Goal: Task Accomplishment & Management: Use online tool/utility

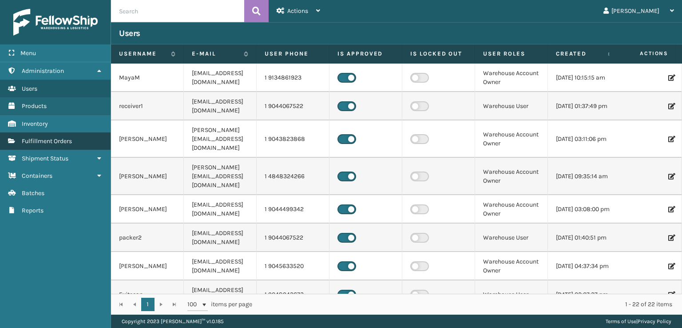
click at [72, 133] on link "Fulfillment Orders" at bounding box center [55, 140] width 111 height 17
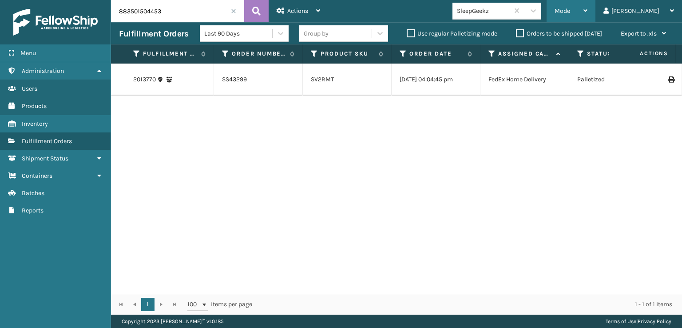
click at [588, 6] on div "Mode" at bounding box center [571, 11] width 33 height 22
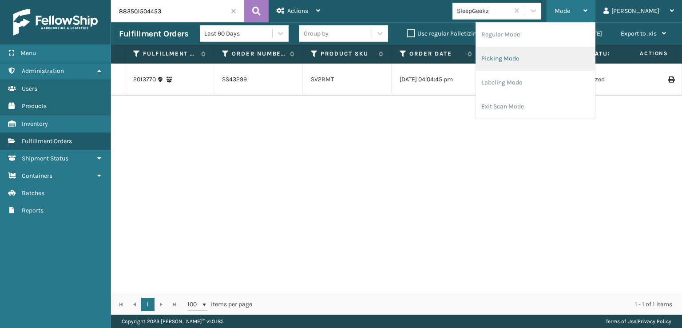
click at [524, 58] on li "Picking Mode" at bounding box center [535, 59] width 119 height 24
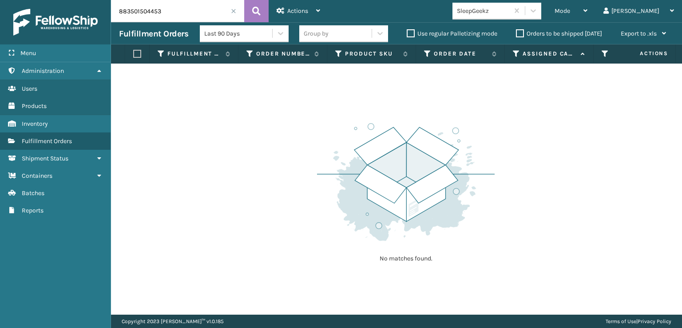
click at [233, 12] on span at bounding box center [233, 10] width 5 height 5
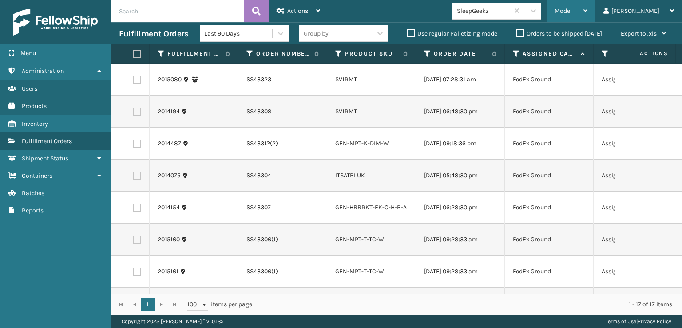
click at [570, 9] on span "Mode" at bounding box center [563, 11] width 16 height 8
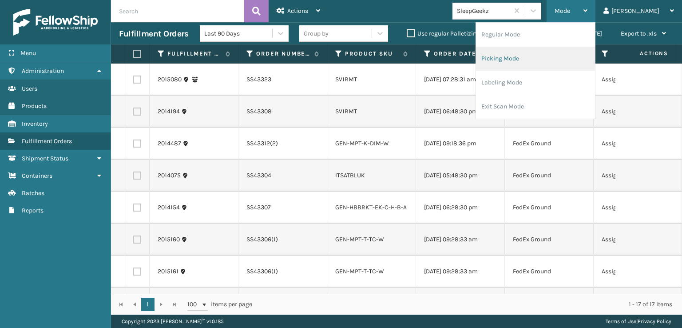
click at [527, 56] on li "Picking Mode" at bounding box center [535, 59] width 119 height 24
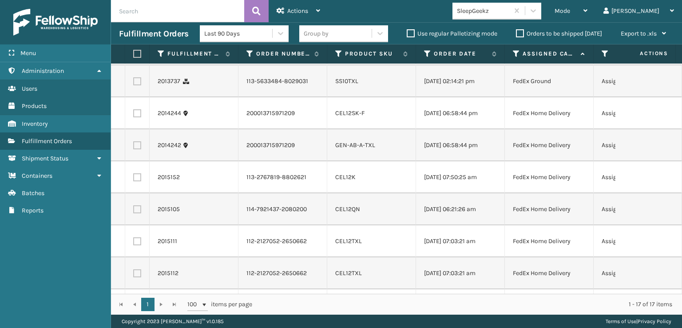
scroll to position [357, 0]
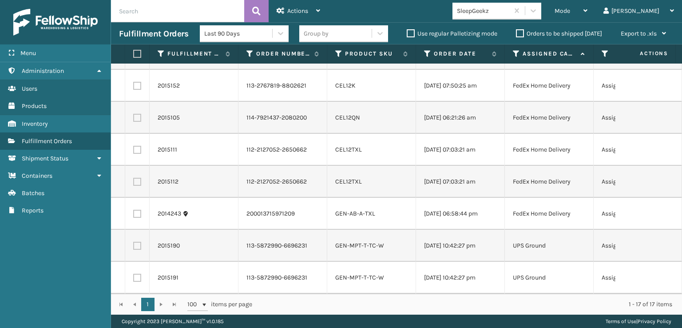
click at [136, 274] on label at bounding box center [137, 278] width 8 height 8
click at [134, 274] on input "checkbox" at bounding box center [133, 277] width 0 height 6
checkbox input "true"
click at [138, 242] on label at bounding box center [137, 246] width 8 height 8
click at [134, 242] on input "checkbox" at bounding box center [133, 245] width 0 height 6
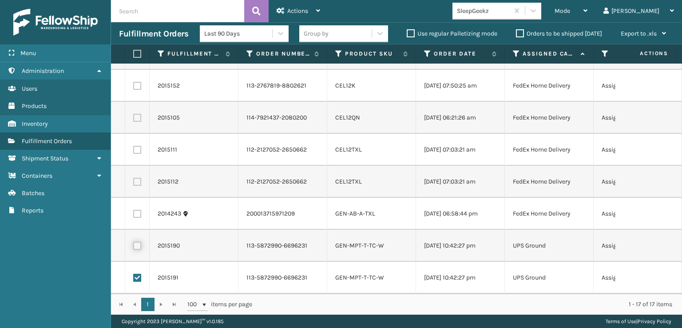
checkbox input "true"
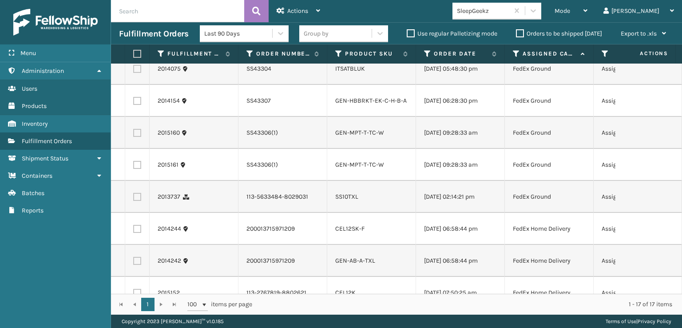
scroll to position [91, 0]
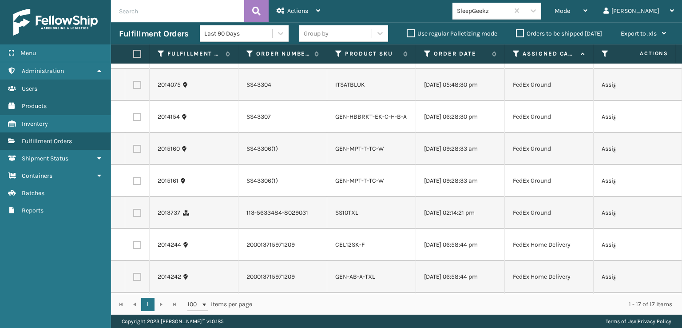
click at [137, 180] on label at bounding box center [137, 181] width 8 height 8
click at [134, 180] on input "checkbox" at bounding box center [133, 180] width 0 height 6
checkbox input "true"
click at [138, 150] on label at bounding box center [137, 149] width 8 height 8
click at [134, 150] on input "checkbox" at bounding box center [133, 148] width 0 height 6
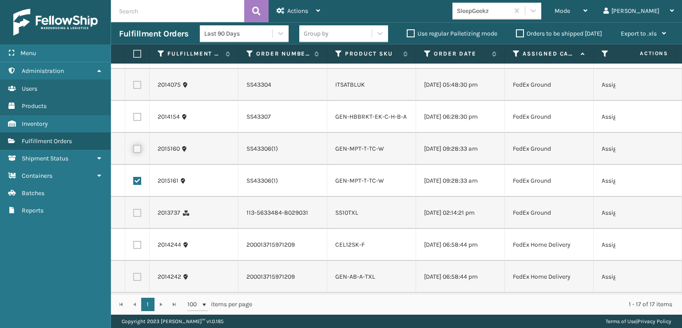
checkbox input "true"
click at [137, 116] on label at bounding box center [137, 117] width 8 height 8
click at [134, 116] on input "checkbox" at bounding box center [133, 116] width 0 height 6
checkbox input "true"
click at [136, 81] on label at bounding box center [137, 85] width 8 height 8
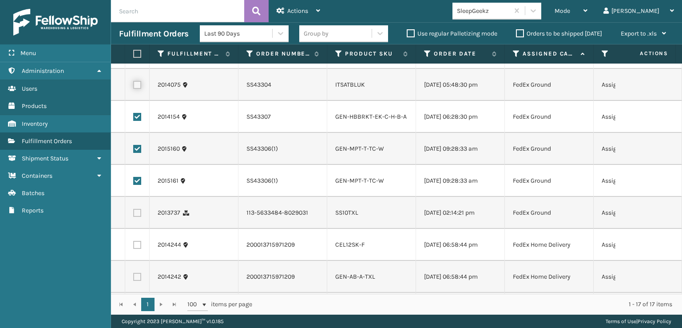
click at [134, 81] on input "checkbox" at bounding box center [133, 84] width 0 height 6
checkbox input "true"
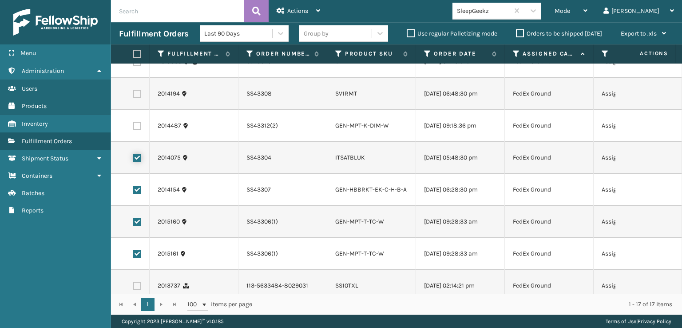
scroll to position [2, 0]
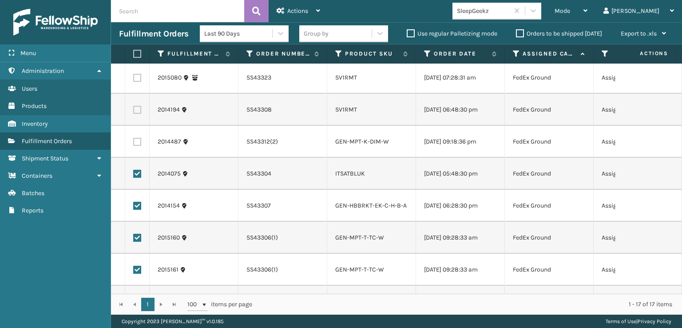
click at [135, 142] on label at bounding box center [137, 142] width 8 height 8
click at [134, 142] on input "checkbox" at bounding box center [133, 141] width 0 height 6
checkbox input "true"
drag, startPoint x: 139, startPoint y: 112, endPoint x: 139, endPoint y: 103, distance: 9.8
click at [139, 112] on label at bounding box center [137, 110] width 8 height 8
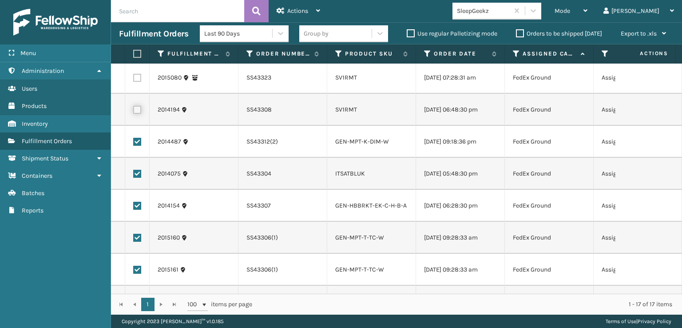
click at [134, 111] on input "checkbox" at bounding box center [133, 109] width 0 height 6
checkbox input "true"
click at [139, 79] on label at bounding box center [137, 78] width 8 height 8
click at [134, 79] on input "checkbox" at bounding box center [133, 77] width 0 height 6
checkbox input "true"
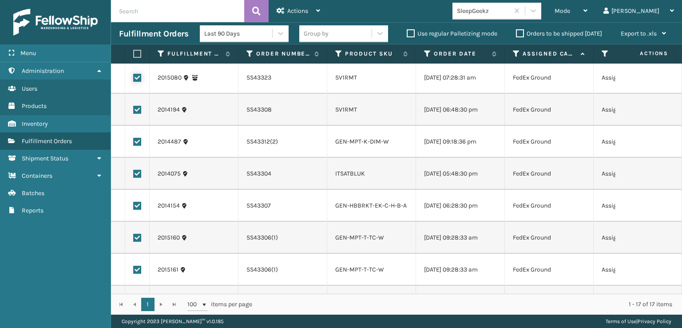
scroll to position [0, 0]
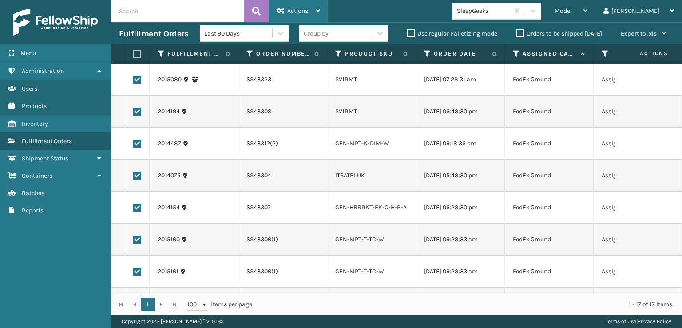
click at [292, 12] on span "Actions" at bounding box center [297, 11] width 21 height 8
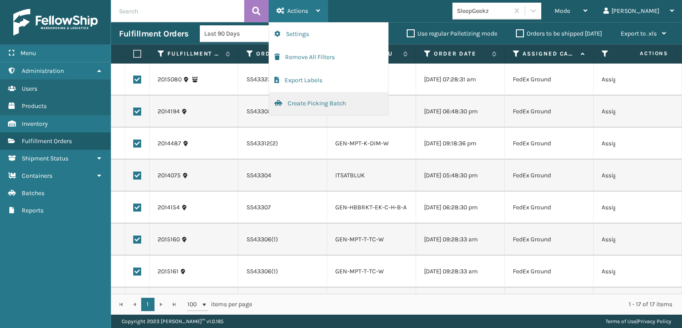
click at [295, 103] on button "Create Picking Batch" at bounding box center [328, 103] width 119 height 23
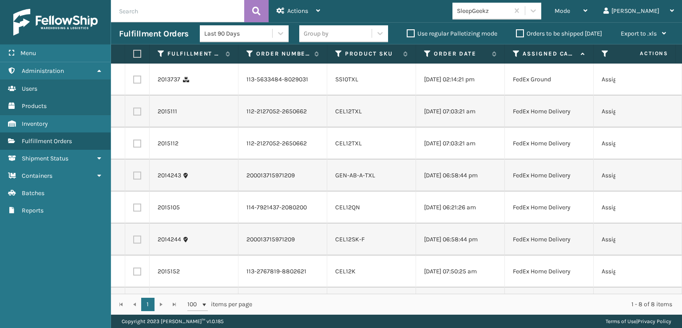
click at [136, 54] on label at bounding box center [135, 54] width 5 height 8
click at [134, 54] on input "checkbox" at bounding box center [133, 54] width 0 height 6
checkbox input "true"
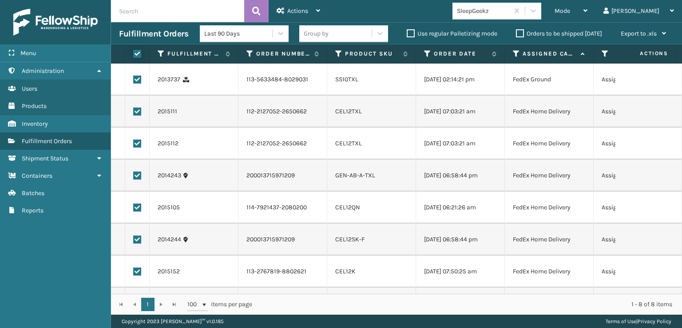
checkbox input "true"
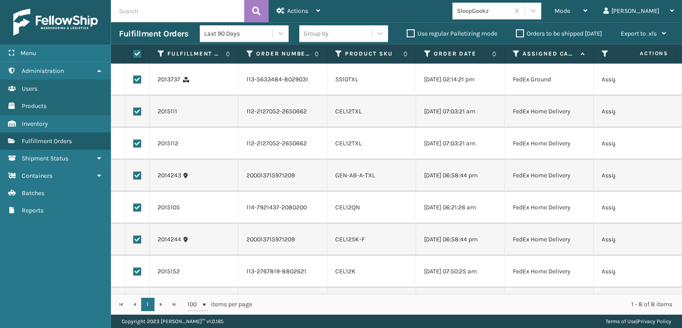
checkbox input "true"
click at [293, 8] on span "Actions" at bounding box center [297, 11] width 21 height 8
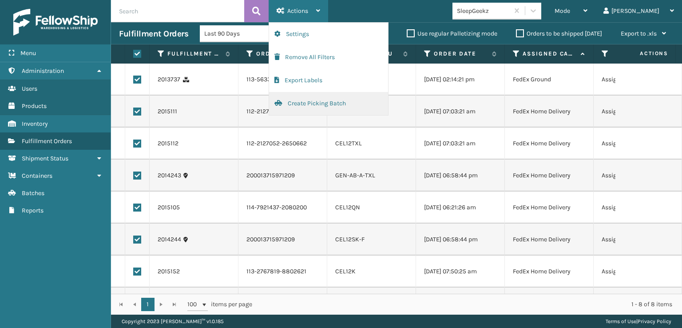
click at [306, 99] on button "Create Picking Batch" at bounding box center [328, 103] width 119 height 23
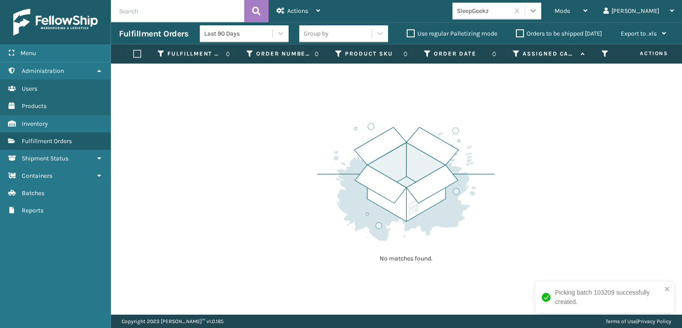
click at [538, 9] on icon at bounding box center [533, 10] width 9 height 9
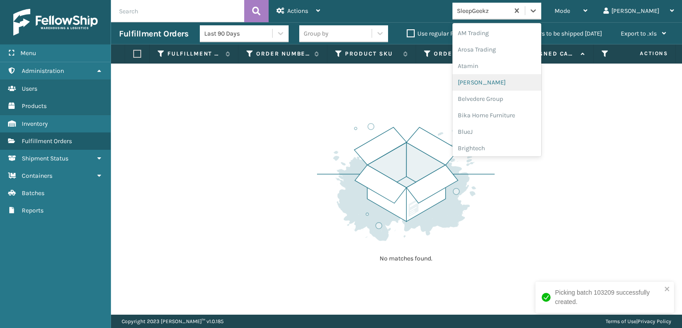
scroll to position [133, 0]
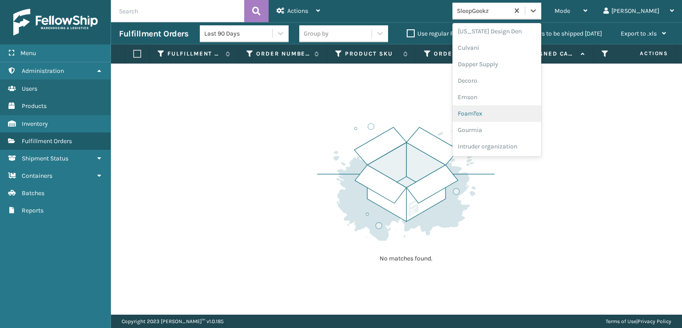
click at [501, 114] on div "FoamTex" at bounding box center [497, 113] width 89 height 16
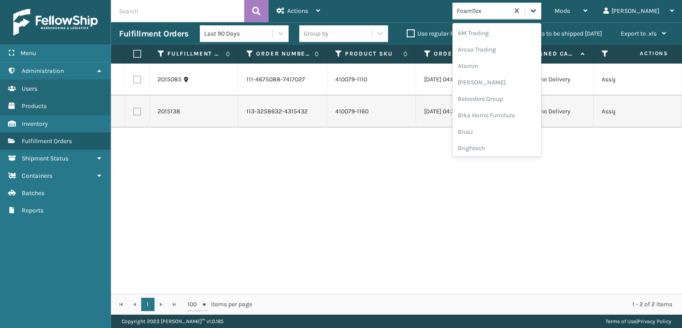
click at [536, 12] on icon at bounding box center [533, 10] width 5 height 3
click at [505, 147] on div "[PERSON_NAME] Brands" at bounding box center [497, 147] width 89 height 16
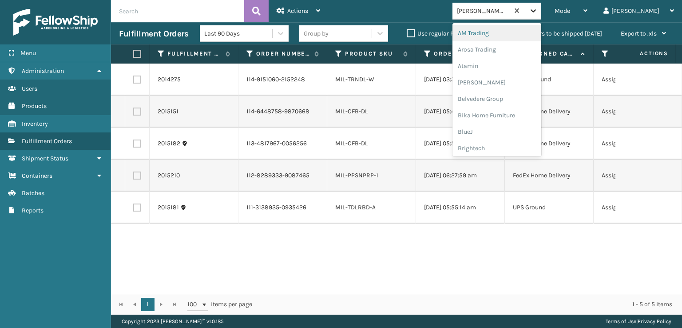
click at [541, 11] on div at bounding box center [533, 11] width 16 height 16
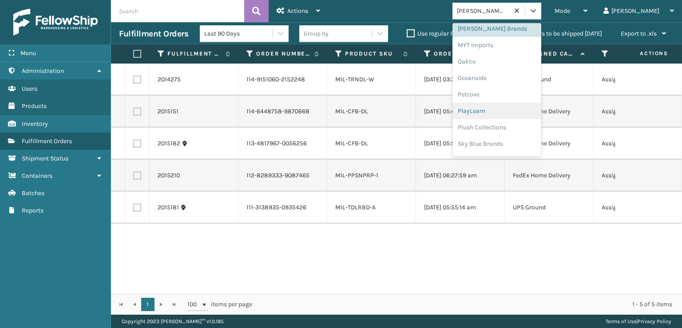
scroll to position [414, 0]
click at [506, 110] on div "Plush Collections" at bounding box center [497, 112] width 89 height 16
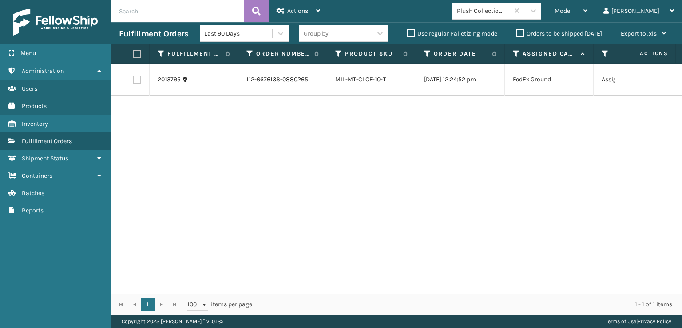
click at [139, 78] on label at bounding box center [137, 80] width 8 height 8
click at [134, 78] on input "checkbox" at bounding box center [133, 79] width 0 height 6
checkbox input "true"
click at [290, 9] on span "Actions" at bounding box center [297, 11] width 21 height 8
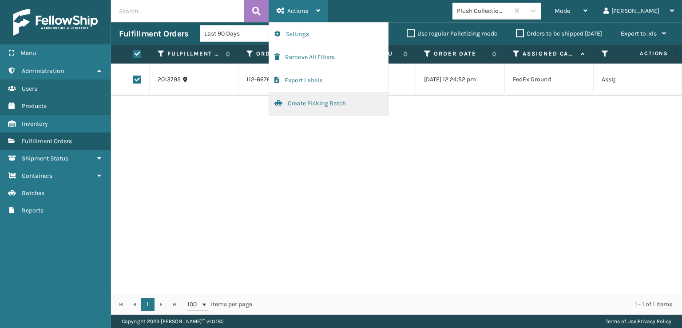
click at [297, 103] on button "Create Picking Batch" at bounding box center [328, 103] width 119 height 23
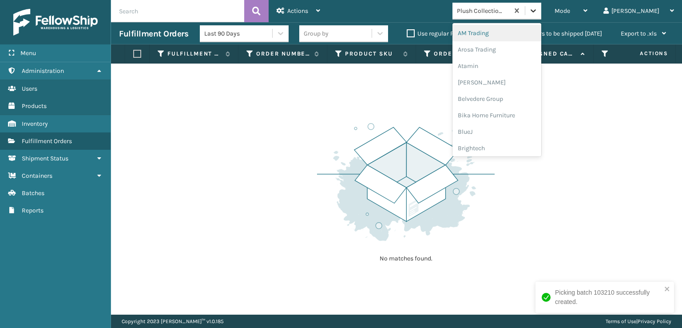
click at [538, 15] on icon at bounding box center [533, 10] width 9 height 9
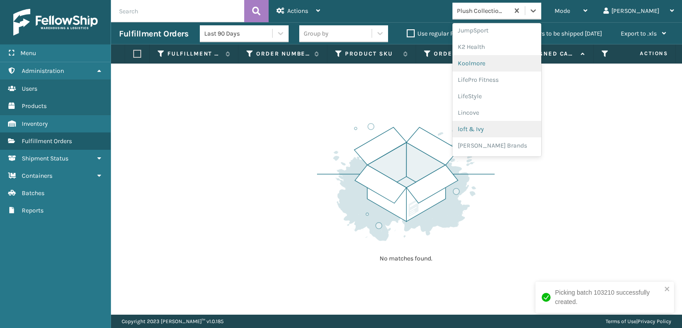
scroll to position [281, 0]
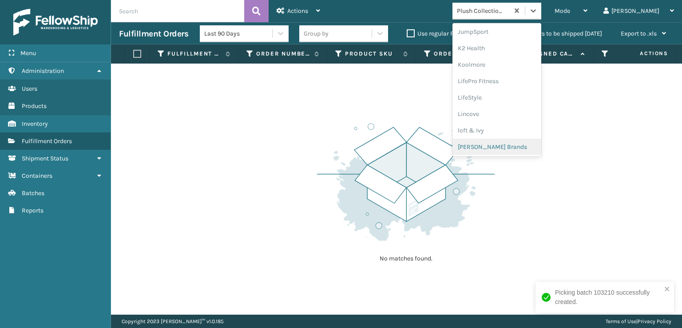
click at [517, 144] on div "[PERSON_NAME] Brands" at bounding box center [497, 147] width 89 height 16
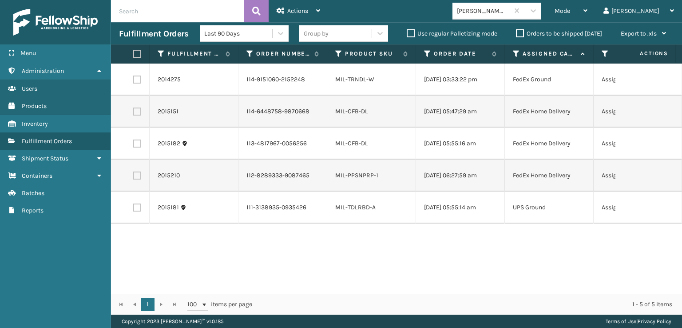
click at [137, 55] on label at bounding box center [135, 54] width 5 height 8
click at [134, 55] on input "checkbox" at bounding box center [133, 54] width 0 height 6
checkbox input "true"
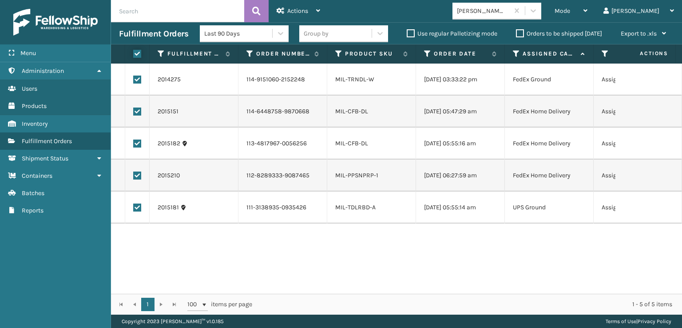
checkbox input "true"
click at [137, 207] on label at bounding box center [137, 207] width 8 height 8
click at [134, 207] on input "checkbox" at bounding box center [133, 206] width 0 height 6
checkbox input "false"
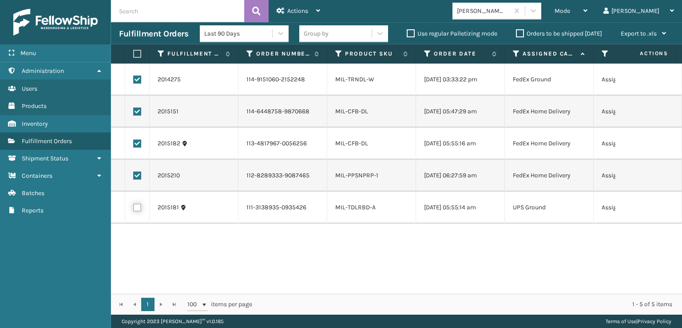
checkbox input "false"
click at [286, 9] on div "Actions" at bounding box center [299, 11] width 44 height 22
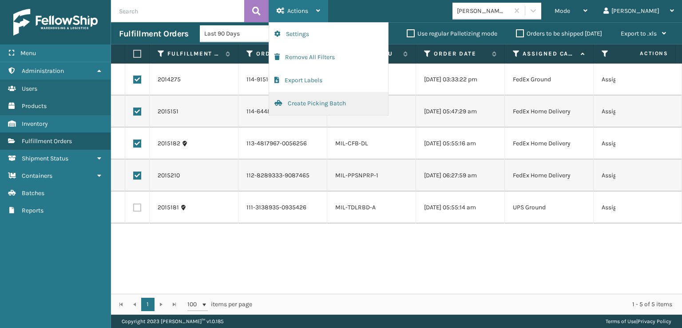
click at [297, 101] on button "Create Picking Batch" at bounding box center [328, 103] width 119 height 23
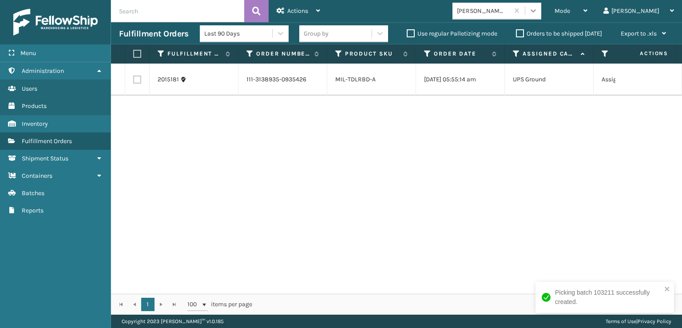
click at [538, 8] on icon at bounding box center [533, 10] width 9 height 9
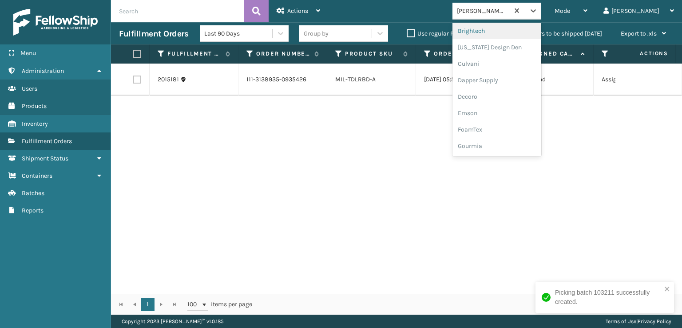
scroll to position [133, 0]
click at [513, 111] on div "FoamTex" at bounding box center [497, 113] width 89 height 16
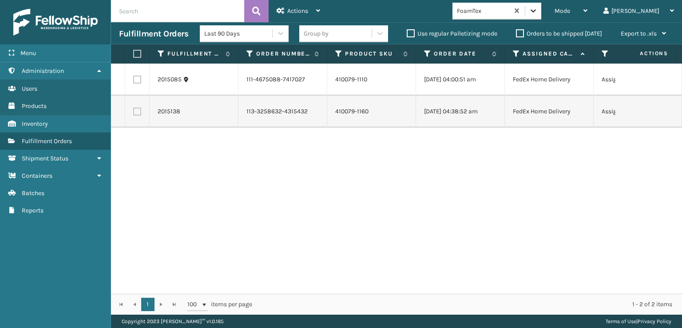
click at [538, 8] on icon at bounding box center [533, 10] width 9 height 9
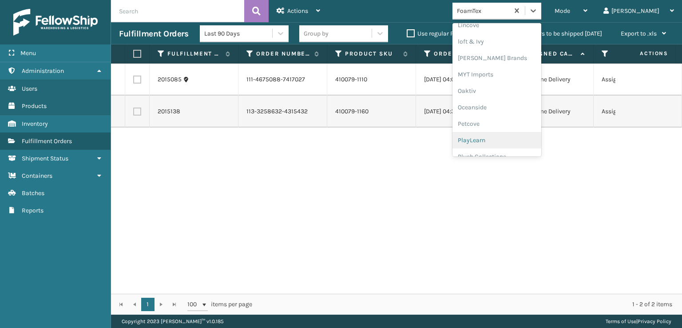
scroll to position [429, 0]
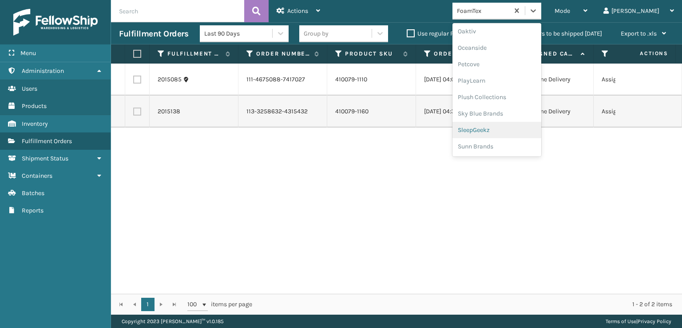
click at [514, 126] on div "SleepGeekz" at bounding box center [497, 130] width 89 height 16
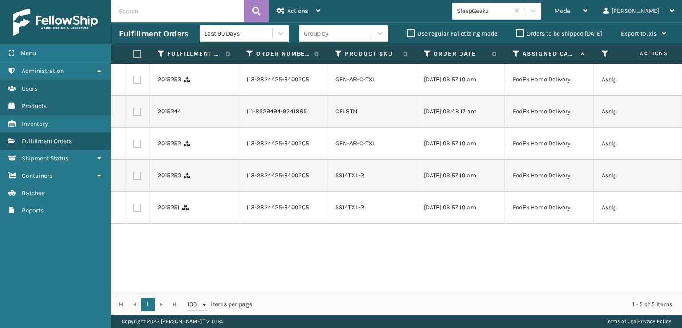
click at [135, 55] on label at bounding box center [135, 54] width 5 height 8
click at [134, 55] on input "checkbox" at bounding box center [133, 54] width 0 height 6
checkbox input "true"
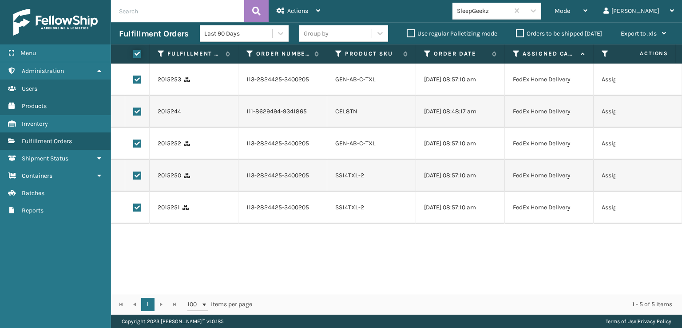
checkbox input "true"
click at [295, 10] on span "Actions" at bounding box center [297, 11] width 21 height 8
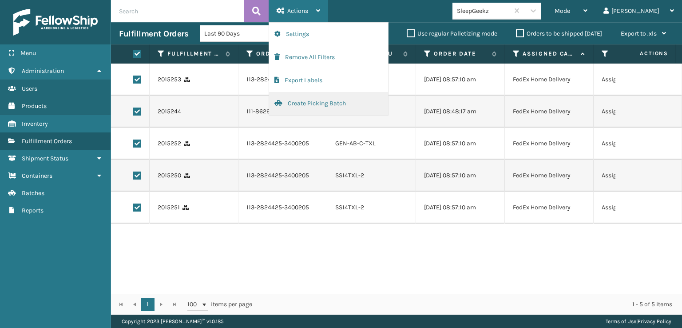
click at [304, 101] on button "Create Picking Batch" at bounding box center [328, 103] width 119 height 23
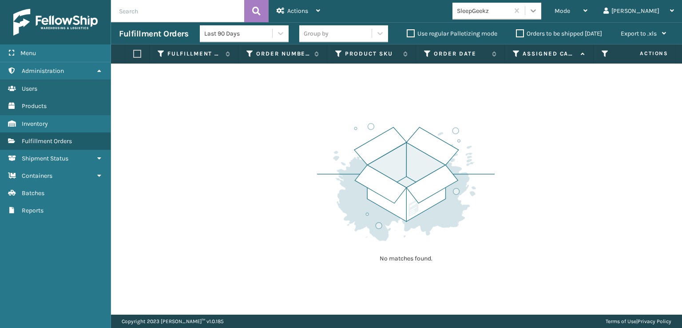
click at [538, 15] on icon at bounding box center [533, 10] width 9 height 9
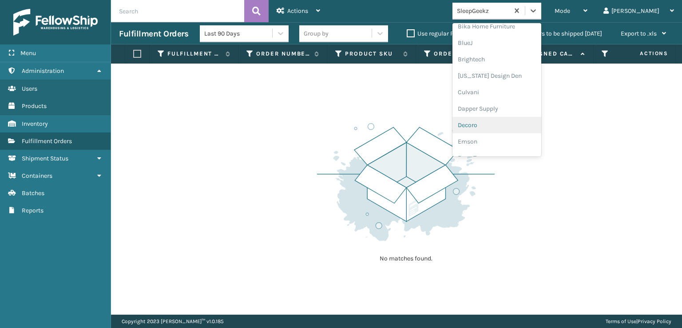
scroll to position [133, 0]
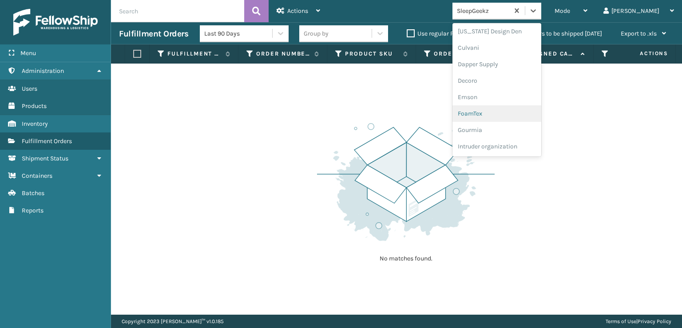
click at [508, 116] on div "FoamTex" at bounding box center [497, 113] width 89 height 16
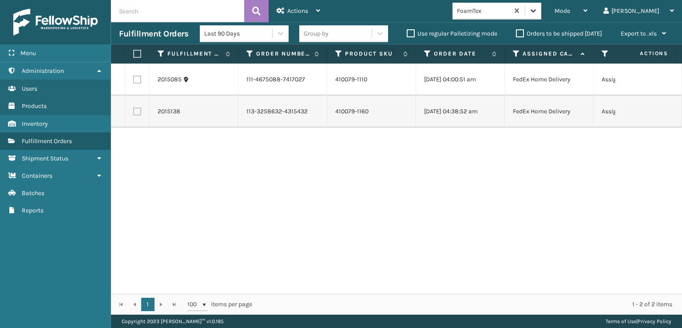
click at [538, 8] on icon at bounding box center [533, 10] width 9 height 9
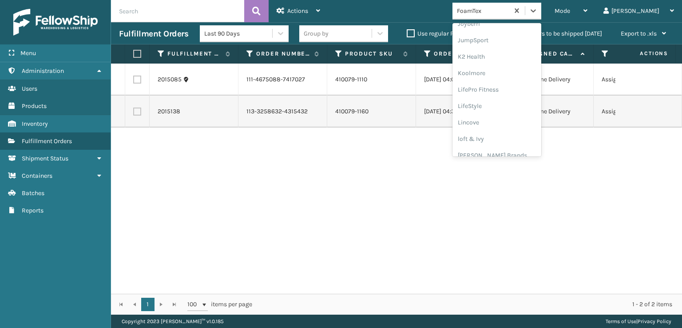
scroll to position [281, 0]
click at [511, 148] on div "[PERSON_NAME] Brands" at bounding box center [497, 147] width 89 height 16
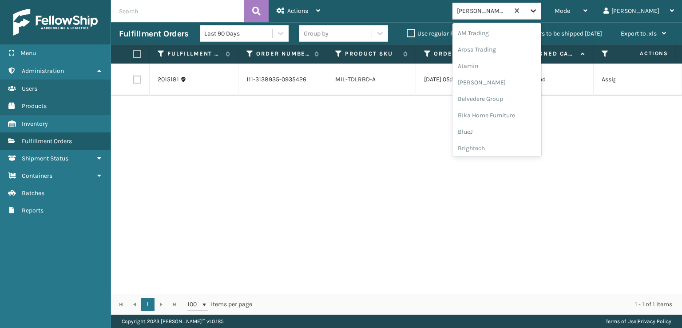
click at [541, 9] on div at bounding box center [533, 11] width 16 height 16
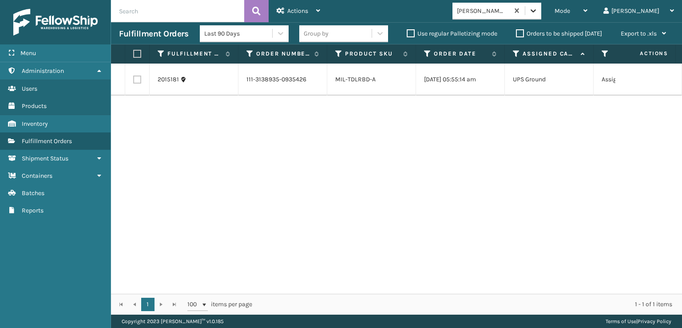
click at [541, 9] on div at bounding box center [533, 11] width 16 height 16
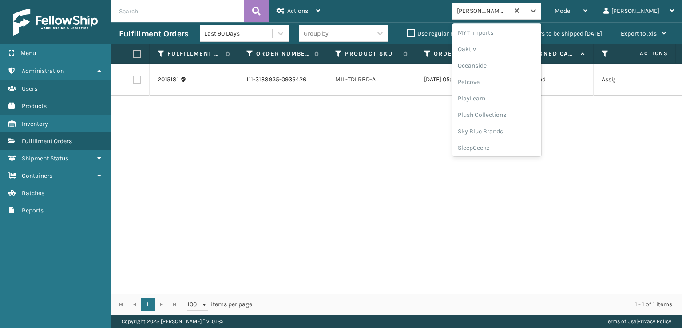
scroll to position [429, 0]
click at [520, 91] on div "Plush Collections" at bounding box center [497, 97] width 89 height 16
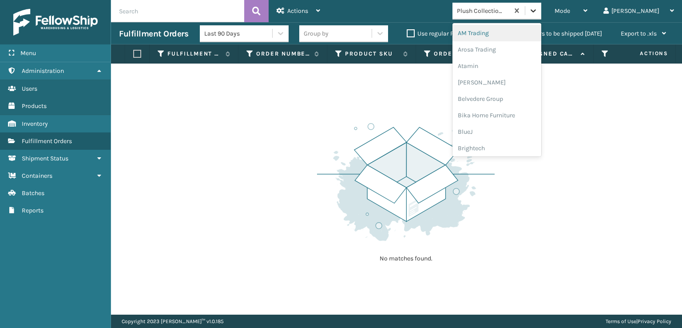
click at [538, 11] on icon at bounding box center [533, 10] width 9 height 9
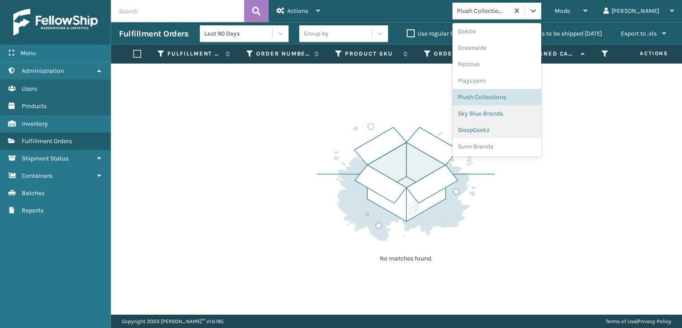
click at [515, 131] on div "SleepGeekz" at bounding box center [497, 130] width 89 height 16
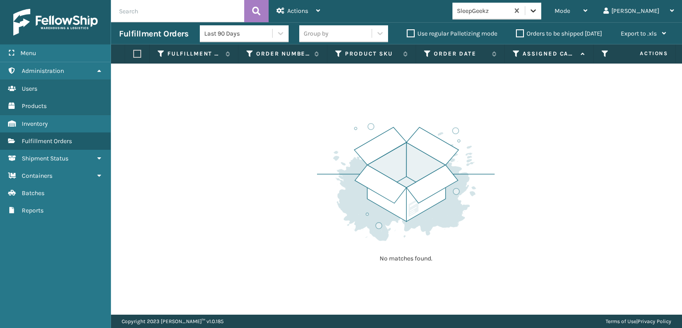
click at [538, 7] on icon at bounding box center [533, 10] width 9 height 9
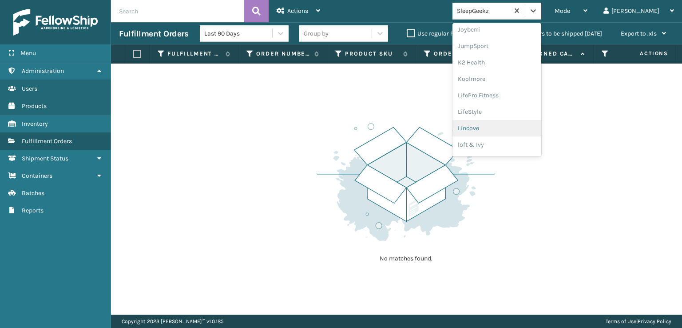
scroll to position [281, 0]
click at [512, 144] on div "[PERSON_NAME] Brands" at bounding box center [497, 147] width 89 height 16
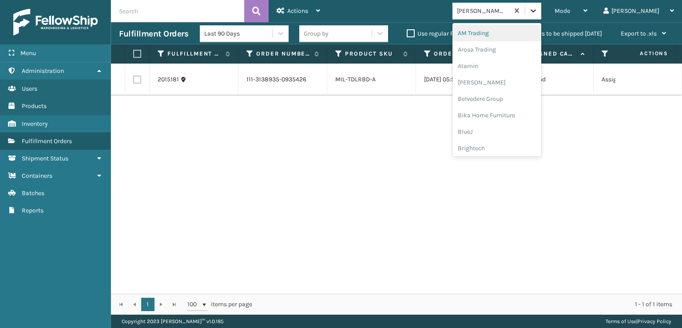
click at [538, 13] on icon at bounding box center [533, 10] width 9 height 9
click at [507, 114] on div "FoamTex" at bounding box center [497, 113] width 89 height 16
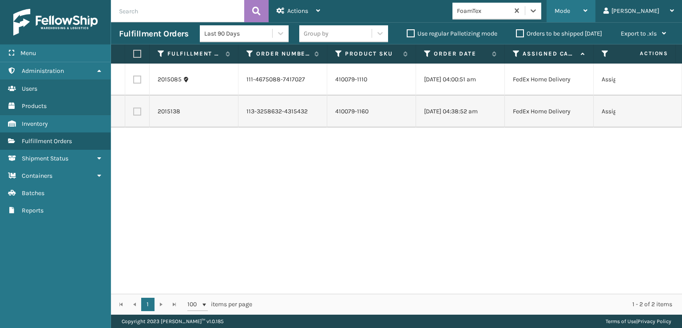
click at [588, 15] on div "Mode" at bounding box center [571, 11] width 33 height 22
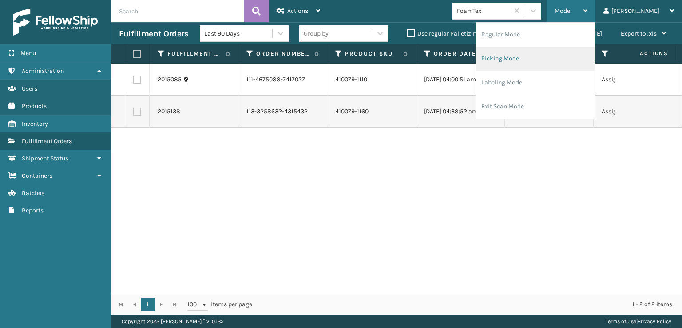
click at [535, 57] on li "Picking Mode" at bounding box center [535, 59] width 119 height 24
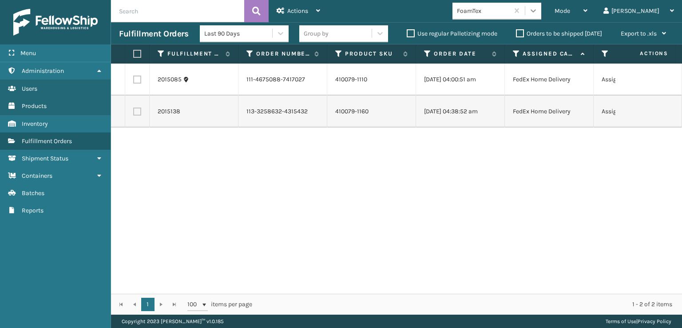
click at [538, 9] on icon at bounding box center [533, 10] width 9 height 9
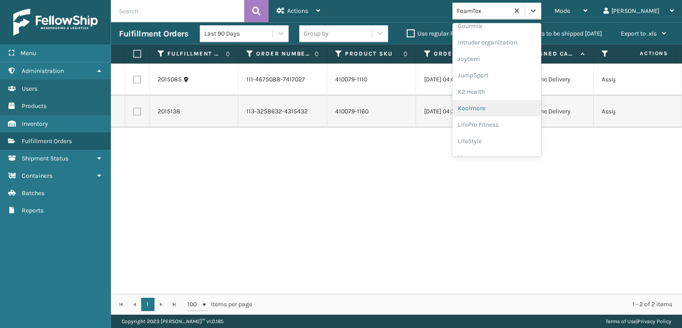
scroll to position [281, 0]
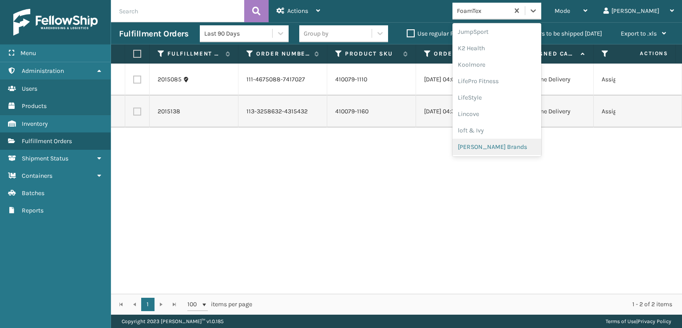
click at [515, 145] on div "[PERSON_NAME] Brands" at bounding box center [497, 147] width 89 height 16
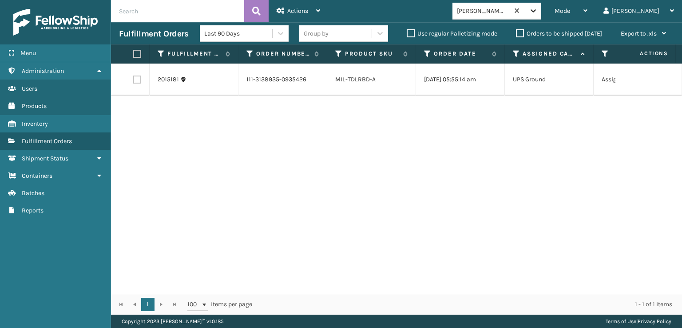
click at [538, 12] on icon at bounding box center [533, 10] width 9 height 9
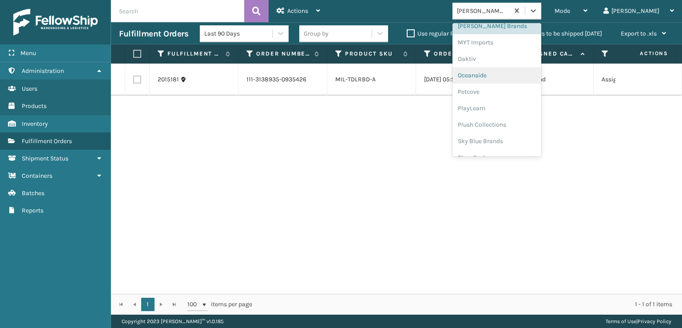
scroll to position [429, 0]
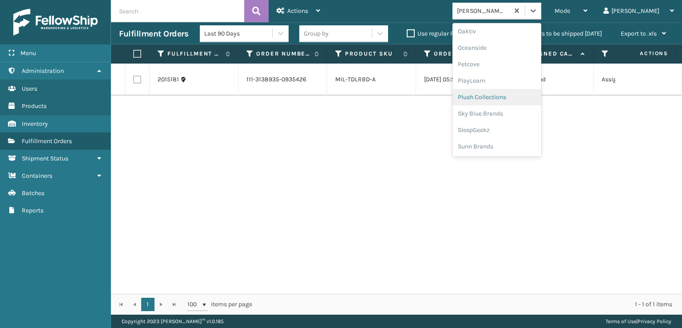
click at [517, 95] on div "Plush Collections" at bounding box center [497, 97] width 89 height 16
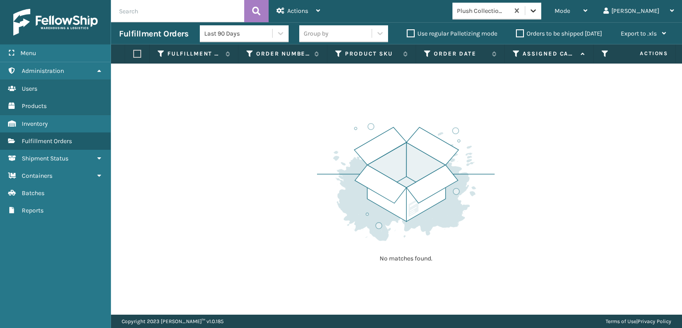
click at [536, 11] on icon at bounding box center [533, 10] width 5 height 3
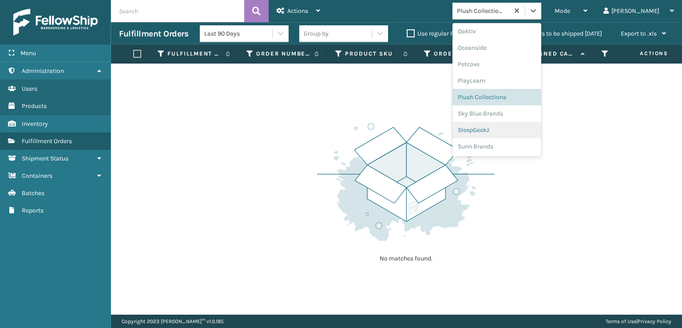
click at [509, 131] on div "SleepGeekz" at bounding box center [497, 130] width 89 height 16
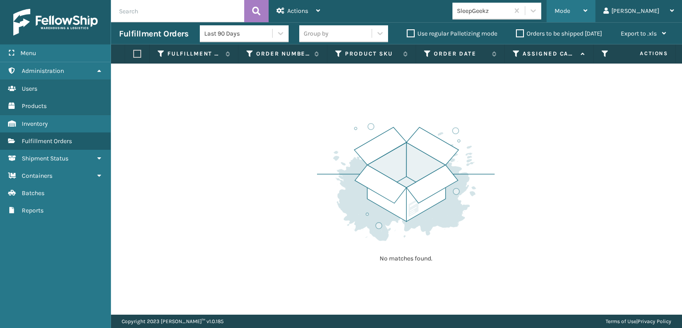
click at [588, 3] on div "Mode" at bounding box center [571, 11] width 33 height 22
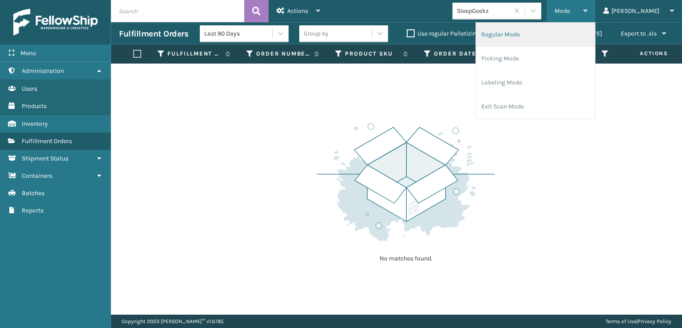
click at [538, 32] on li "Regular Mode" at bounding box center [535, 35] width 119 height 24
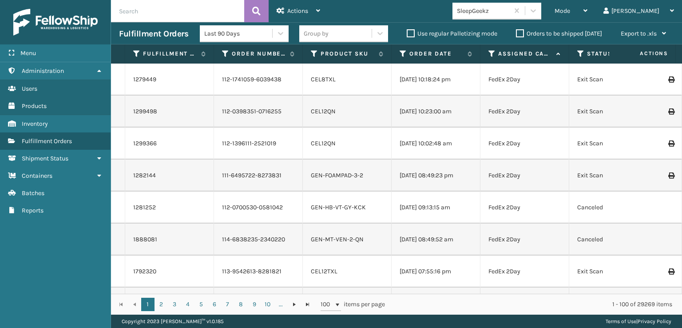
click at [580, 53] on icon at bounding box center [580, 54] width 7 height 8
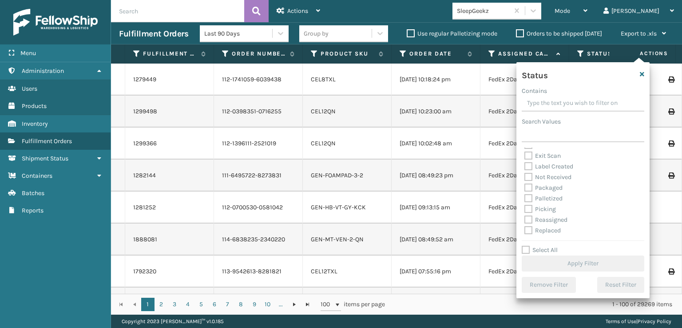
scroll to position [44, 0]
click at [529, 191] on label "Picking" at bounding box center [541, 194] width 32 height 8
click at [525, 191] on input "Picking" at bounding box center [525, 191] width 0 height 6
checkbox input "true"
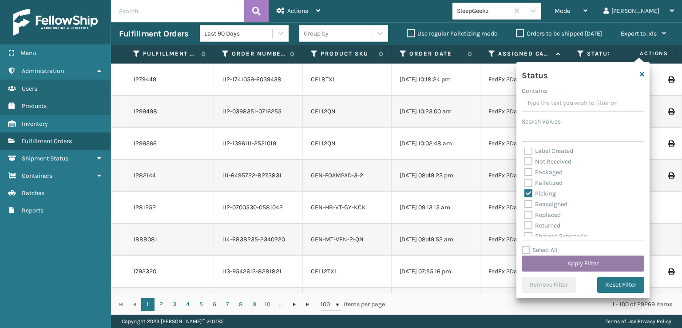
click at [542, 255] on div "Select All Apply Filter" at bounding box center [583, 258] width 123 height 27
click at [543, 263] on button "Apply Filter" at bounding box center [583, 263] width 123 height 16
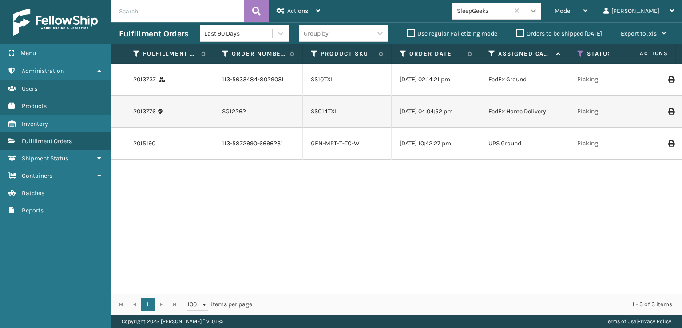
click at [538, 8] on icon at bounding box center [533, 10] width 9 height 9
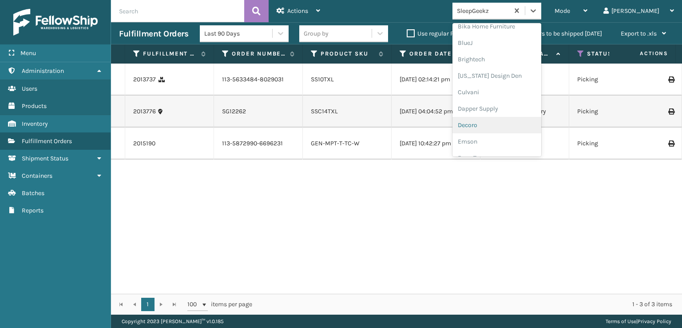
scroll to position [133, 0]
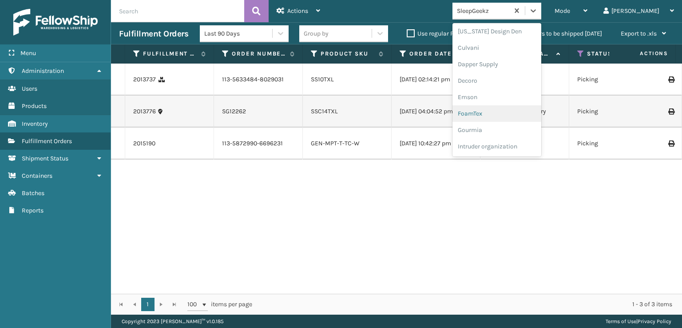
click at [507, 113] on div "FoamTex" at bounding box center [497, 113] width 89 height 16
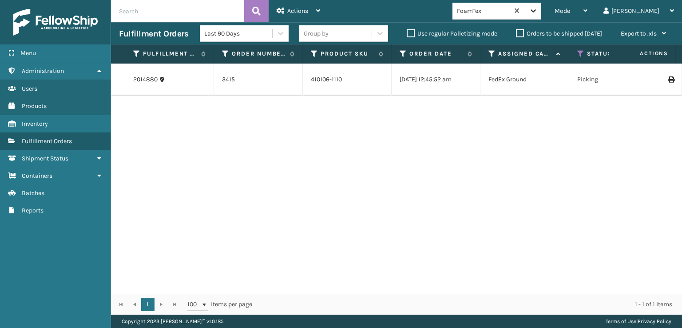
click at [541, 7] on div at bounding box center [533, 11] width 16 height 16
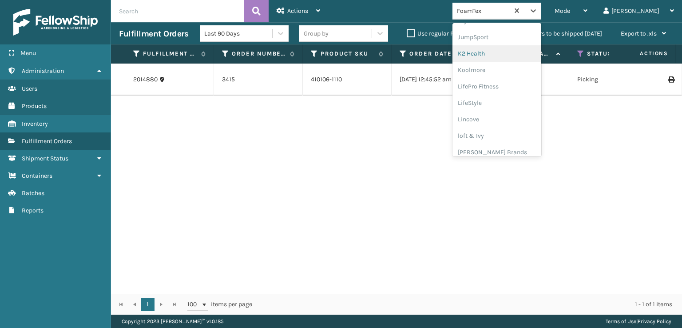
scroll to position [281, 0]
click at [521, 146] on div "[PERSON_NAME] Brands" at bounding box center [497, 147] width 89 height 16
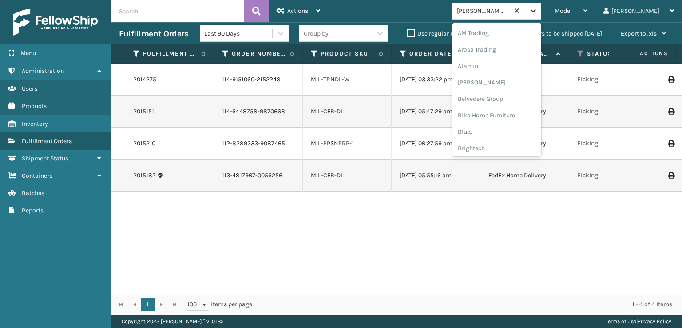
click at [538, 15] on icon at bounding box center [533, 10] width 9 height 9
click at [521, 110] on div "Plush Collections" at bounding box center [497, 112] width 89 height 16
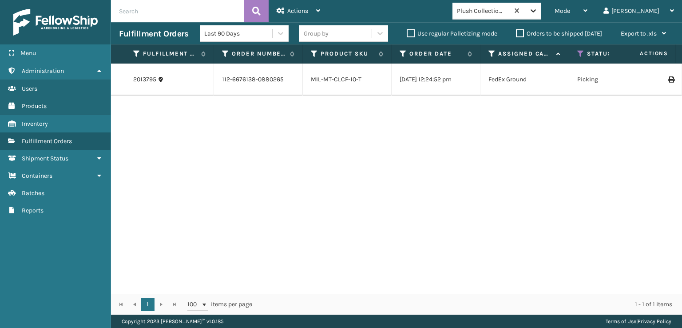
click at [536, 10] on icon at bounding box center [533, 10] width 5 height 3
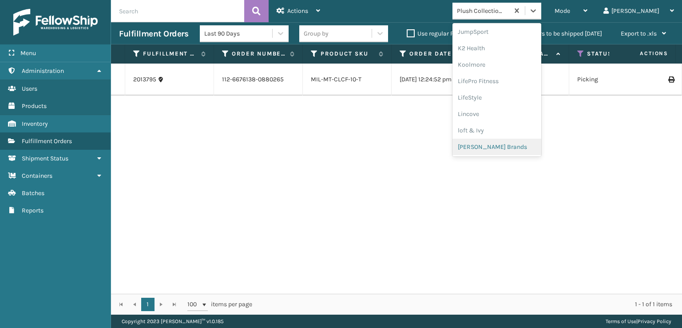
scroll to position [429, 0]
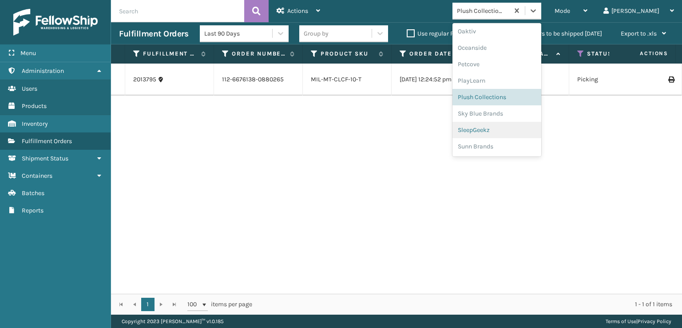
click at [513, 130] on div "SleepGeekz" at bounding box center [497, 130] width 89 height 16
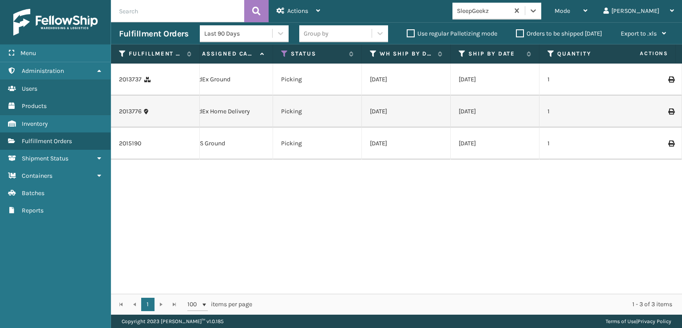
scroll to position [0, 0]
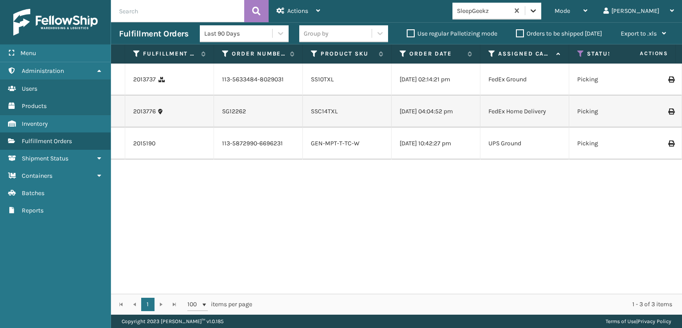
click at [538, 13] on icon at bounding box center [533, 10] width 9 height 9
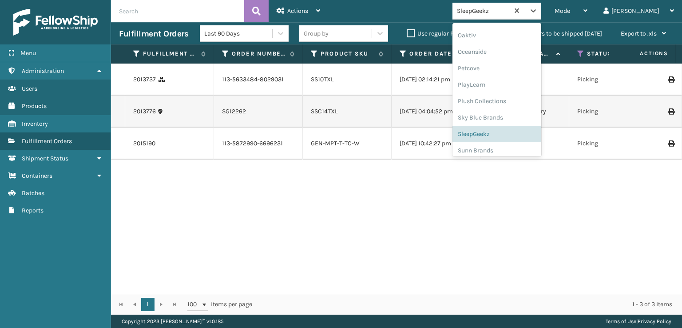
scroll to position [429, 0]
click at [502, 125] on div "SleepGeekz" at bounding box center [497, 130] width 89 height 16
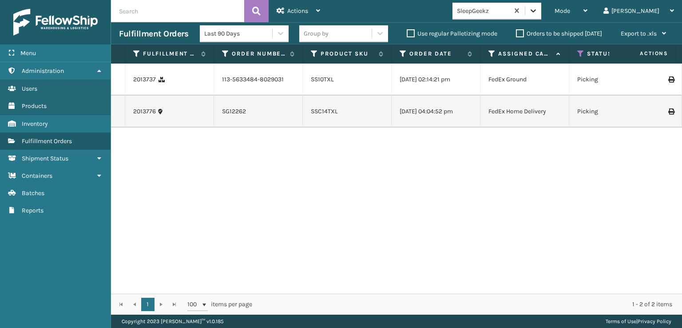
click at [538, 11] on icon at bounding box center [533, 10] width 9 height 9
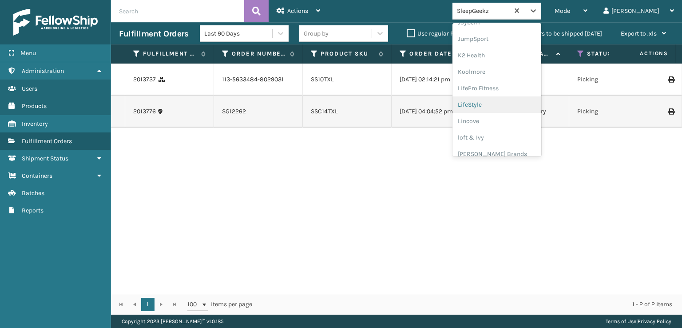
scroll to position [281, 0]
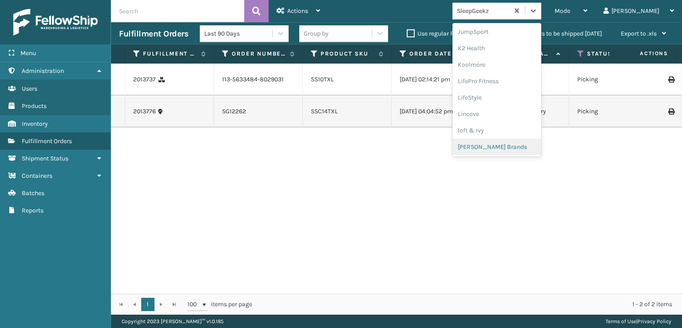
click at [519, 148] on div "[PERSON_NAME] Brands" at bounding box center [497, 147] width 89 height 16
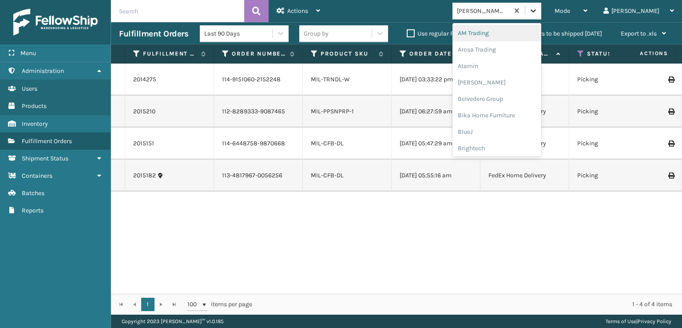
click at [541, 6] on div at bounding box center [533, 11] width 16 height 16
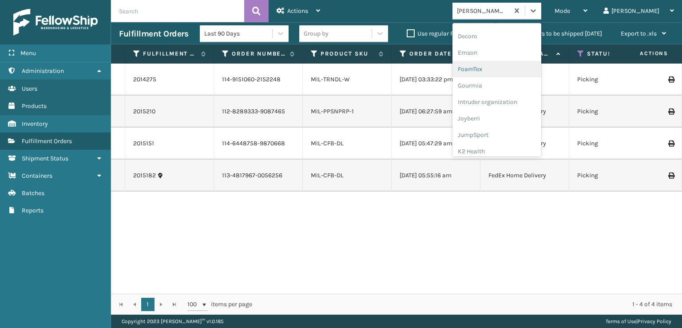
click at [510, 67] on div "FoamTex" at bounding box center [497, 69] width 89 height 16
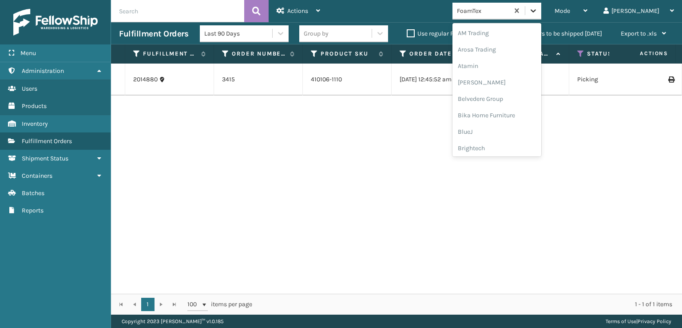
click at [538, 12] on icon at bounding box center [533, 10] width 9 height 9
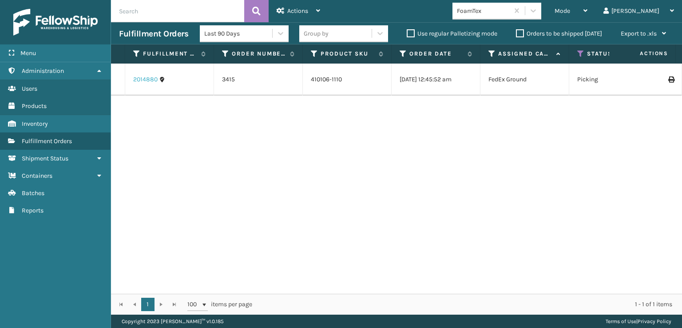
click at [147, 81] on link "2014880" at bounding box center [145, 79] width 24 height 9
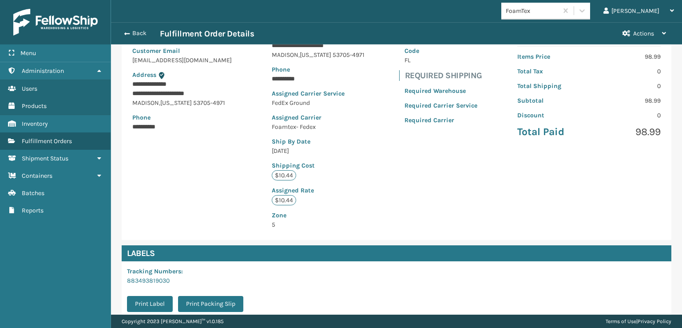
scroll to position [206, 0]
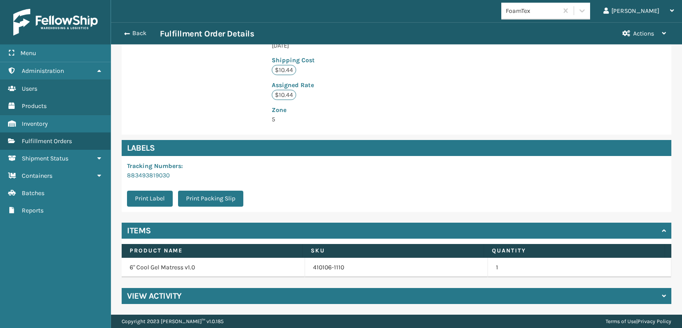
click at [224, 297] on div "View Activity" at bounding box center [397, 296] width 550 height 16
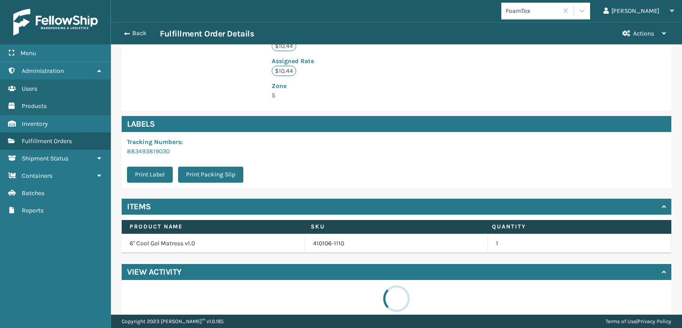
scroll to position [243, 0]
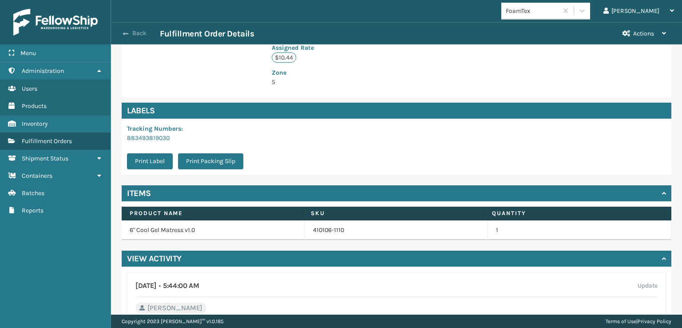
click at [131, 30] on button "Back" at bounding box center [139, 33] width 41 height 8
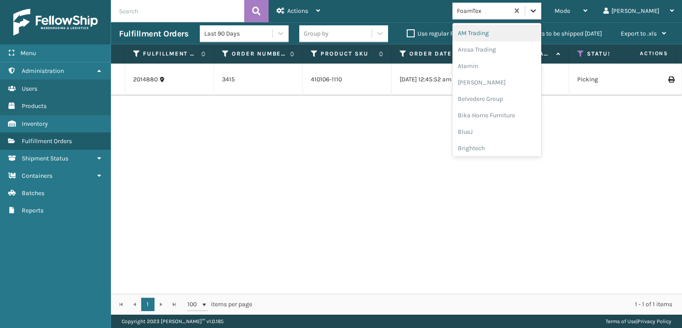
click at [538, 11] on icon at bounding box center [533, 10] width 9 height 9
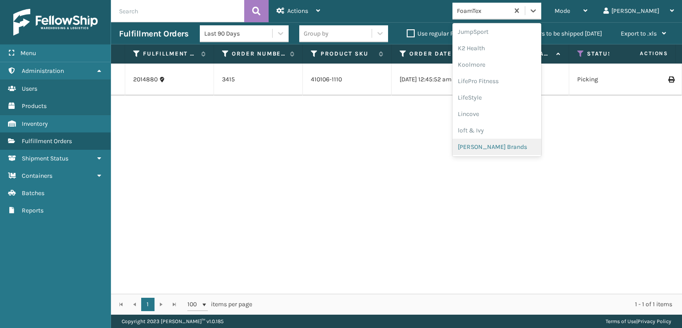
scroll to position [429, 0]
click at [513, 131] on div "SleepGeekz" at bounding box center [497, 130] width 89 height 16
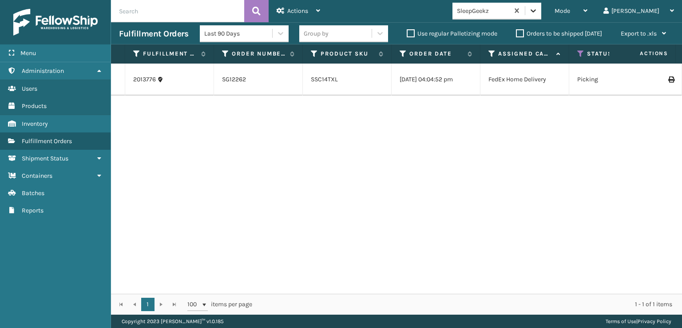
click at [538, 12] on icon at bounding box center [533, 10] width 9 height 9
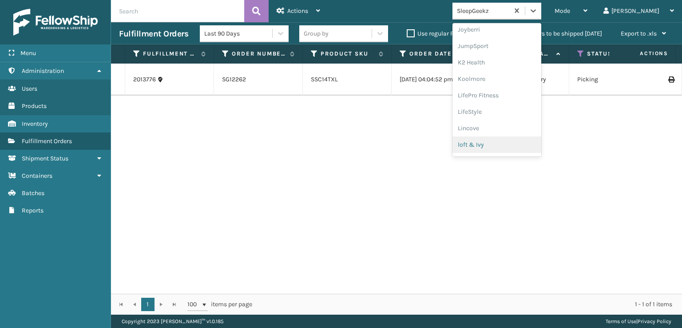
scroll to position [281, 0]
click at [507, 146] on div "[PERSON_NAME] Brands" at bounding box center [497, 147] width 89 height 16
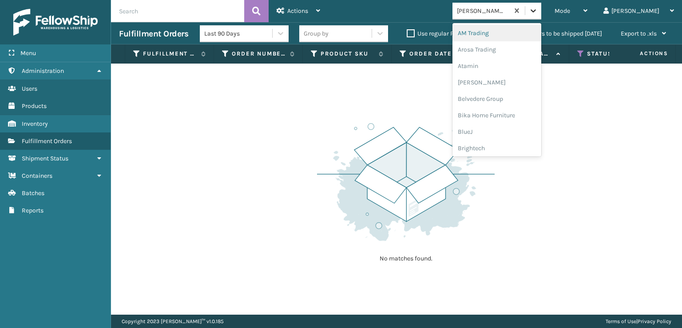
click at [538, 12] on icon at bounding box center [533, 10] width 9 height 9
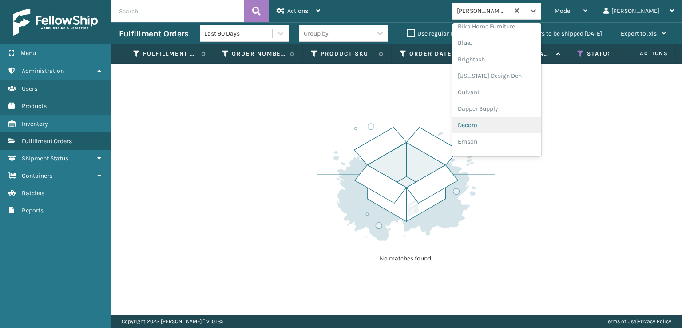
scroll to position [133, 0]
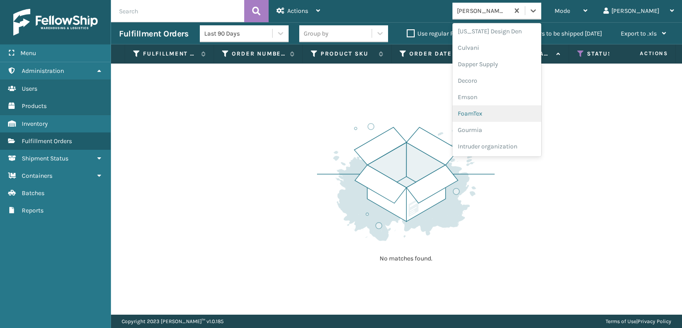
click at [508, 114] on div "FoamTex" at bounding box center [497, 113] width 89 height 16
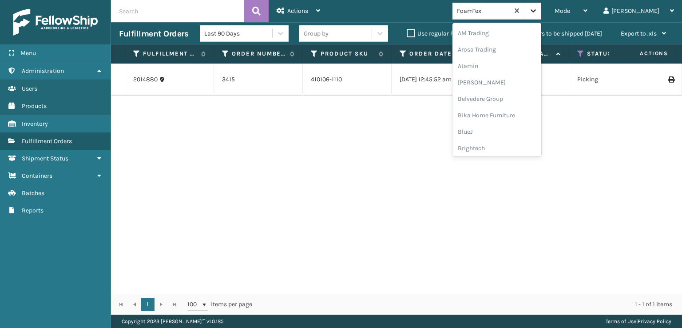
click at [538, 12] on icon at bounding box center [533, 10] width 9 height 9
click at [512, 141] on div "FoamTex" at bounding box center [497, 143] width 89 height 16
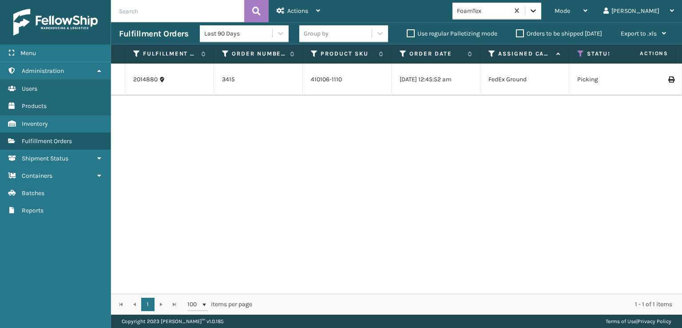
click at [538, 11] on icon at bounding box center [533, 10] width 9 height 9
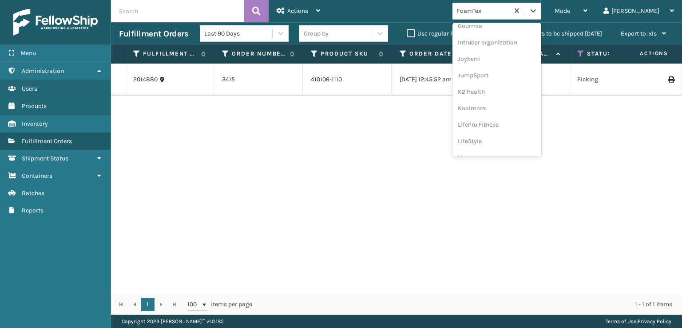
scroll to position [281, 0]
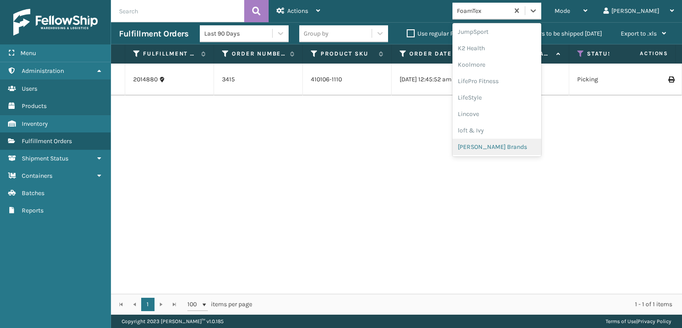
click at [517, 143] on div "[PERSON_NAME] Brands" at bounding box center [497, 147] width 89 height 16
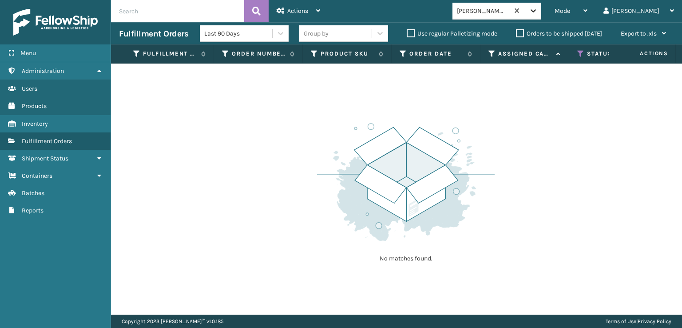
click at [538, 9] on icon at bounding box center [533, 10] width 9 height 9
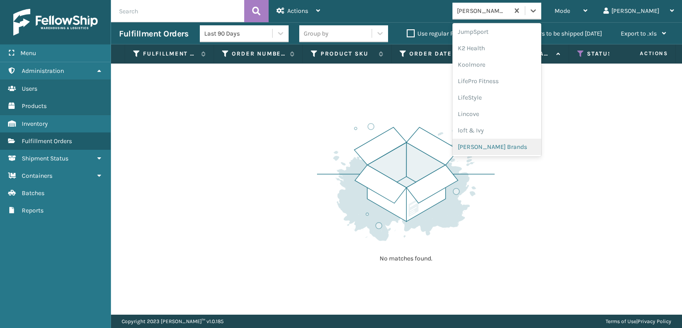
click at [510, 146] on div "[PERSON_NAME] Brands" at bounding box center [497, 147] width 89 height 16
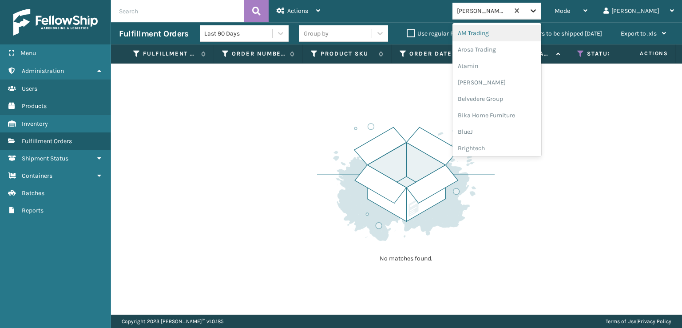
click at [541, 9] on div at bounding box center [533, 11] width 16 height 16
click at [508, 94] on div "Plush Collections" at bounding box center [497, 97] width 89 height 16
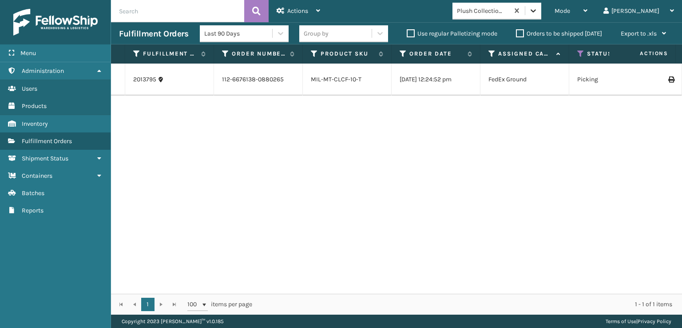
click at [536, 11] on icon at bounding box center [533, 10] width 5 height 3
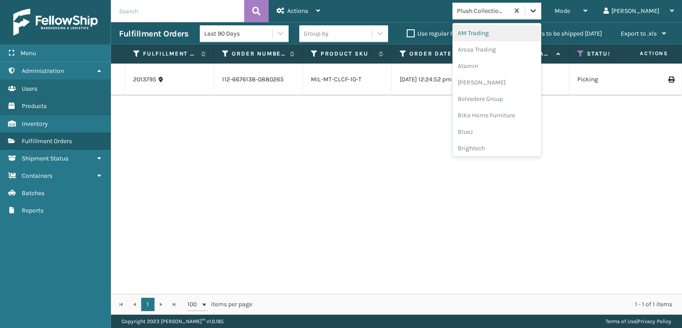
click at [536, 11] on icon at bounding box center [533, 10] width 5 height 3
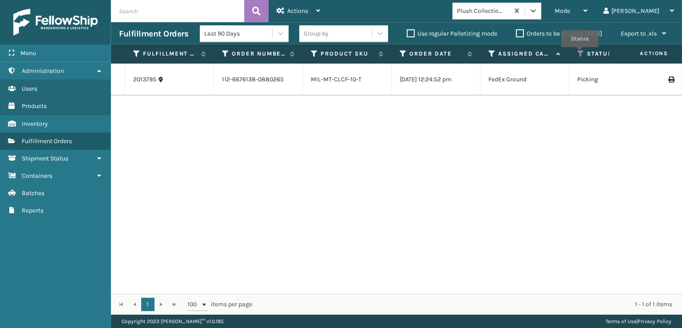
click at [580, 53] on icon at bounding box center [580, 54] width 7 height 8
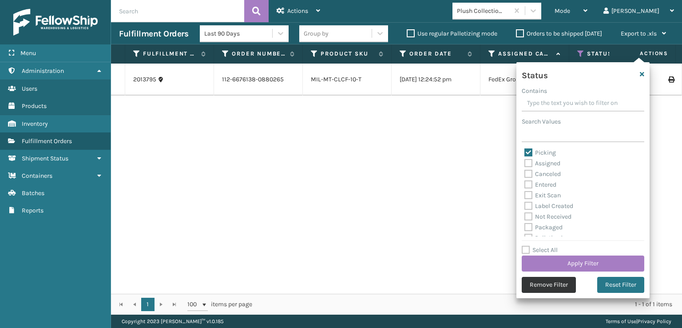
click at [542, 286] on button "Remove Filter" at bounding box center [549, 285] width 54 height 16
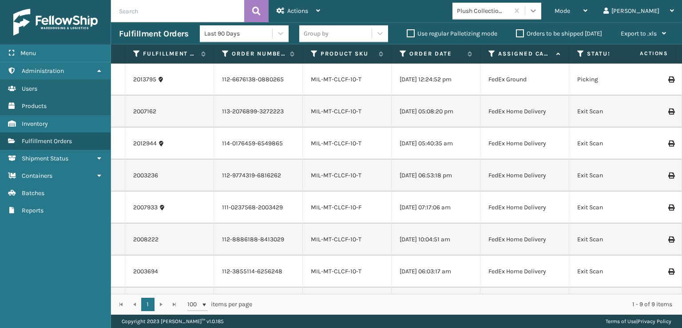
click at [538, 12] on icon at bounding box center [533, 10] width 9 height 9
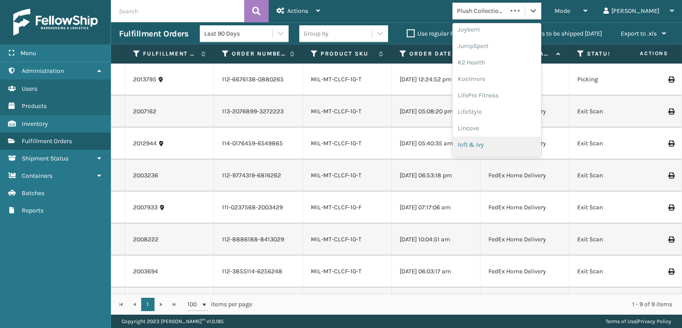
scroll to position [281, 0]
click at [509, 145] on div "[PERSON_NAME] Brands" at bounding box center [497, 147] width 89 height 16
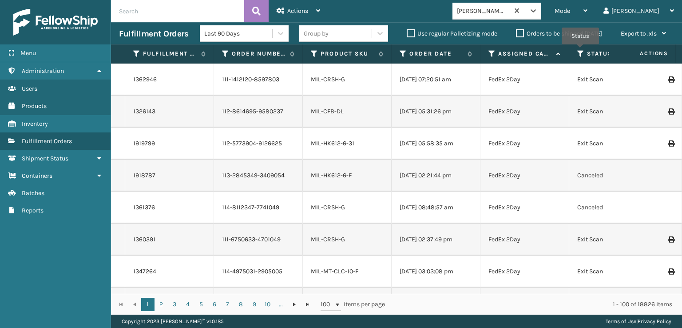
click at [581, 51] on icon at bounding box center [580, 54] width 7 height 8
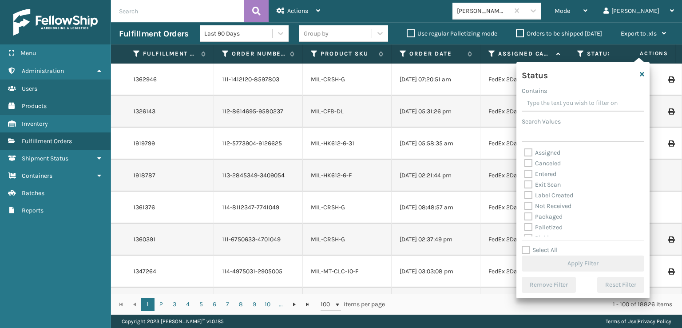
click at [431, 6] on div "Mode Regular Mode Picking Mode Labeling Mode Exit Scan Mode [PERSON_NAME] Brand…" at bounding box center [505, 11] width 354 height 22
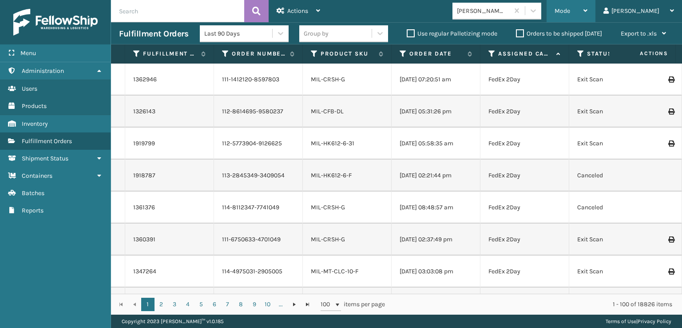
click at [570, 11] on span "Mode" at bounding box center [563, 11] width 16 height 8
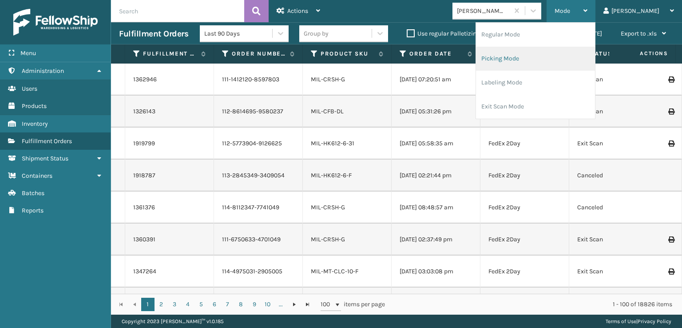
click at [534, 57] on li "Picking Mode" at bounding box center [535, 59] width 119 height 24
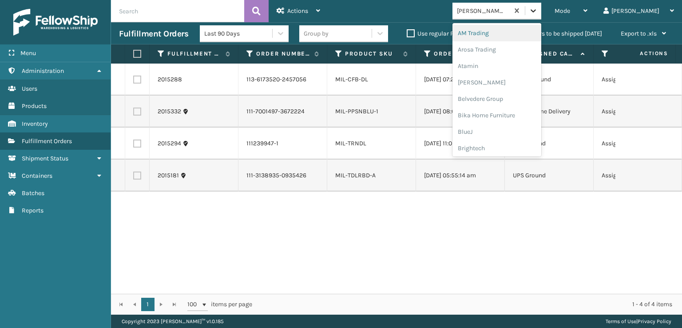
click at [536, 11] on icon at bounding box center [533, 10] width 5 height 3
click at [514, 112] on div "FoamTex" at bounding box center [497, 113] width 89 height 16
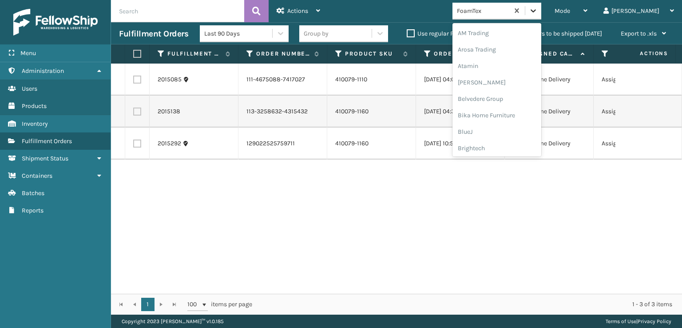
click at [538, 12] on icon at bounding box center [533, 10] width 9 height 9
click at [514, 102] on div "[PERSON_NAME] Brands" at bounding box center [497, 102] width 89 height 16
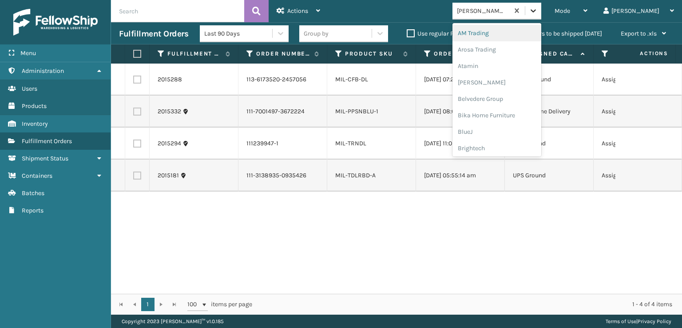
click at [536, 11] on icon at bounding box center [533, 10] width 5 height 3
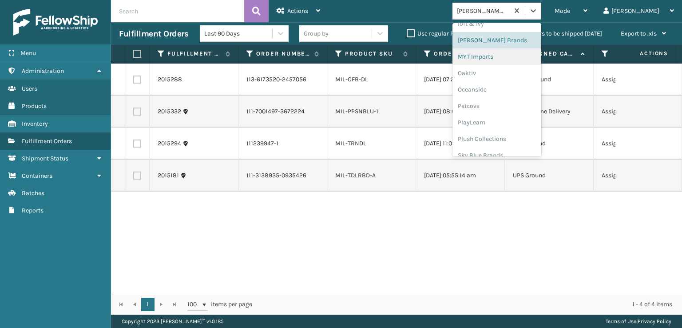
scroll to position [429, 0]
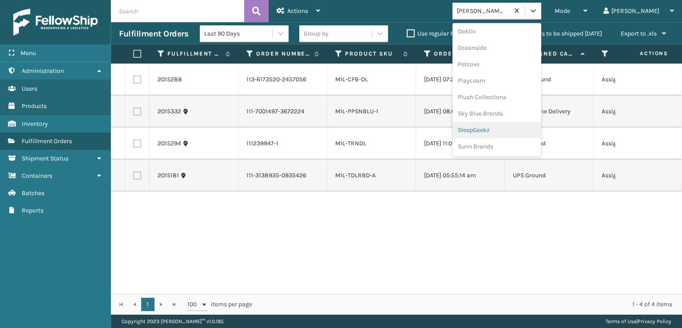
click at [517, 126] on div "SleepGeekz" at bounding box center [497, 130] width 89 height 16
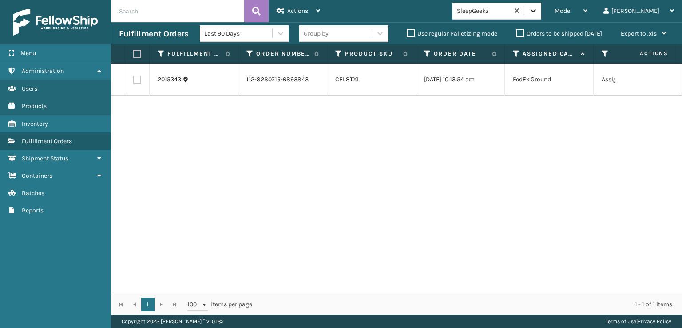
click at [538, 14] on icon at bounding box center [533, 10] width 9 height 9
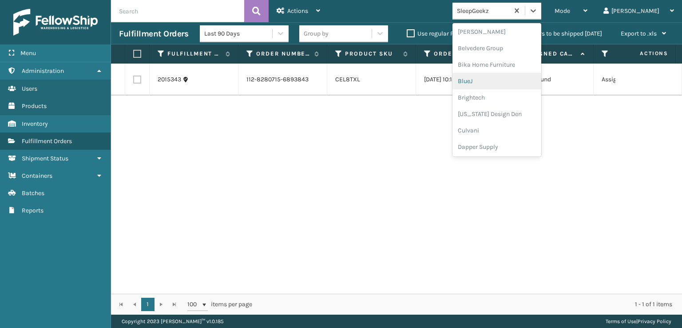
scroll to position [133, 0]
click at [508, 111] on div "FoamTex" at bounding box center [497, 113] width 89 height 16
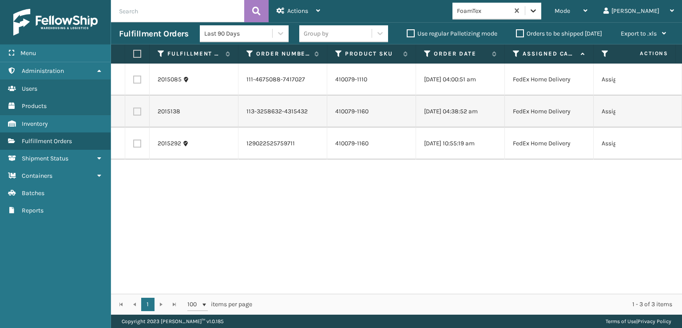
click at [538, 8] on icon at bounding box center [533, 10] width 9 height 9
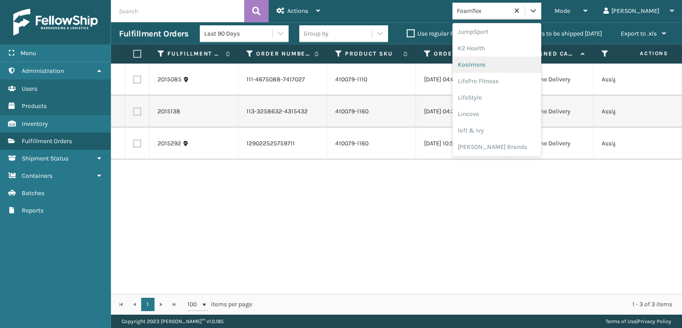
scroll to position [325, 0]
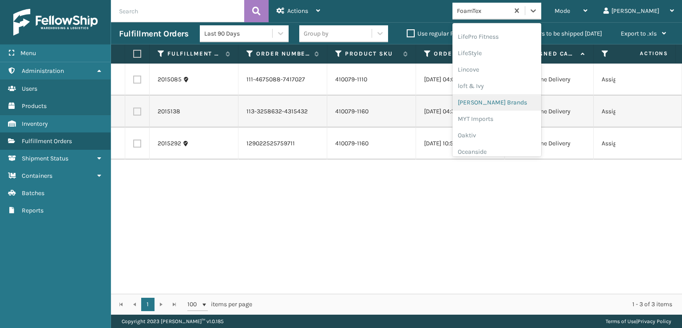
click at [509, 102] on div "[PERSON_NAME] Brands" at bounding box center [497, 102] width 89 height 16
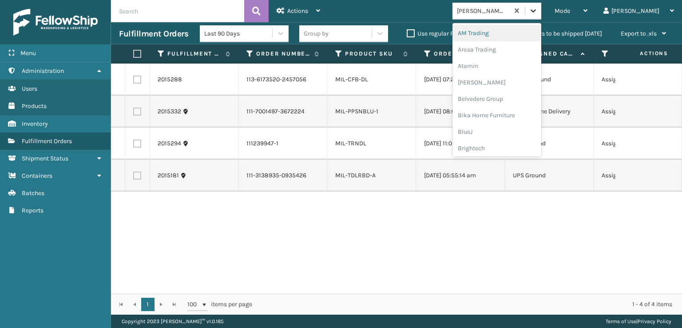
click at [538, 13] on icon at bounding box center [533, 10] width 9 height 9
click at [501, 110] on div "Plush Collections" at bounding box center [497, 112] width 89 height 16
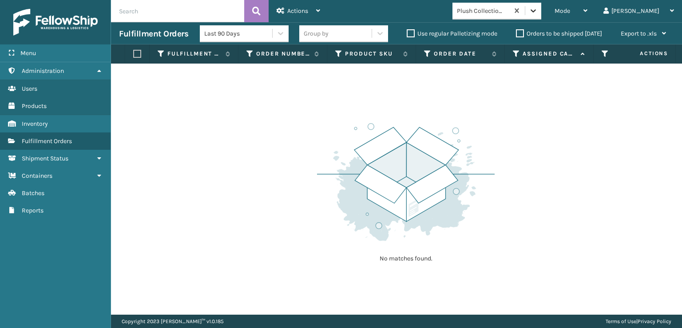
click at [538, 13] on icon at bounding box center [533, 10] width 9 height 9
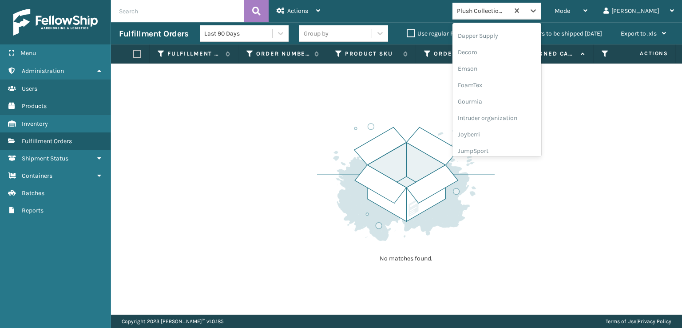
scroll to position [178, 0]
click at [509, 71] on div "FoamTex" at bounding box center [497, 69] width 89 height 16
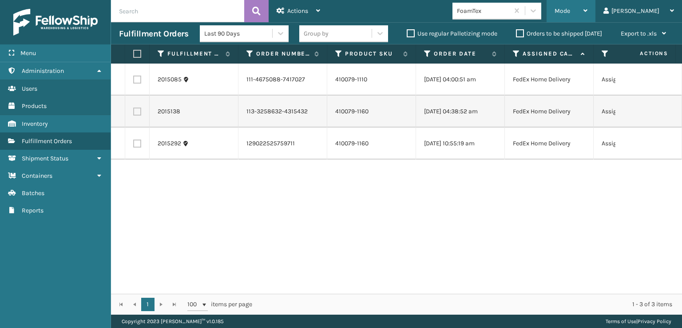
click at [570, 10] on span "Mode" at bounding box center [563, 11] width 16 height 8
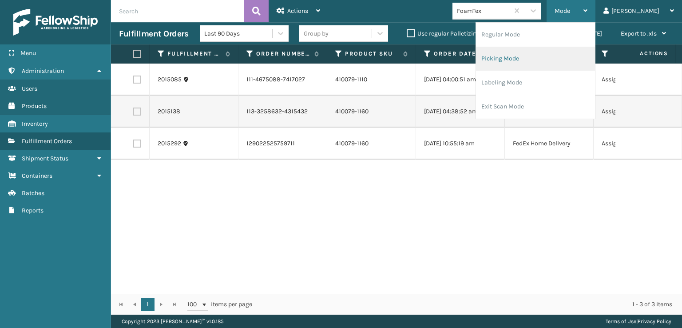
click at [525, 56] on li "Picking Mode" at bounding box center [535, 59] width 119 height 24
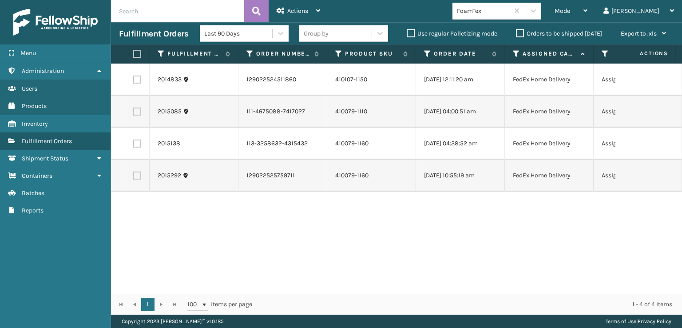
click at [134, 49] on th at bounding box center [137, 53] width 24 height 19
click at [135, 54] on label at bounding box center [135, 54] width 5 height 8
click at [134, 54] on input "checkbox" at bounding box center [133, 54] width 0 height 6
checkbox input "true"
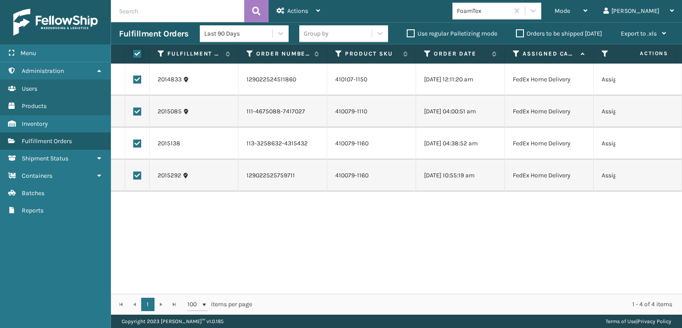
checkbox input "true"
click at [308, 9] on div "Actions" at bounding box center [299, 11] width 44 height 22
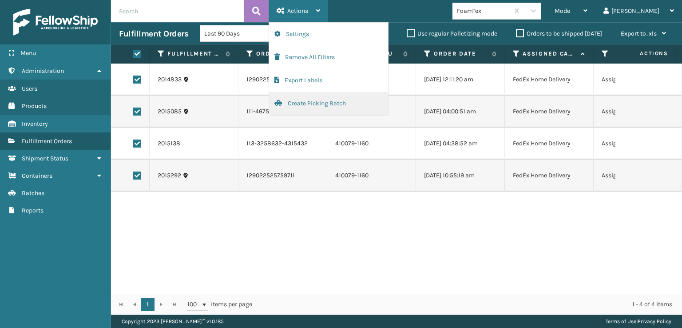
click at [306, 104] on button "Create Picking Batch" at bounding box center [328, 103] width 119 height 23
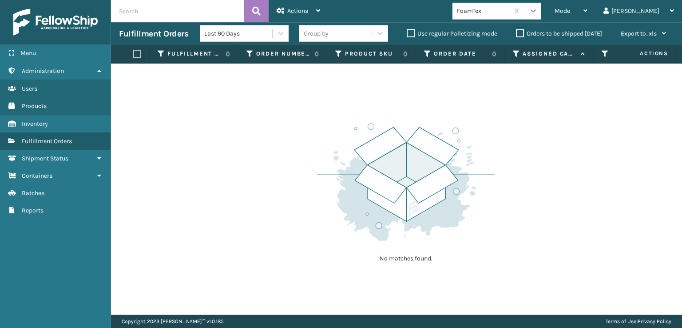
click at [538, 11] on icon at bounding box center [533, 10] width 9 height 9
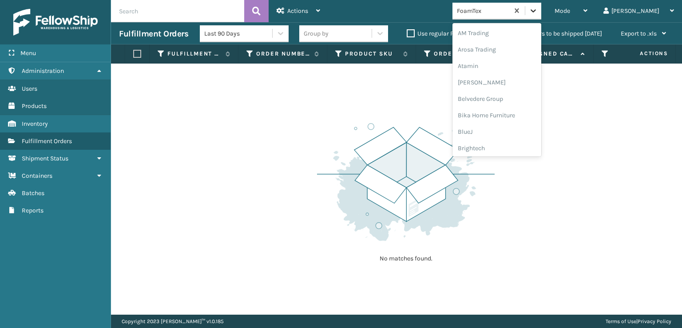
scroll to position [104, 0]
click at [503, 142] on div "FoamTex" at bounding box center [497, 143] width 89 height 16
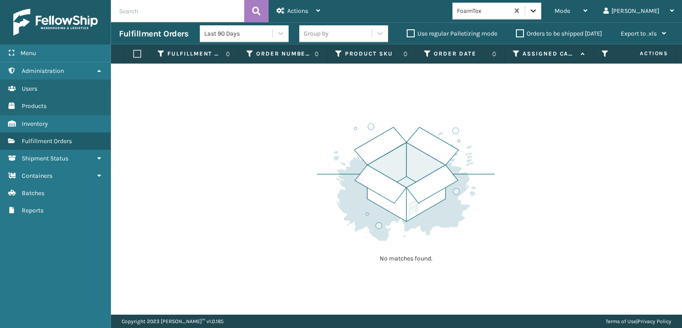
click at [541, 6] on div at bounding box center [533, 11] width 16 height 16
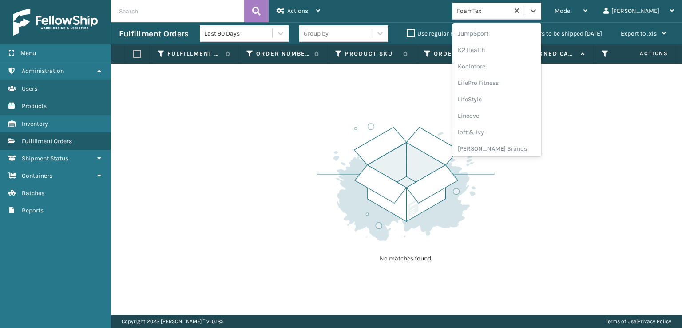
scroll to position [281, 0]
click at [503, 146] on div "[PERSON_NAME] Brands" at bounding box center [497, 147] width 89 height 16
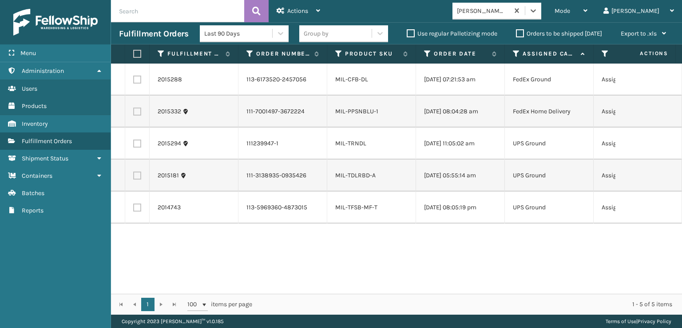
click at [135, 52] on label at bounding box center [135, 54] width 5 height 8
click at [134, 52] on input "checkbox" at bounding box center [133, 54] width 0 height 6
checkbox input "true"
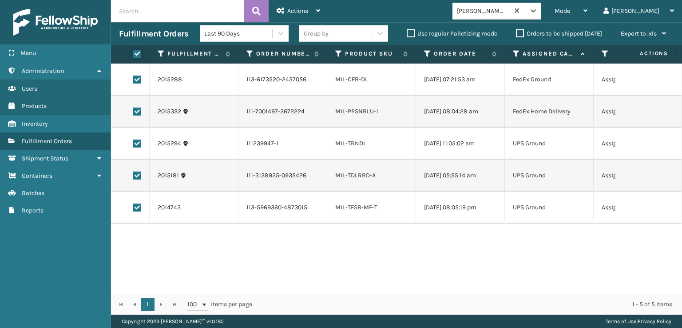
checkbox input "true"
click at [272, 14] on div "Actions Settings Remove All Filters Export Labels Create Picking Batch" at bounding box center [299, 11] width 60 height 22
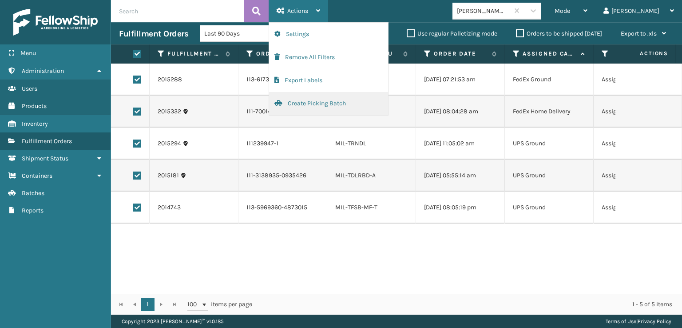
click at [301, 105] on button "Create Picking Batch" at bounding box center [328, 103] width 119 height 23
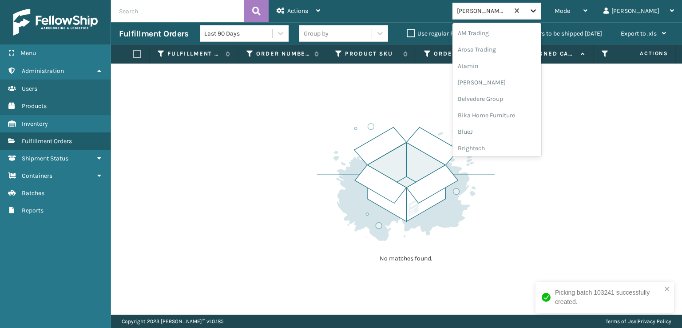
click at [538, 13] on icon at bounding box center [533, 10] width 9 height 9
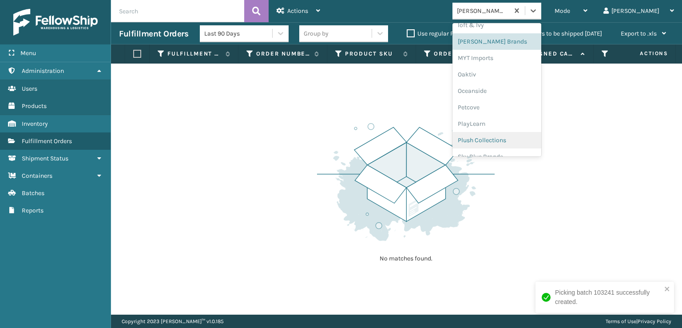
scroll to position [414, 0]
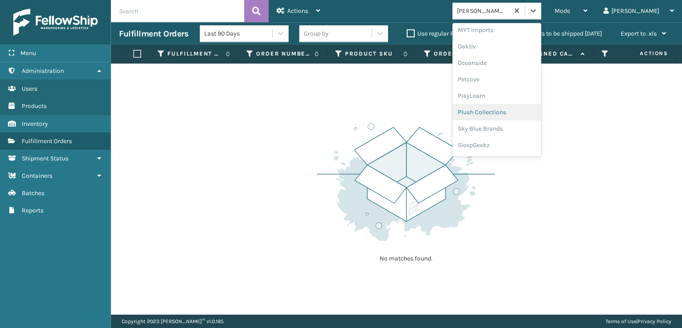
click at [508, 111] on div "Plush Collections" at bounding box center [497, 112] width 89 height 16
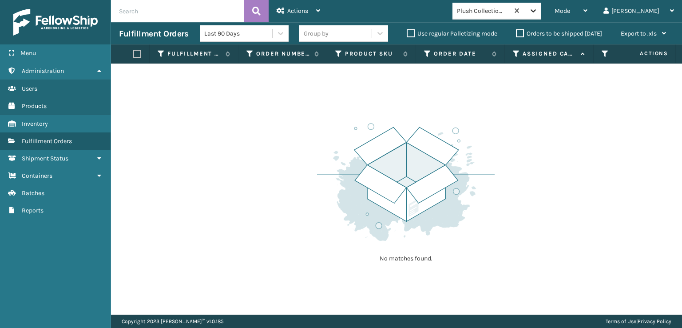
click at [538, 11] on icon at bounding box center [533, 10] width 9 height 9
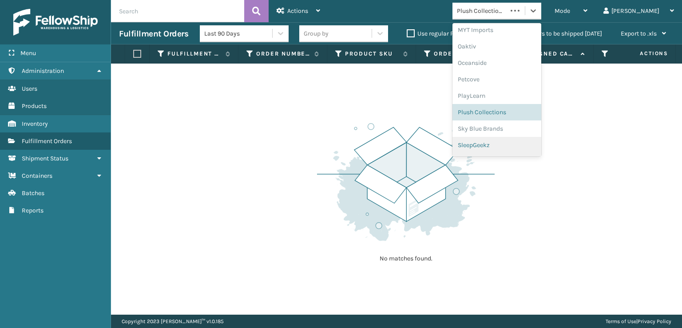
scroll to position [429, 0]
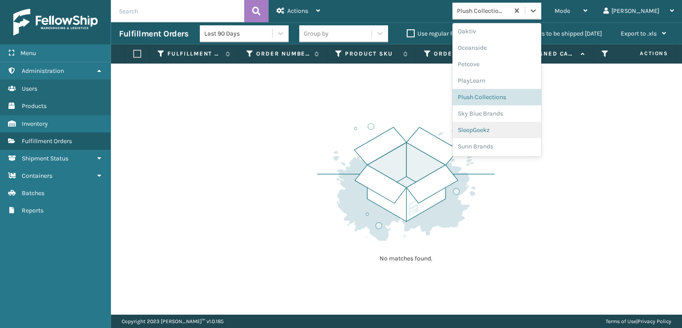
click at [506, 131] on div "SleepGeekz" at bounding box center [497, 130] width 89 height 16
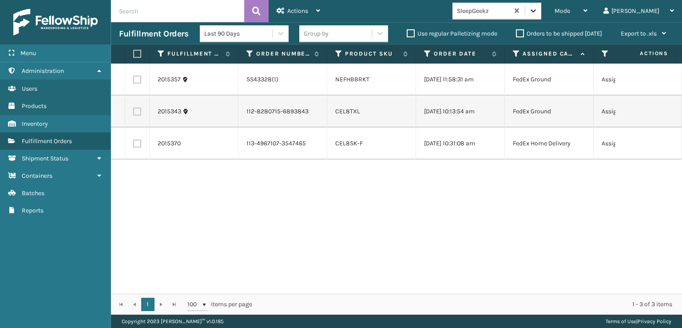
click at [538, 13] on icon at bounding box center [533, 10] width 9 height 9
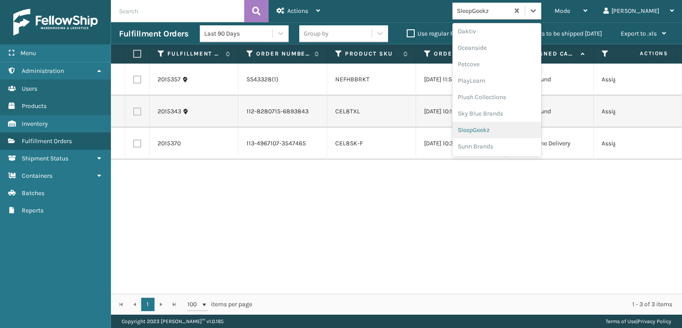
click at [505, 128] on div "SleepGeekz" at bounding box center [497, 130] width 89 height 16
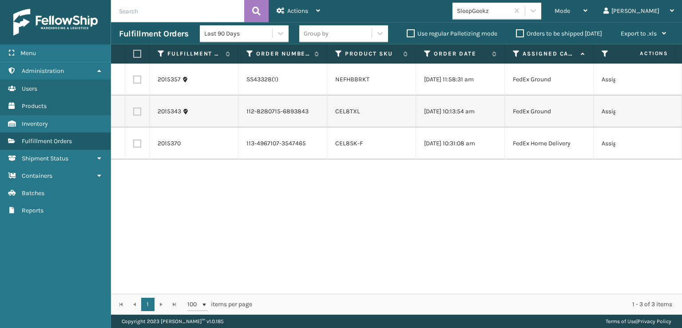
click at [140, 112] on label at bounding box center [137, 111] width 8 height 8
click at [134, 112] on input "checkbox" at bounding box center [133, 110] width 0 height 6
checkbox input "true"
click at [135, 147] on label at bounding box center [137, 143] width 8 height 8
click at [134, 145] on input "checkbox" at bounding box center [133, 142] width 0 height 6
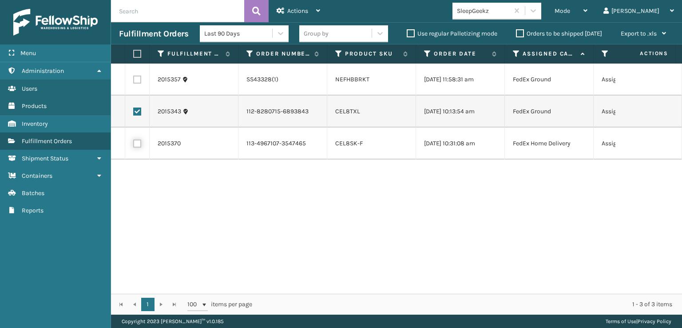
checkbox input "true"
click at [305, 6] on div "Actions" at bounding box center [299, 11] width 44 height 22
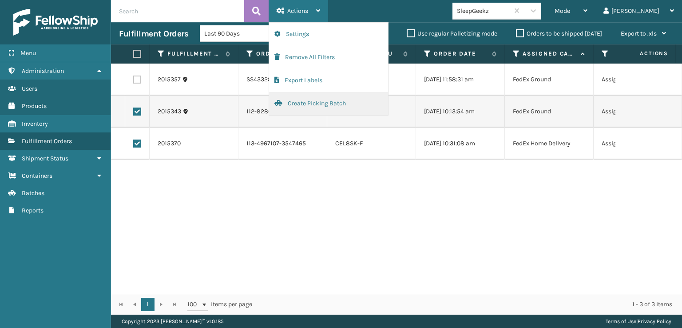
click at [301, 103] on button "Create Picking Batch" at bounding box center [328, 103] width 119 height 23
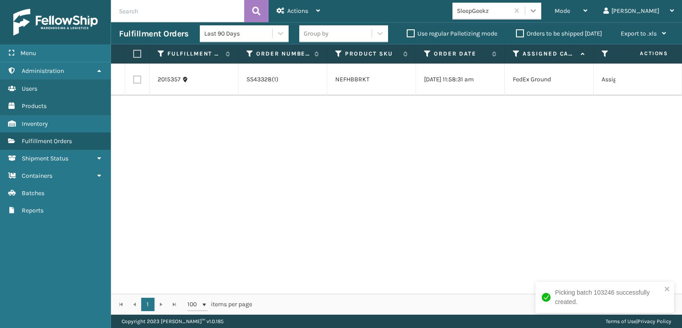
click at [538, 8] on icon at bounding box center [533, 10] width 9 height 9
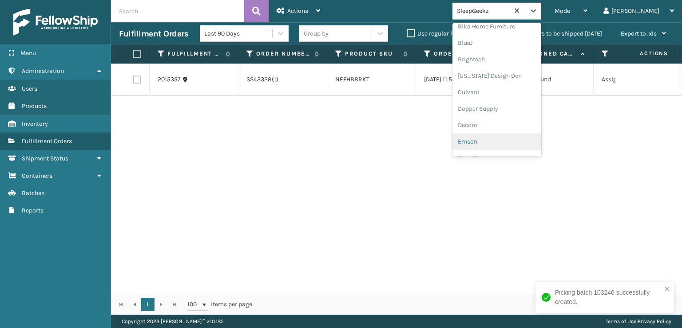
scroll to position [133, 0]
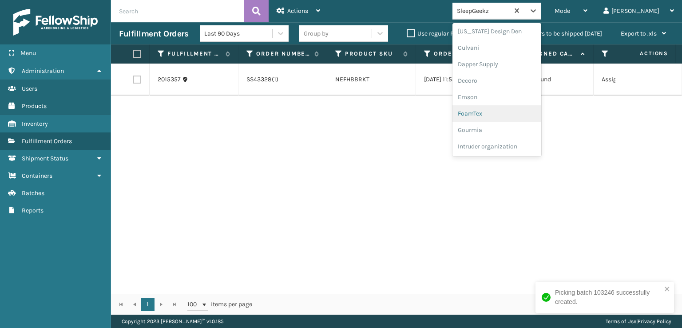
click at [499, 114] on div "FoamTex" at bounding box center [497, 113] width 89 height 16
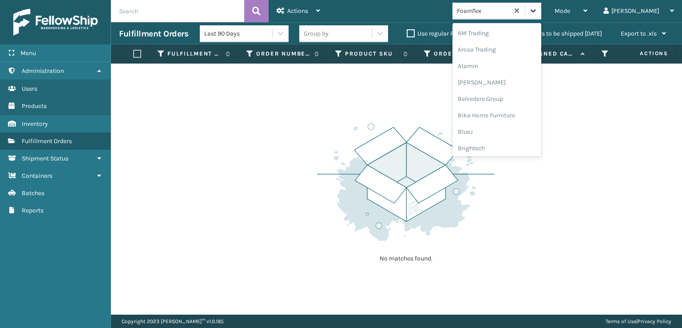
click at [538, 6] on icon at bounding box center [533, 10] width 9 height 9
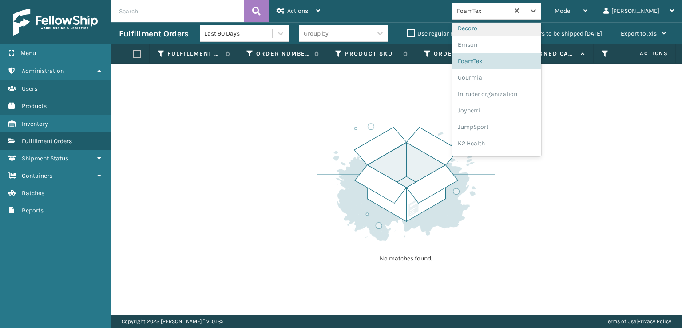
scroll to position [281, 0]
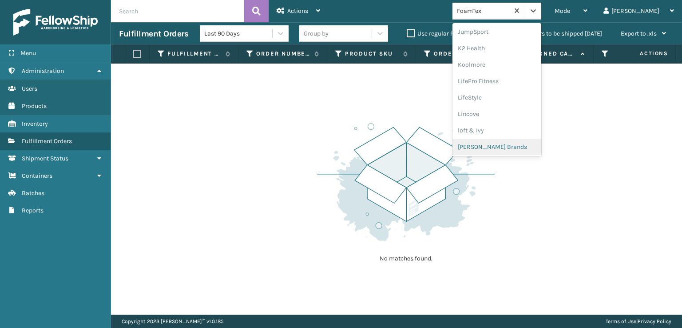
click at [510, 143] on div "[PERSON_NAME] Brands" at bounding box center [497, 147] width 89 height 16
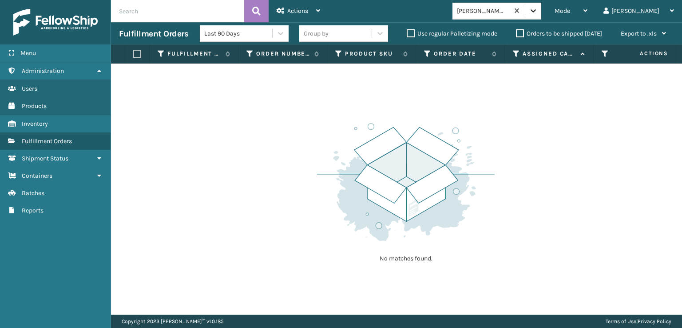
click at [541, 11] on div at bounding box center [533, 11] width 16 height 16
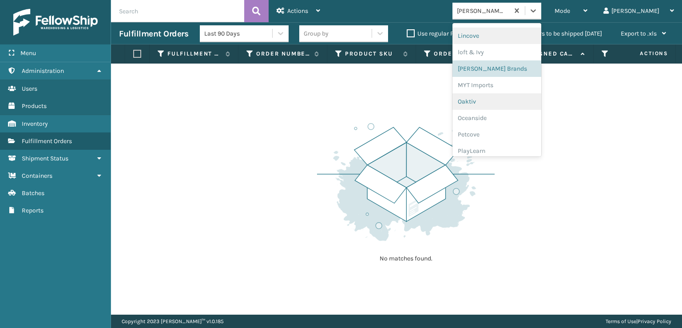
scroll to position [429, 0]
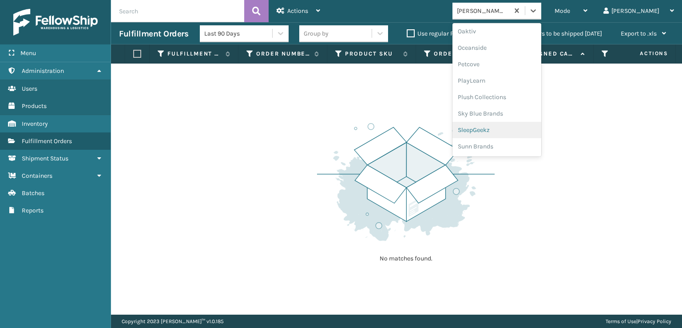
click at [503, 127] on div "SleepGeekz" at bounding box center [497, 130] width 89 height 16
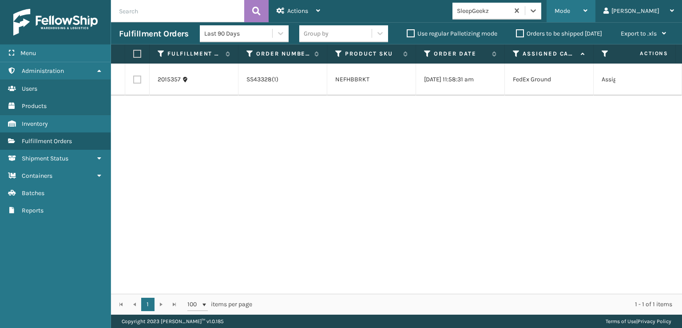
click at [591, 13] on div "Mode Regular Mode Picking Mode Labeling Mode Exit Scan Mode" at bounding box center [571, 11] width 49 height 22
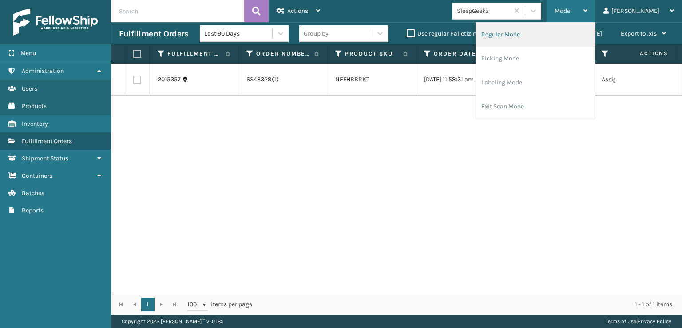
click at [533, 33] on li "Regular Mode" at bounding box center [535, 35] width 119 height 24
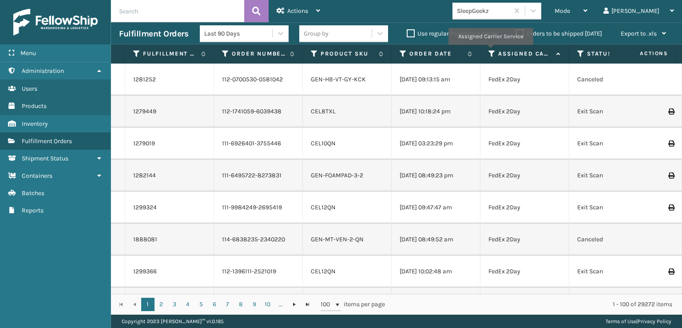
click at [490, 51] on icon at bounding box center [492, 54] width 7 height 8
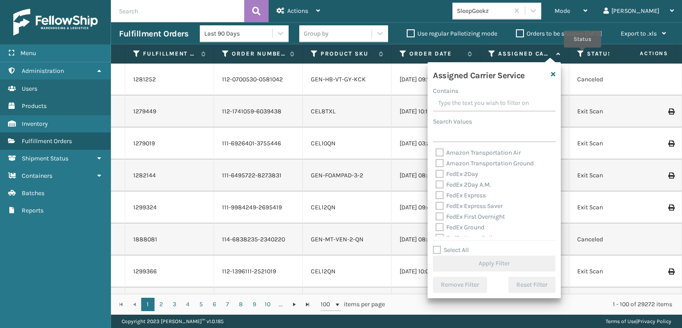
click at [582, 53] on icon at bounding box center [580, 54] width 7 height 8
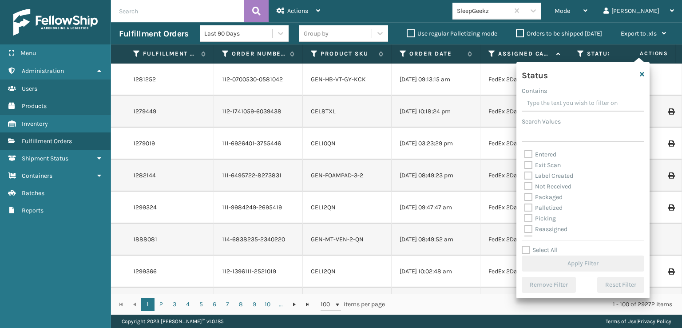
scroll to position [50, 0]
click at [529, 189] on label "Picking" at bounding box center [541, 188] width 32 height 8
click at [525, 189] on input "Picking" at bounding box center [525, 186] width 0 height 6
checkbox input "true"
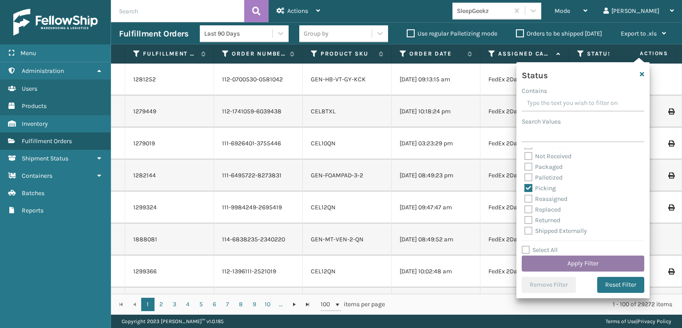
click at [566, 264] on button "Apply Filter" at bounding box center [583, 263] width 123 height 16
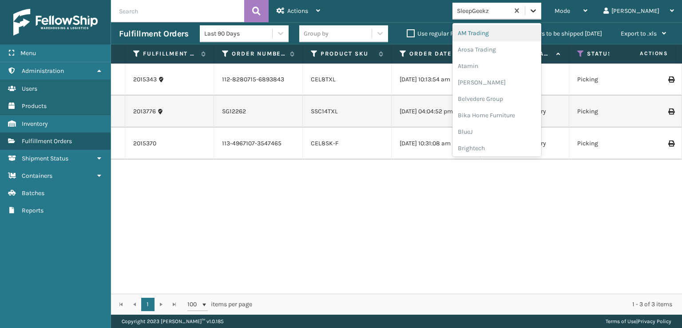
click at [538, 14] on icon at bounding box center [533, 10] width 9 height 9
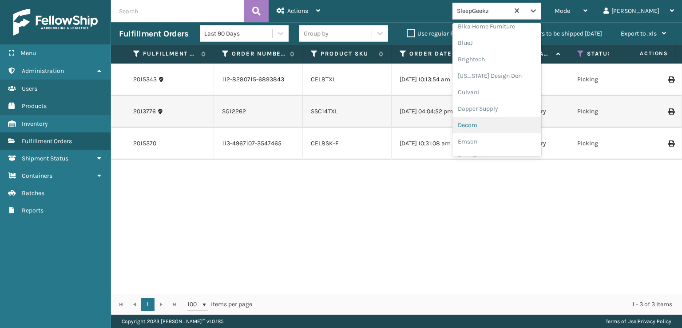
scroll to position [133, 0]
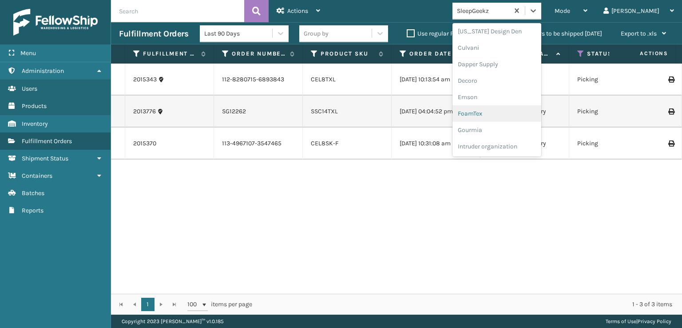
click at [504, 112] on div "FoamTex" at bounding box center [497, 113] width 89 height 16
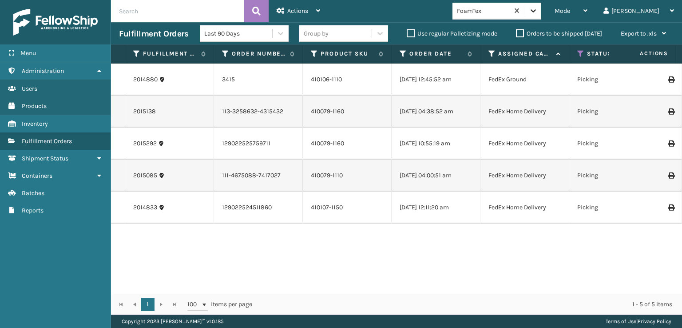
click at [538, 11] on icon at bounding box center [533, 10] width 9 height 9
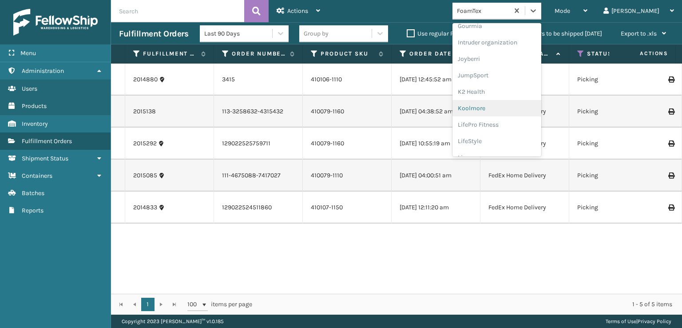
scroll to position [281, 0]
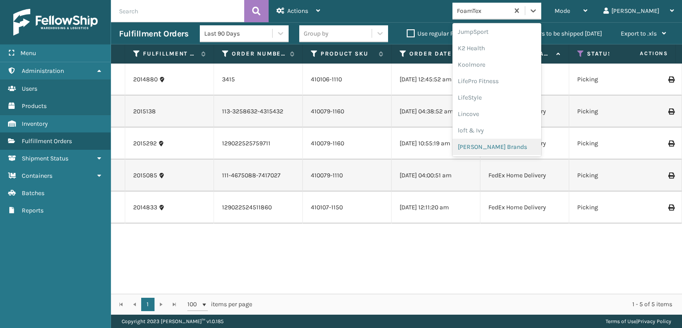
click at [515, 145] on div "[PERSON_NAME] Brands" at bounding box center [497, 147] width 89 height 16
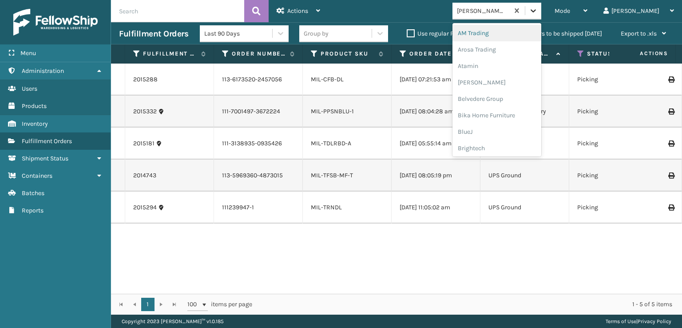
click at [541, 16] on div at bounding box center [533, 11] width 16 height 16
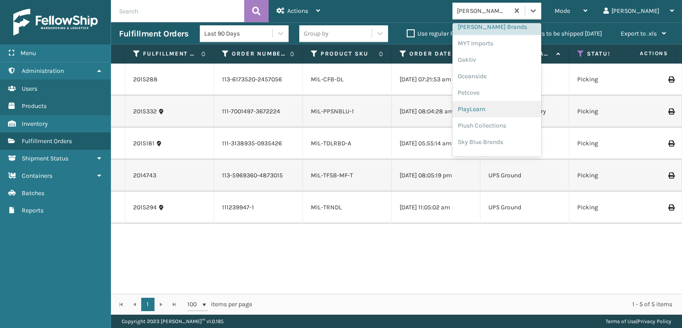
scroll to position [414, 0]
click at [519, 111] on div "Plush Collections" at bounding box center [497, 112] width 89 height 16
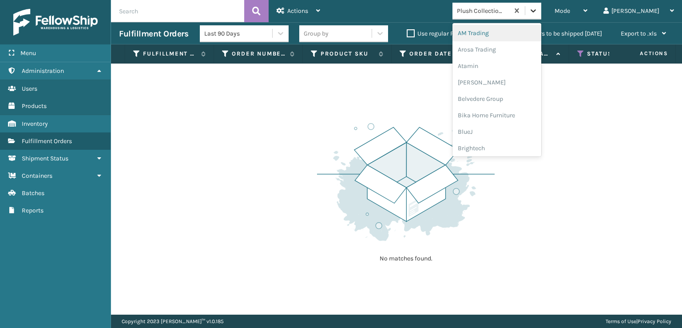
click at [538, 8] on icon at bounding box center [533, 10] width 9 height 9
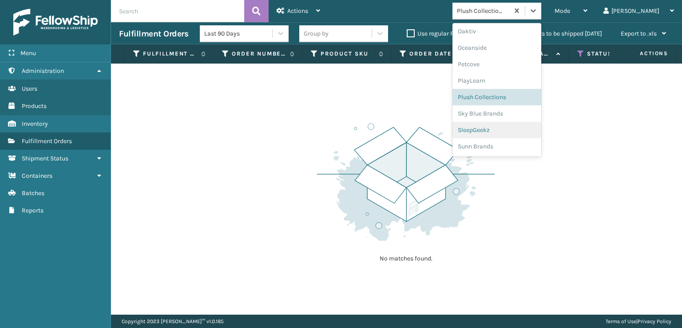
click at [511, 131] on div "SleepGeekz" at bounding box center [497, 130] width 89 height 16
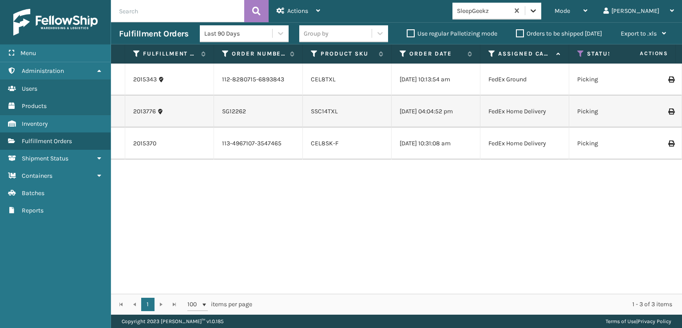
click at [538, 8] on icon at bounding box center [533, 10] width 9 height 9
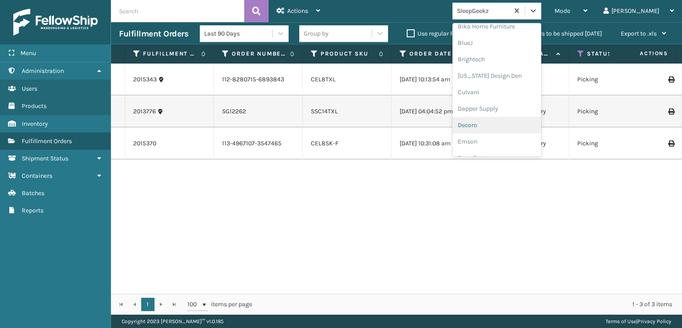
scroll to position [133, 0]
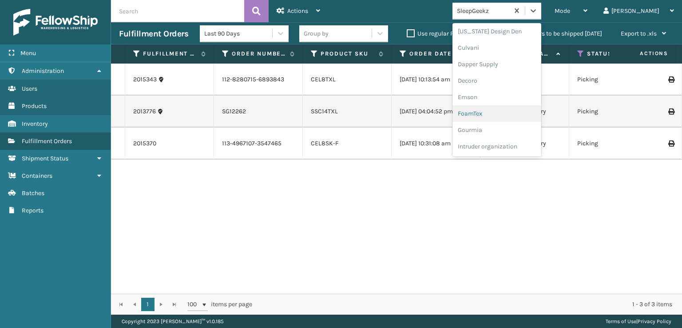
click at [509, 115] on div "FoamTex" at bounding box center [497, 113] width 89 height 16
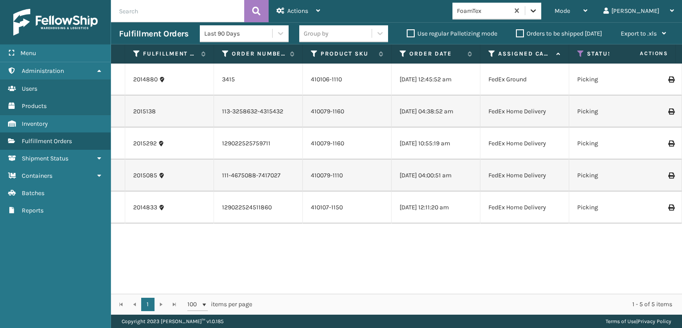
click at [538, 8] on icon at bounding box center [533, 10] width 9 height 9
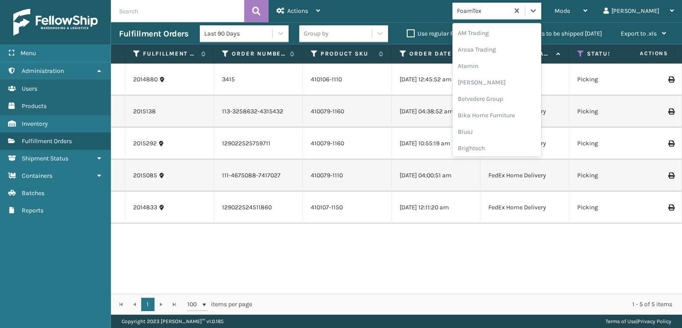
scroll to position [104, 0]
click at [523, 145] on div "FoamTex" at bounding box center [497, 143] width 89 height 16
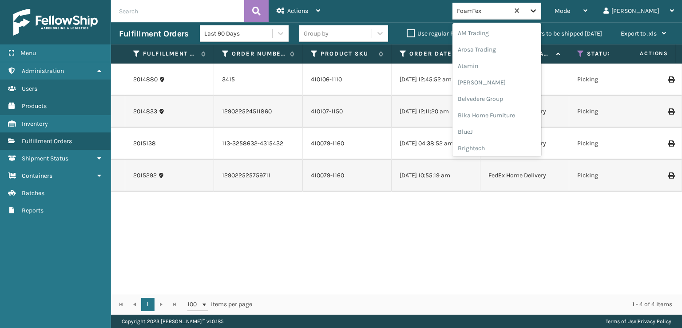
click at [538, 12] on icon at bounding box center [533, 10] width 9 height 9
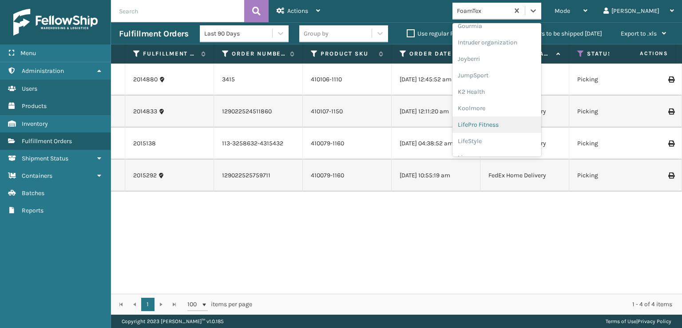
scroll to position [281, 0]
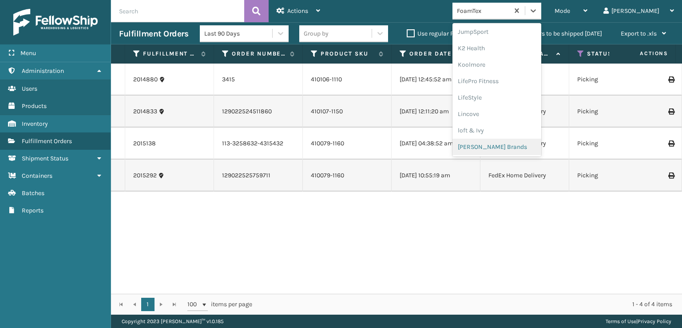
click at [519, 147] on div "[PERSON_NAME] Brands" at bounding box center [497, 147] width 89 height 16
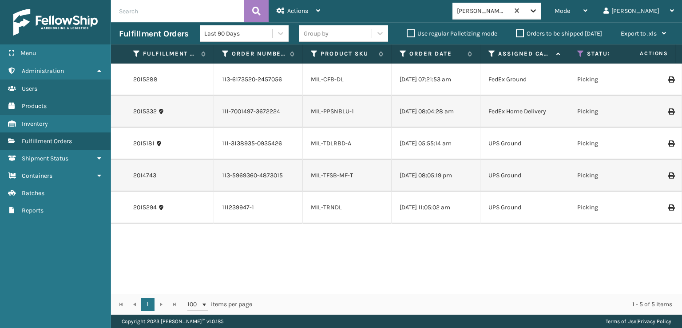
click at [538, 14] on icon at bounding box center [533, 10] width 9 height 9
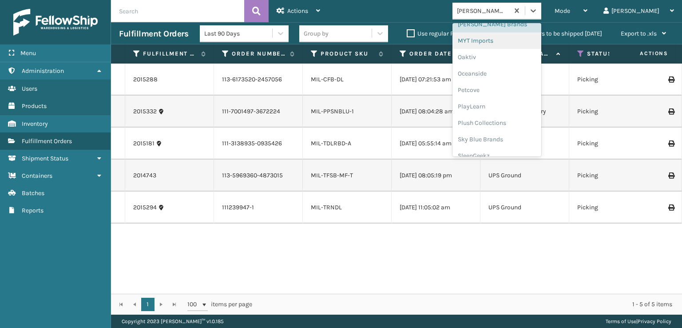
scroll to position [429, 0]
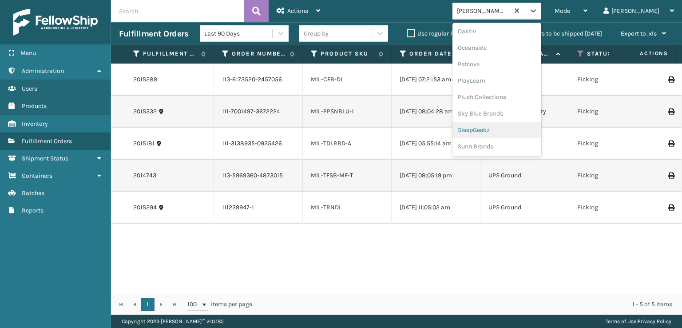
click at [518, 131] on div "SleepGeekz" at bounding box center [497, 130] width 89 height 16
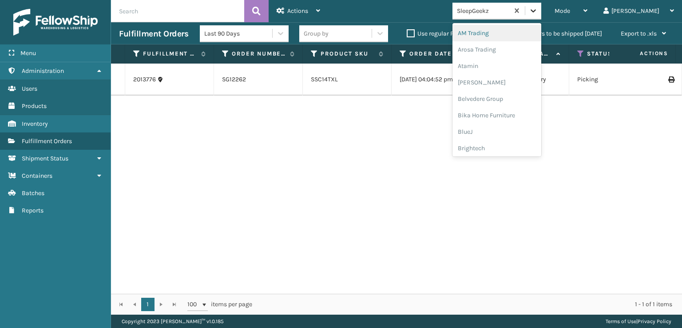
click at [541, 16] on div at bounding box center [533, 11] width 16 height 16
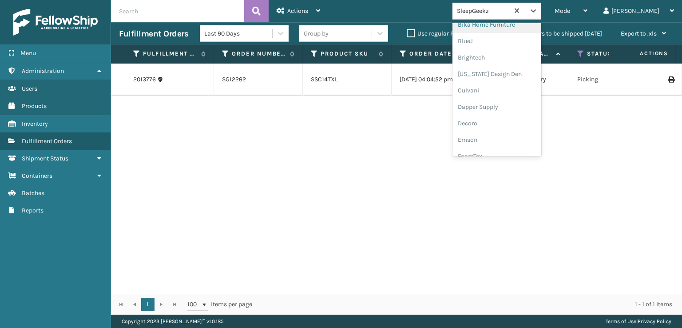
scroll to position [133, 0]
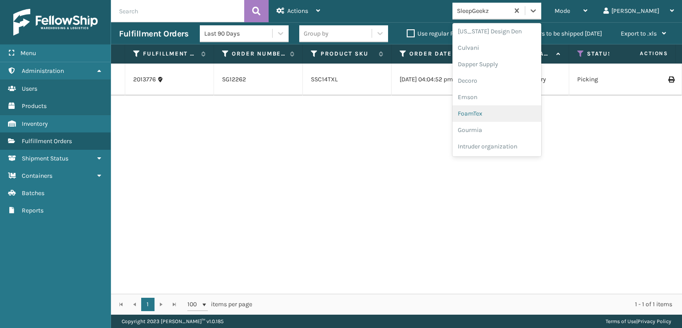
click at [506, 113] on div "FoamTex" at bounding box center [497, 113] width 89 height 16
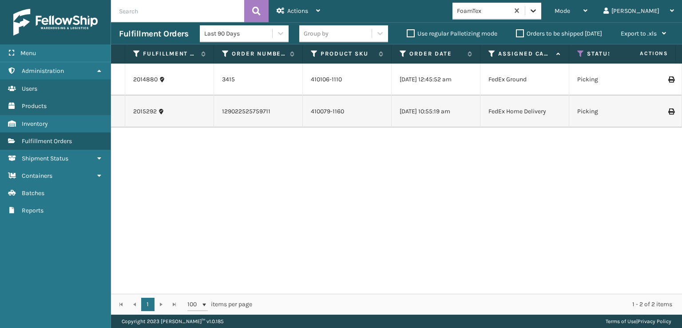
click at [536, 9] on icon at bounding box center [533, 10] width 5 height 3
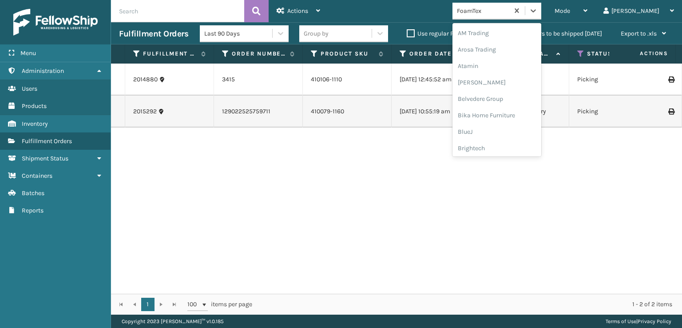
scroll to position [104, 0]
click at [502, 142] on div "FoamTex" at bounding box center [497, 143] width 89 height 16
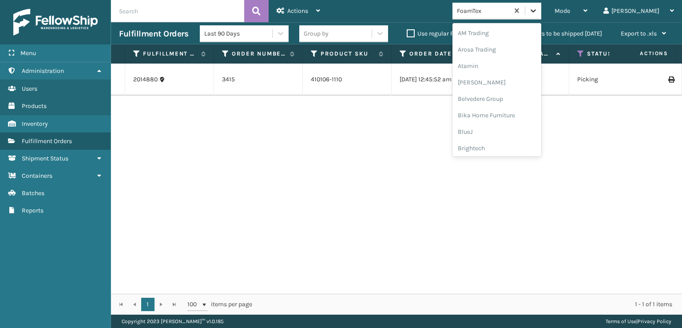
click at [538, 8] on icon at bounding box center [533, 10] width 9 height 9
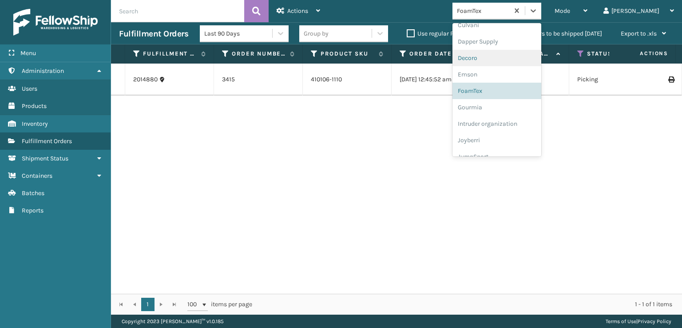
scroll to position [281, 0]
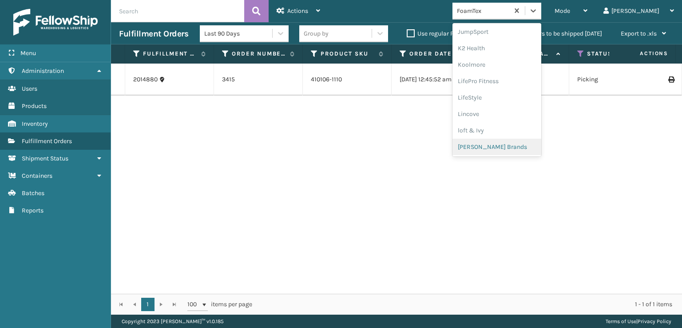
click at [513, 147] on div "[PERSON_NAME] Brands" at bounding box center [497, 147] width 89 height 16
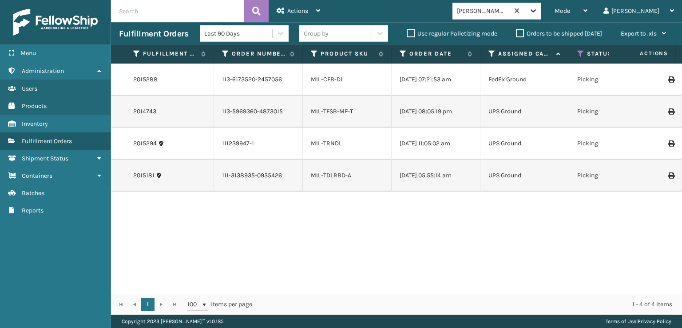
click at [538, 13] on icon at bounding box center [533, 10] width 9 height 9
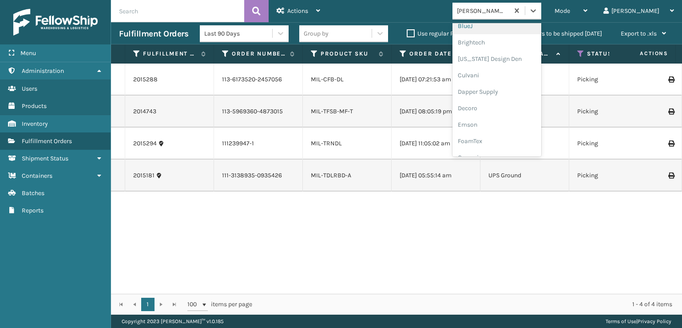
scroll to position [133, 0]
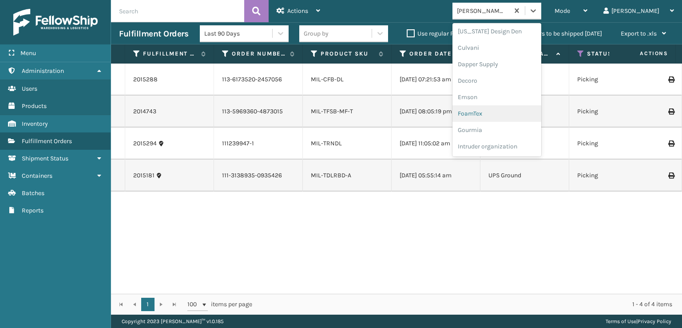
click at [503, 111] on div "FoamTex" at bounding box center [497, 113] width 89 height 16
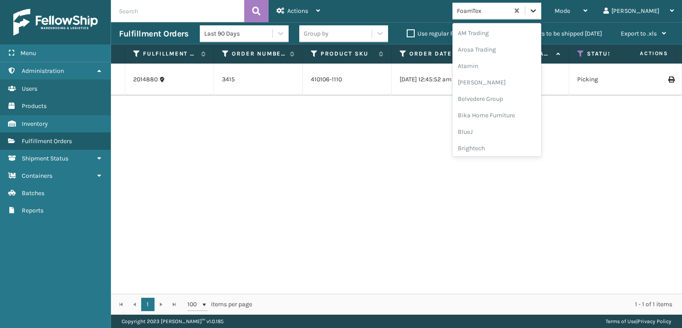
click at [538, 12] on icon at bounding box center [533, 10] width 9 height 9
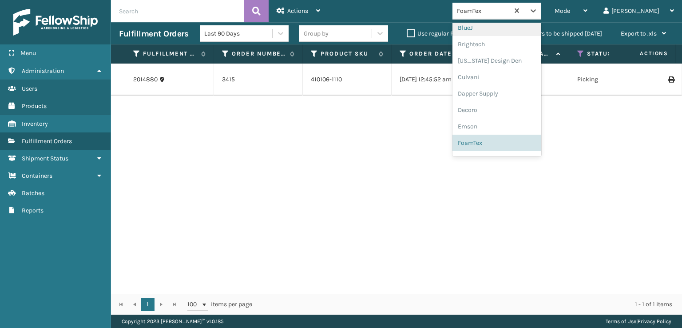
scroll to position [281, 0]
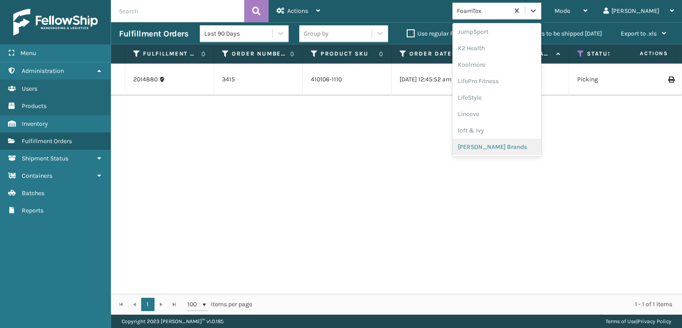
click at [510, 145] on div "[PERSON_NAME] Brands" at bounding box center [497, 147] width 89 height 16
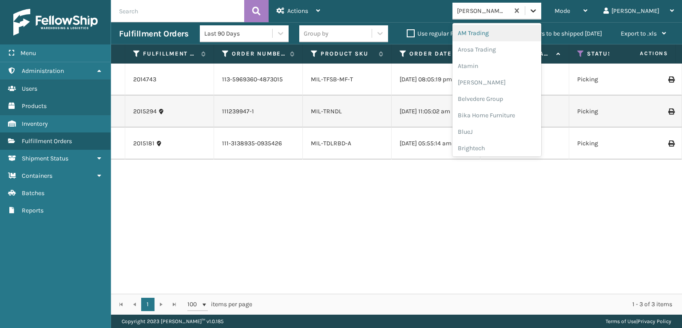
click at [538, 13] on icon at bounding box center [533, 10] width 9 height 9
drag, startPoint x: 361, startPoint y: 199, endPoint x: 354, endPoint y: 195, distance: 7.6
click at [360, 198] on div "2014743 113-5969360-4873015 MIL-TFSB-MF-T [DATE] 08:05:19 pm UPS Ground Picking…" at bounding box center [396, 179] width 571 height 230
click at [538, 11] on icon at bounding box center [533, 10] width 9 height 9
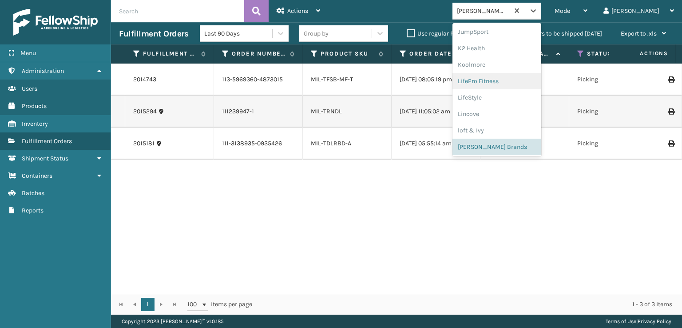
scroll to position [309, 0]
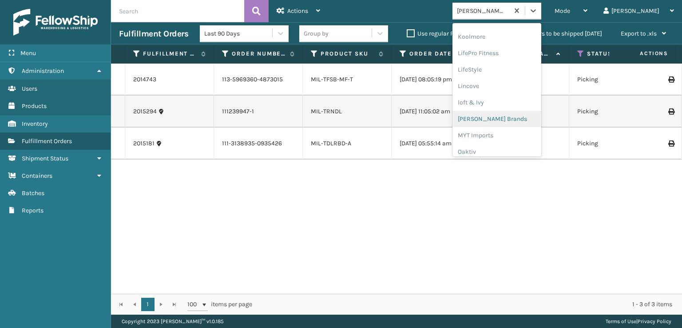
click at [512, 117] on div "[PERSON_NAME] Brands" at bounding box center [497, 119] width 89 height 16
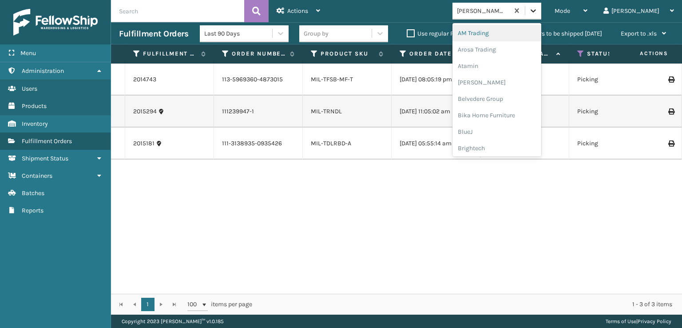
click at [541, 17] on div at bounding box center [533, 11] width 16 height 16
click at [502, 40] on div "FoamTex" at bounding box center [497, 40] width 89 height 16
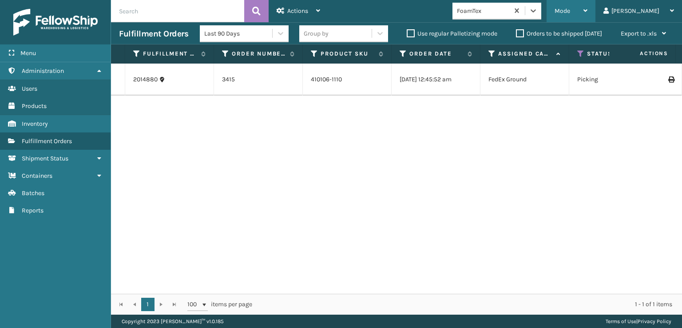
click at [588, 4] on div "Mode" at bounding box center [571, 11] width 33 height 22
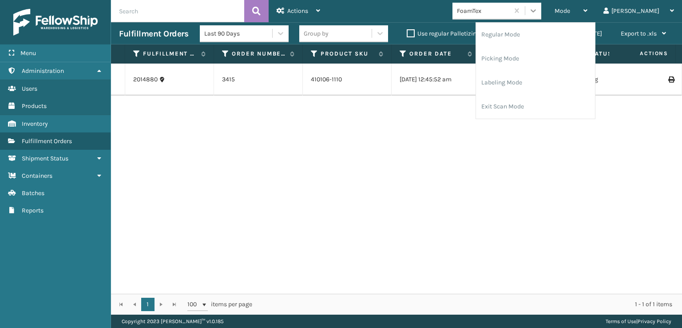
click at [538, 13] on icon at bounding box center [533, 10] width 9 height 9
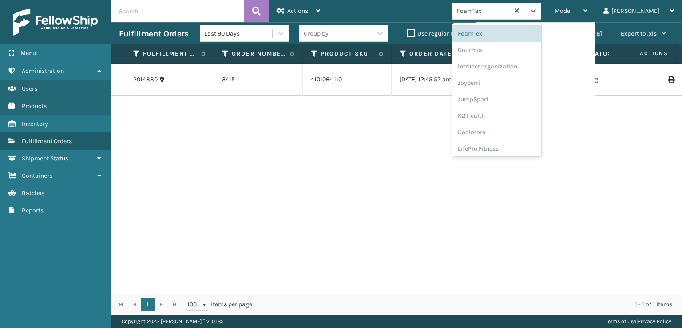
scroll to position [192, 0]
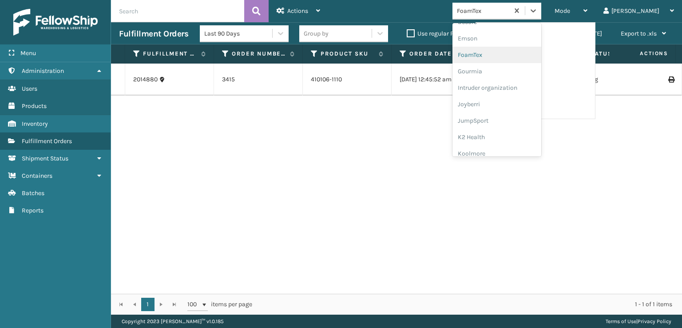
click at [502, 54] on div "FoamTex" at bounding box center [497, 55] width 89 height 16
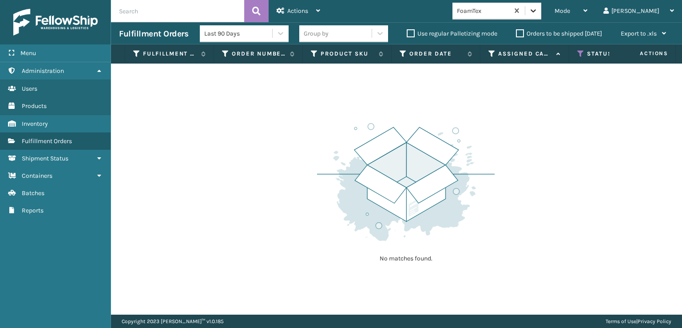
click at [541, 9] on div at bounding box center [533, 11] width 16 height 16
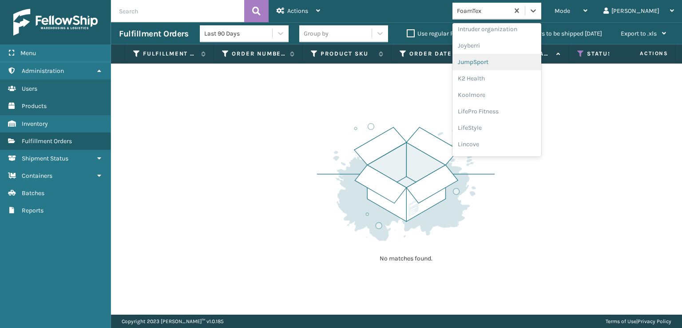
scroll to position [281, 0]
click at [513, 144] on div "[PERSON_NAME] Brands" at bounding box center [497, 147] width 89 height 16
click at [536, 12] on icon at bounding box center [533, 10] width 5 height 3
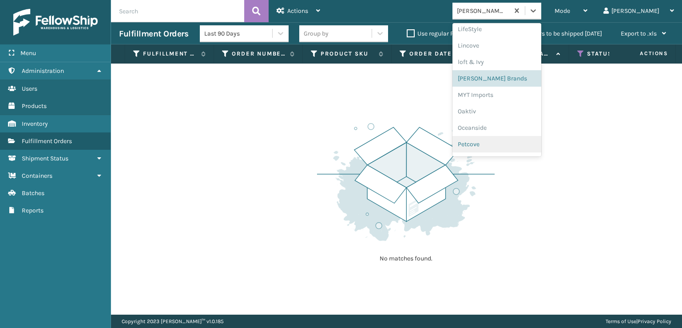
scroll to position [414, 0]
click at [509, 143] on div "SleepGeekz" at bounding box center [497, 145] width 89 height 16
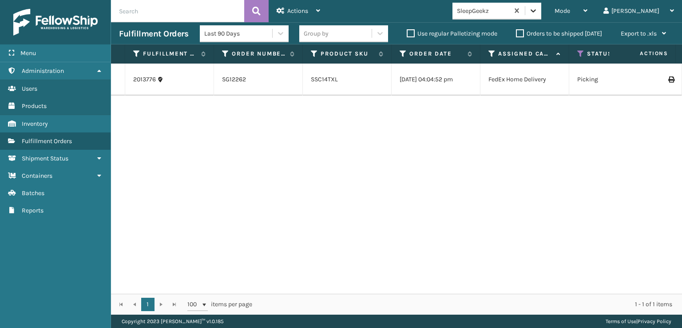
click at [538, 11] on icon at bounding box center [533, 10] width 9 height 9
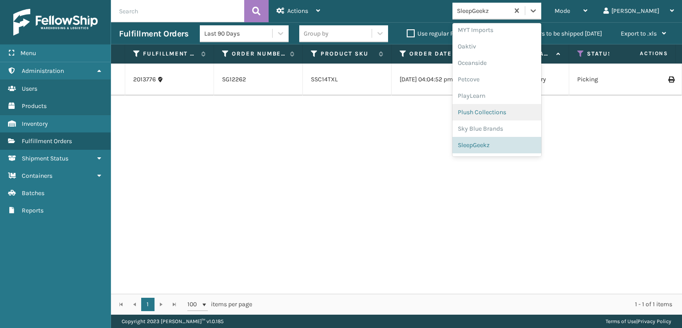
click at [515, 111] on div "Plush Collections" at bounding box center [497, 112] width 89 height 16
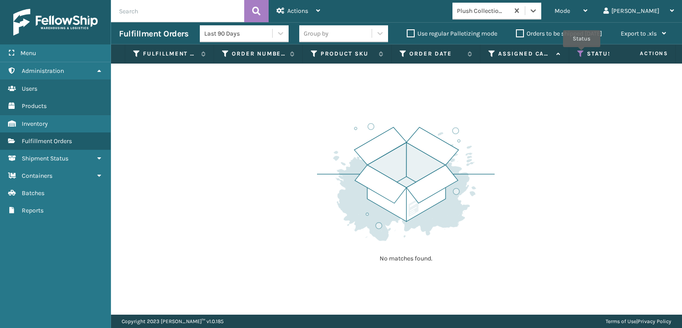
click at [582, 53] on icon at bounding box center [580, 54] width 7 height 8
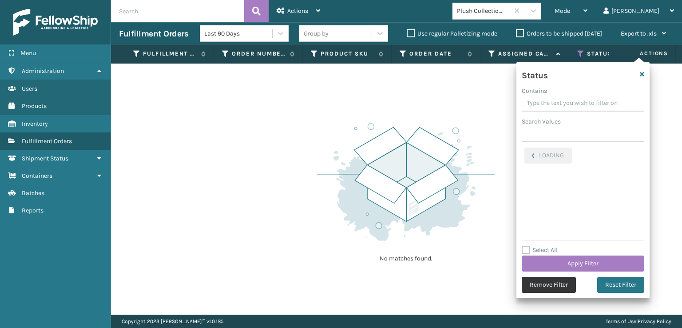
click at [537, 282] on button "Remove Filter" at bounding box center [549, 285] width 54 height 16
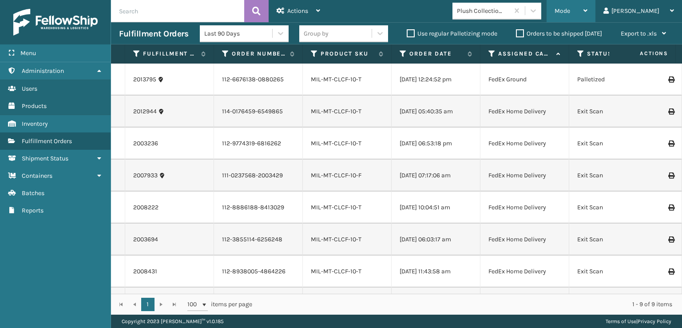
click at [570, 10] on span "Mode" at bounding box center [563, 11] width 16 height 8
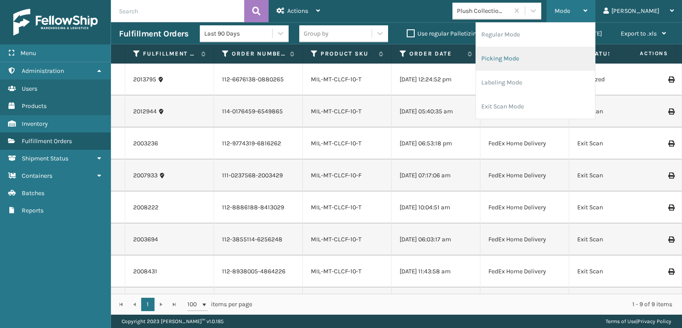
click at [527, 58] on li "Picking Mode" at bounding box center [535, 59] width 119 height 24
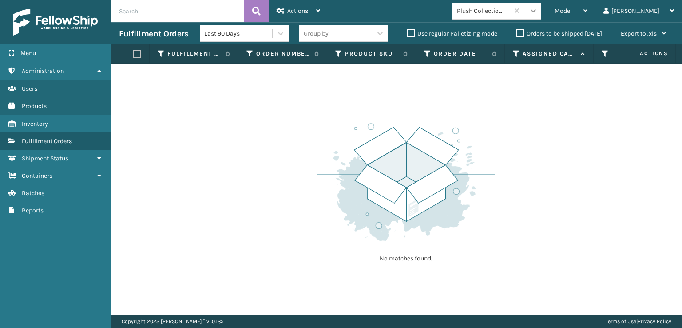
click at [538, 11] on icon at bounding box center [533, 10] width 9 height 9
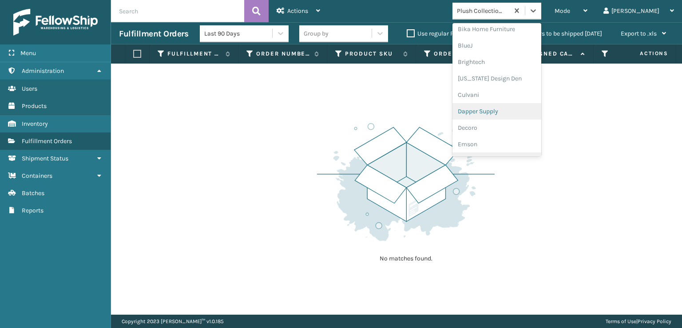
scroll to position [133, 0]
click at [508, 112] on div "FoamTex" at bounding box center [497, 113] width 89 height 16
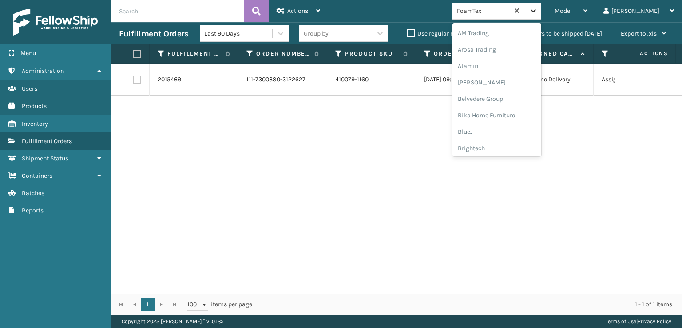
click at [538, 7] on icon at bounding box center [533, 10] width 9 height 9
click at [512, 144] on div "[PERSON_NAME] Brands" at bounding box center [497, 147] width 89 height 16
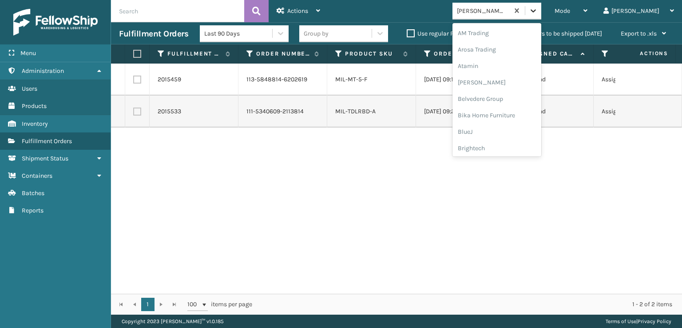
click at [538, 11] on icon at bounding box center [533, 10] width 9 height 9
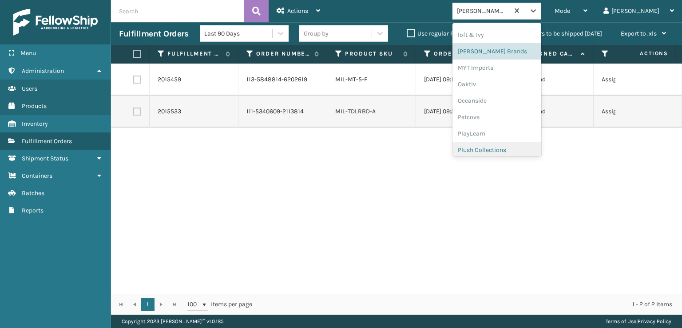
scroll to position [429, 0]
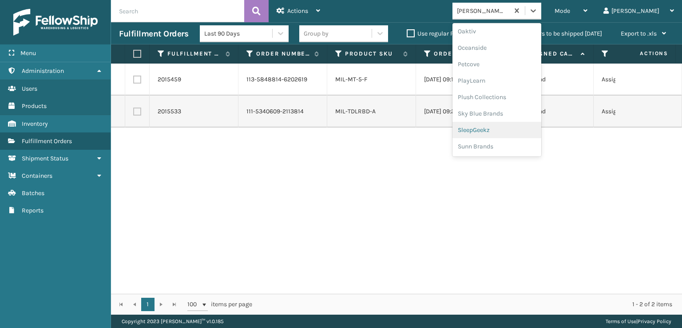
click at [504, 129] on div "SleepGeekz" at bounding box center [497, 130] width 89 height 16
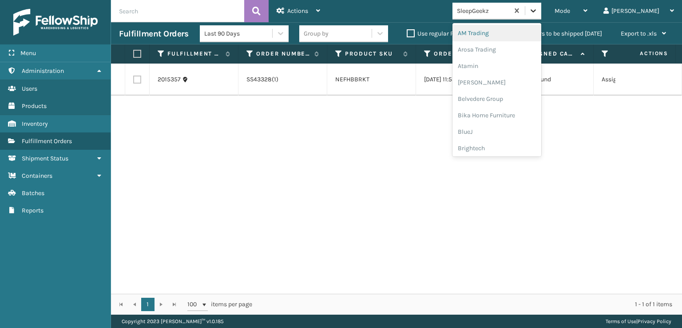
click at [538, 9] on icon at bounding box center [533, 10] width 9 height 9
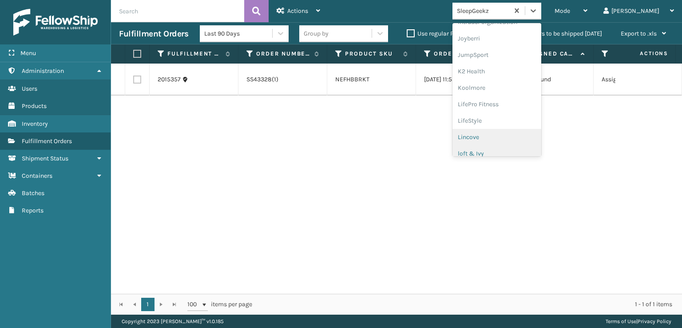
scroll to position [281, 0]
click at [509, 147] on div "[PERSON_NAME] Brands" at bounding box center [497, 147] width 89 height 16
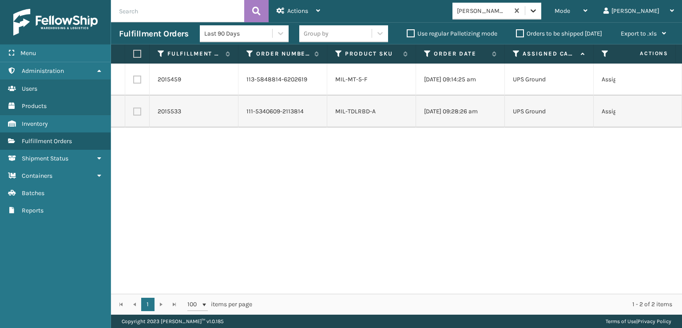
click at [541, 4] on div at bounding box center [533, 11] width 16 height 16
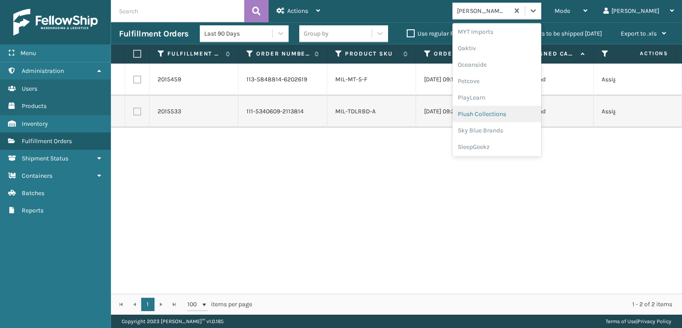
scroll to position [414, 0]
click at [508, 144] on div "SleepGeekz" at bounding box center [497, 145] width 89 height 16
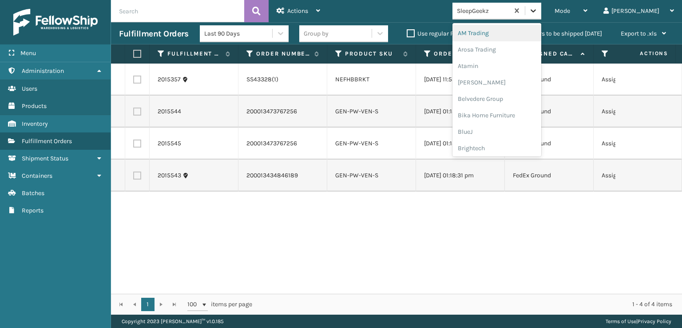
click at [538, 9] on icon at bounding box center [533, 10] width 9 height 9
click at [510, 112] on div "FoamTex" at bounding box center [497, 113] width 89 height 16
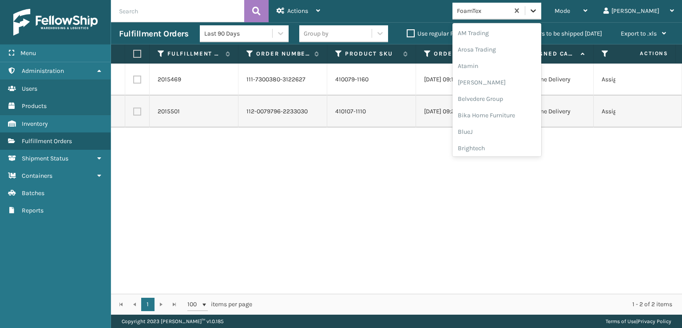
click at [541, 16] on div at bounding box center [533, 11] width 16 height 16
click at [508, 98] on div "Plush Collections" at bounding box center [497, 97] width 89 height 16
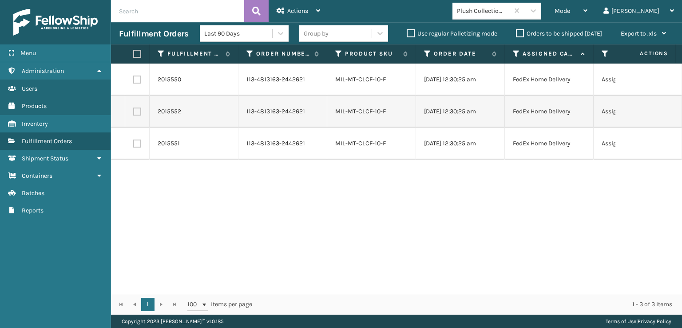
click at [137, 52] on label at bounding box center [135, 54] width 5 height 8
click at [134, 52] on input "checkbox" at bounding box center [133, 54] width 0 height 6
checkbox input "true"
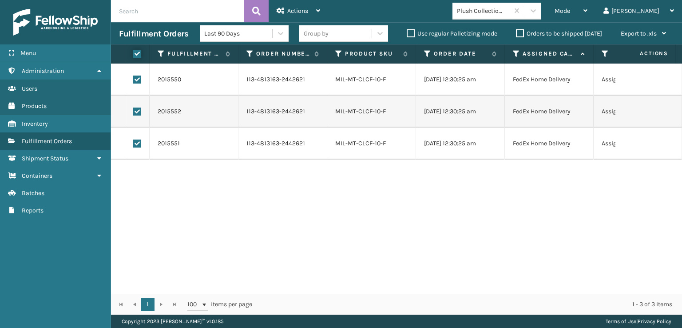
checkbox input "true"
click at [290, 10] on span "Actions" at bounding box center [297, 11] width 21 height 8
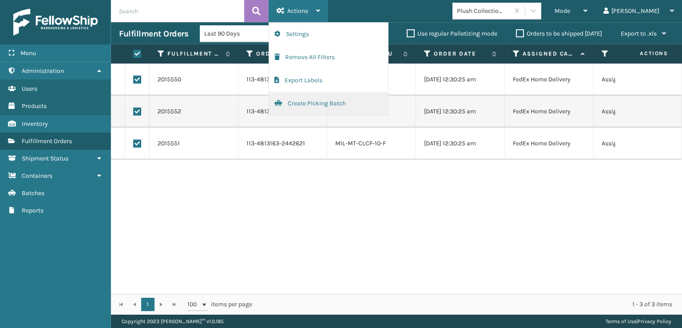
click at [301, 97] on button "Create Picking Batch" at bounding box center [328, 103] width 119 height 23
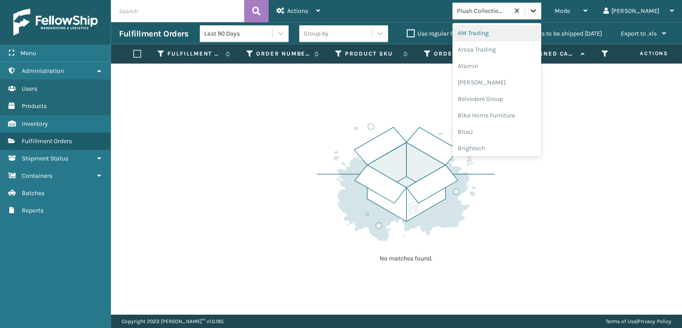
click at [538, 13] on icon at bounding box center [533, 10] width 9 height 9
click at [517, 114] on div "FoamTex" at bounding box center [497, 113] width 89 height 16
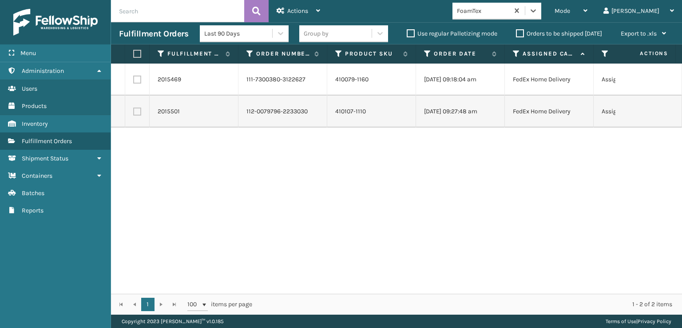
click at [136, 53] on label at bounding box center [135, 54] width 5 height 8
click at [134, 53] on input "checkbox" at bounding box center [133, 54] width 0 height 6
checkbox input "true"
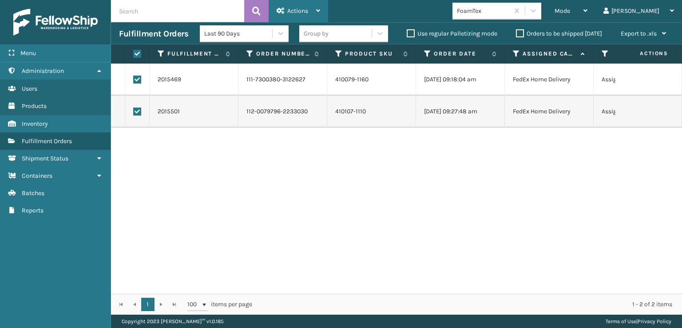
drag, startPoint x: 302, startPoint y: 11, endPoint x: 306, endPoint y: 45, distance: 34.4
click at [302, 11] on span "Actions" at bounding box center [297, 11] width 21 height 8
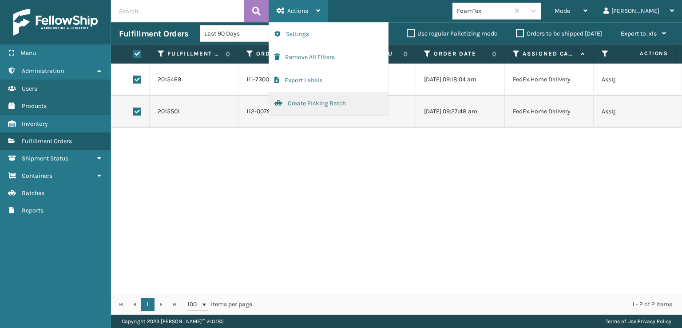
click at [318, 103] on button "Create Picking Batch" at bounding box center [328, 103] width 119 height 23
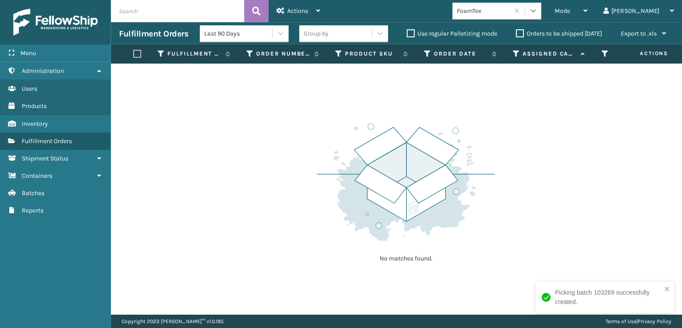
click at [538, 8] on icon at bounding box center [533, 10] width 9 height 9
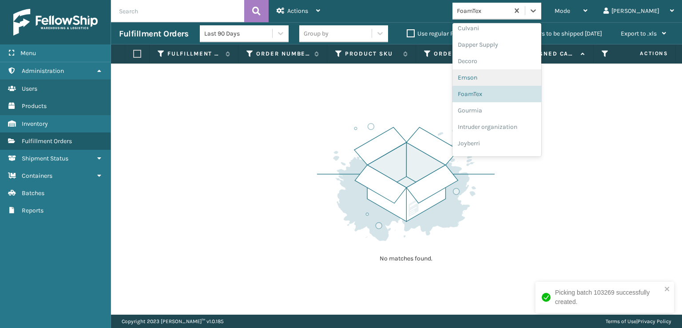
scroll to position [281, 0]
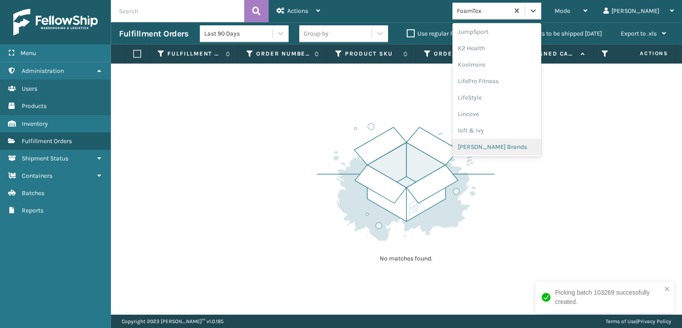
click at [516, 150] on div "[PERSON_NAME] Brands" at bounding box center [497, 147] width 89 height 16
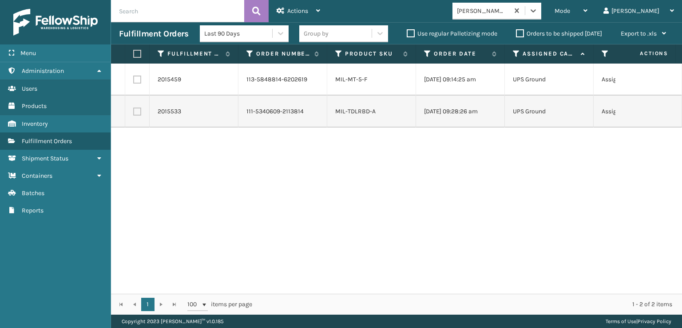
click at [136, 54] on label at bounding box center [135, 54] width 5 height 8
click at [134, 54] on input "checkbox" at bounding box center [133, 54] width 0 height 6
checkbox input "true"
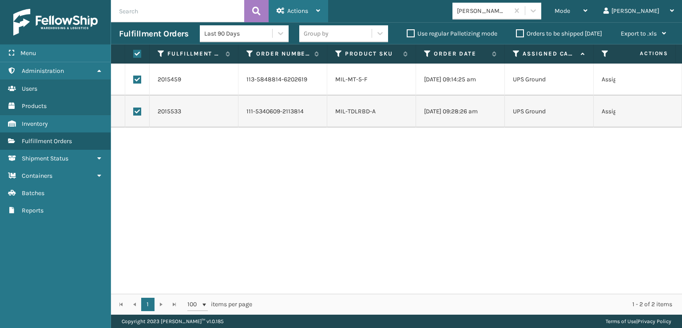
click at [285, 15] on div "Actions" at bounding box center [299, 11] width 44 height 22
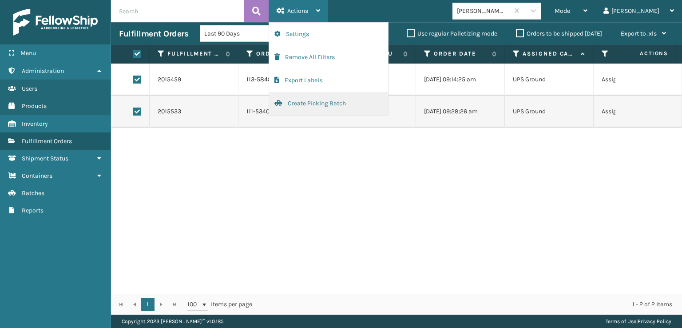
click at [300, 103] on button "Create Picking Batch" at bounding box center [328, 103] width 119 height 23
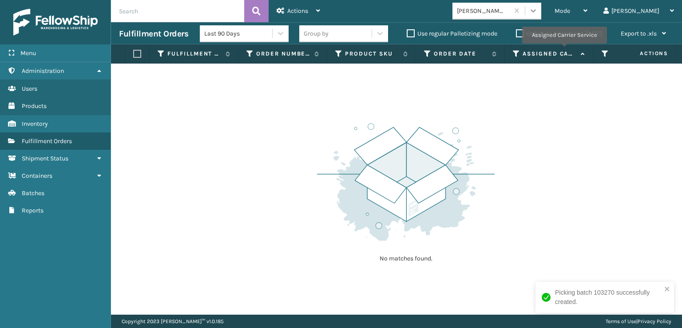
click at [538, 8] on icon at bounding box center [533, 10] width 9 height 9
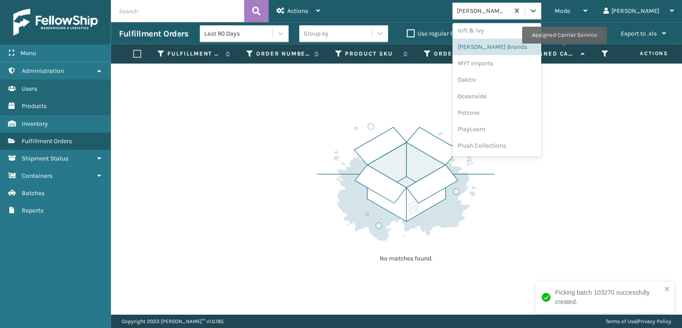
scroll to position [429, 0]
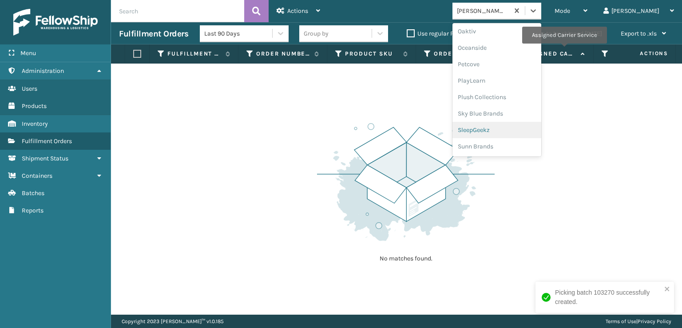
click at [509, 127] on div "SleepGeekz" at bounding box center [497, 130] width 89 height 16
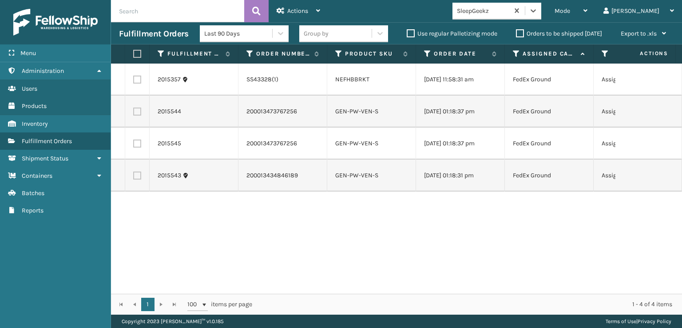
click at [135, 54] on label at bounding box center [135, 54] width 5 height 8
click at [134, 54] on input "checkbox" at bounding box center [133, 54] width 0 height 6
checkbox input "true"
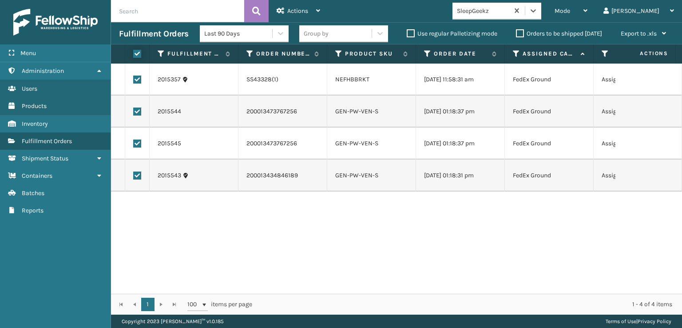
checkbox input "true"
click at [289, 8] on span "Actions" at bounding box center [297, 11] width 21 height 8
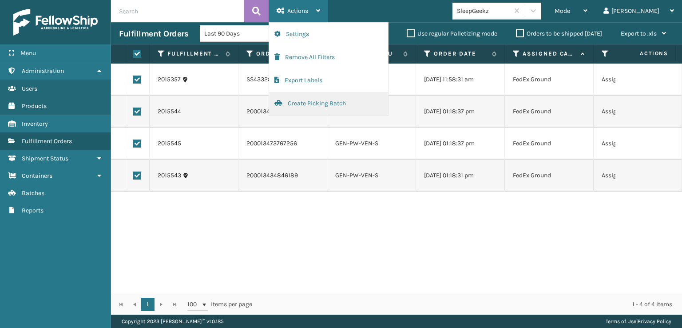
click at [302, 102] on button "Create Picking Batch" at bounding box center [328, 103] width 119 height 23
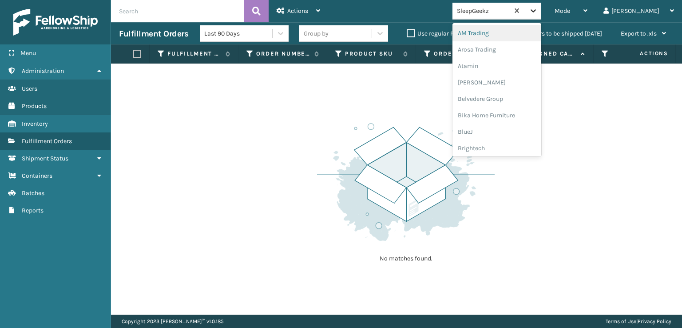
click at [538, 13] on icon at bounding box center [533, 10] width 9 height 9
click at [518, 111] on div "FoamTex" at bounding box center [497, 113] width 89 height 16
click at [538, 11] on icon at bounding box center [533, 10] width 9 height 9
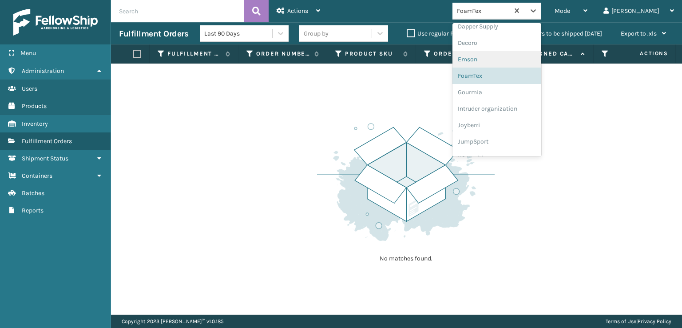
scroll to position [281, 0]
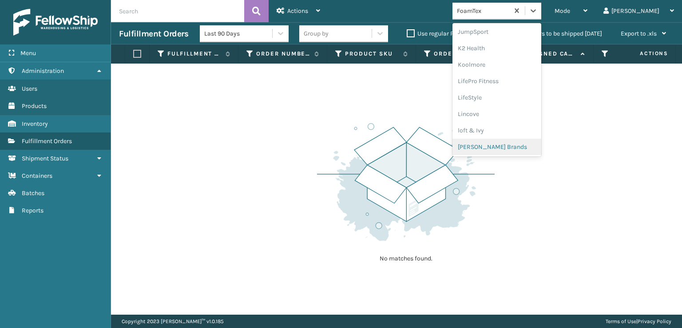
click at [508, 145] on div "[PERSON_NAME] Brands" at bounding box center [497, 147] width 89 height 16
click at [538, 12] on icon at bounding box center [533, 10] width 9 height 9
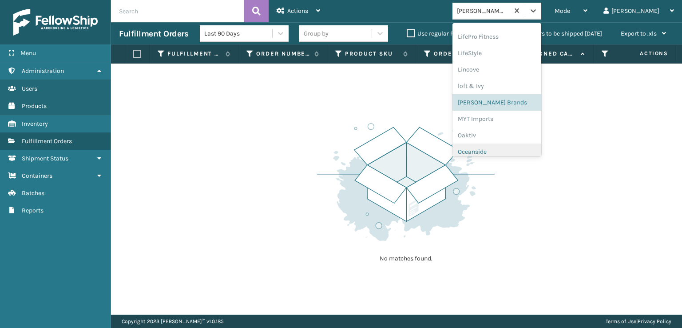
scroll to position [429, 0]
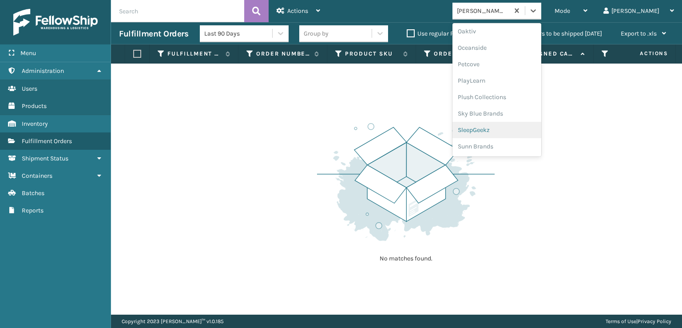
click at [510, 129] on div "SleepGeekz" at bounding box center [497, 130] width 89 height 16
click at [538, 13] on icon at bounding box center [533, 10] width 9 height 9
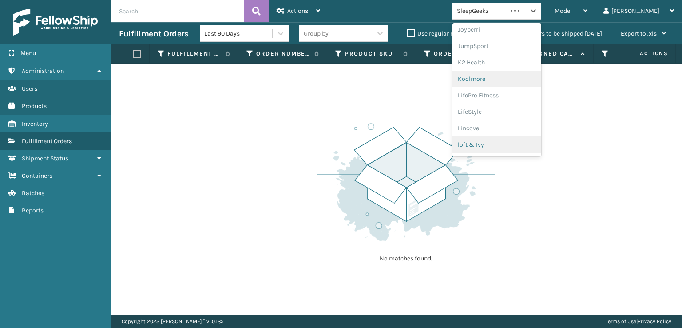
scroll to position [281, 0]
click at [517, 148] on div "[PERSON_NAME] Brands" at bounding box center [497, 147] width 89 height 16
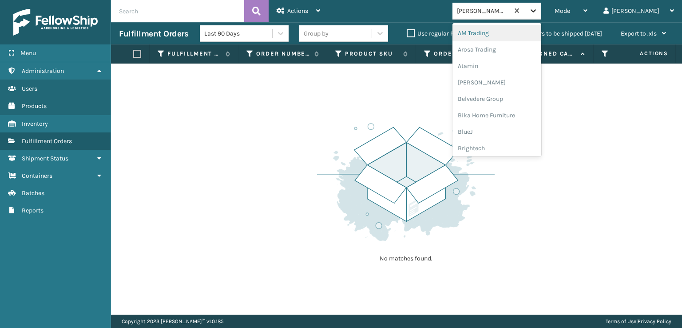
click at [538, 12] on icon at bounding box center [533, 10] width 9 height 9
click at [506, 96] on div "Plush Collections" at bounding box center [497, 97] width 89 height 16
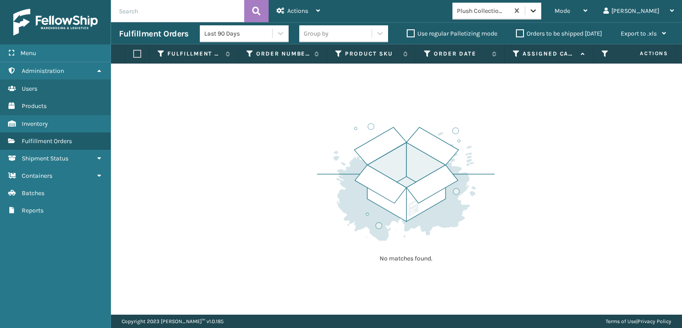
click at [538, 13] on icon at bounding box center [533, 10] width 9 height 9
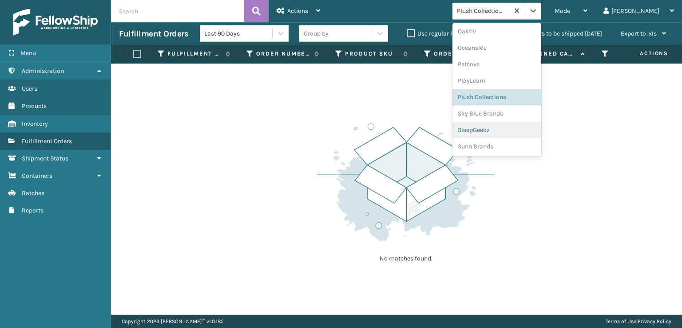
click at [505, 130] on div "SleepGeekz" at bounding box center [497, 130] width 89 height 16
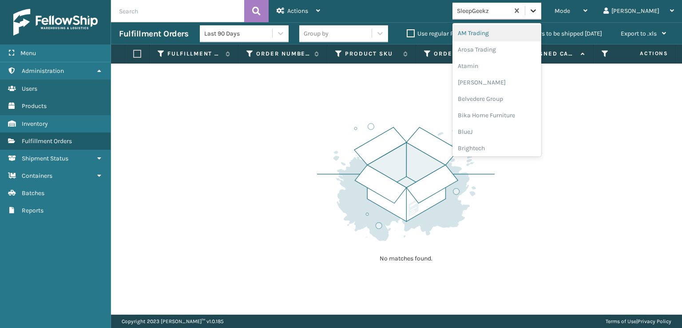
click at [538, 14] on icon at bounding box center [533, 10] width 9 height 9
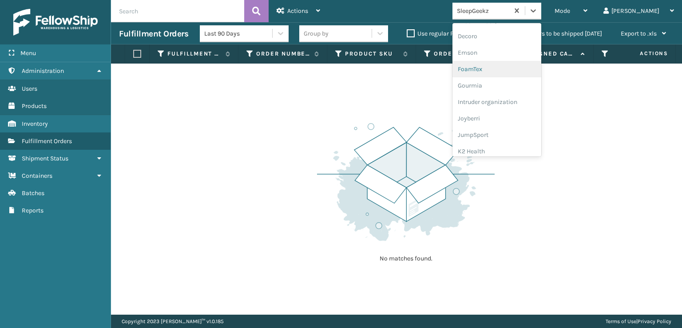
click at [509, 68] on div "FoamTex" at bounding box center [497, 69] width 89 height 16
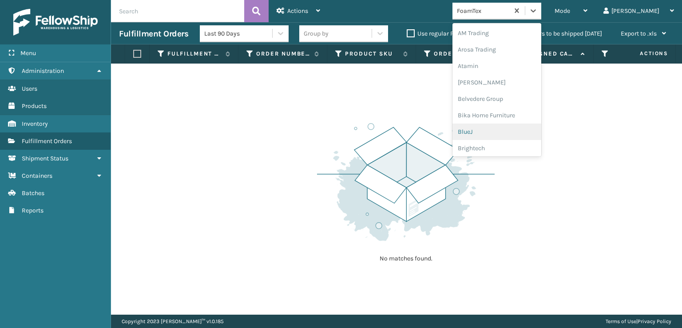
drag, startPoint x: 568, startPoint y: 8, endPoint x: 569, endPoint y: 25, distance: 16.9
click at [538, 9] on icon at bounding box center [533, 10] width 9 height 9
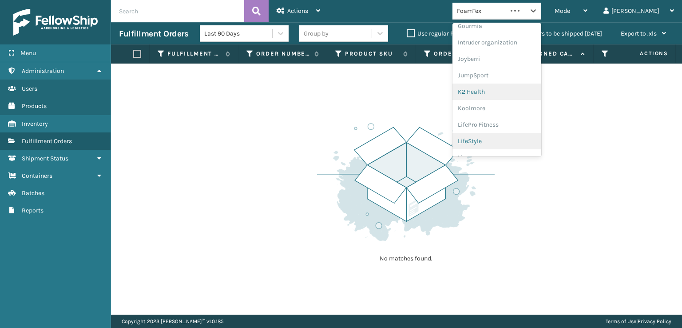
scroll to position [281, 0]
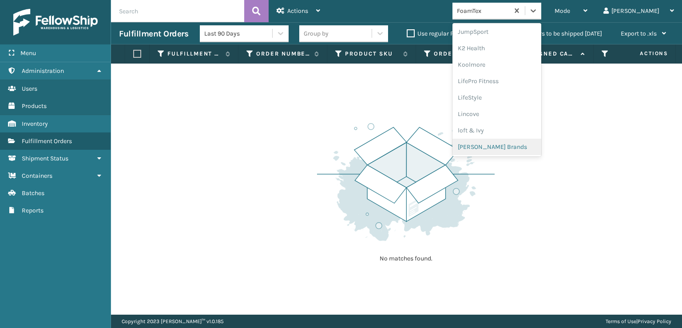
click at [520, 145] on div "[PERSON_NAME] Brands" at bounding box center [497, 147] width 89 height 16
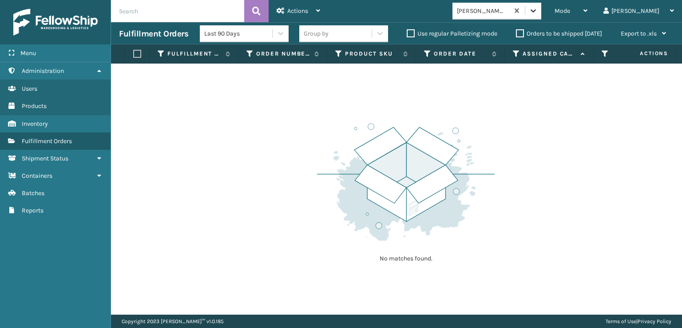
click at [538, 15] on icon at bounding box center [533, 10] width 9 height 9
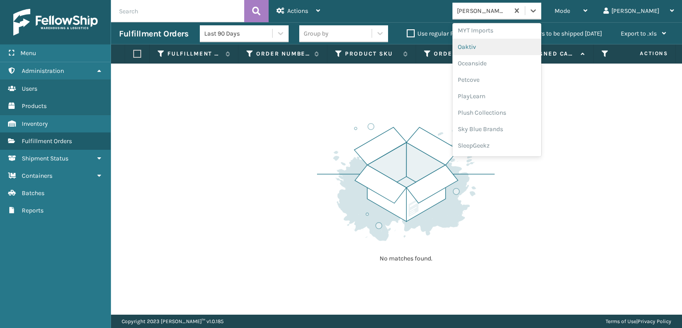
scroll to position [414, 0]
click at [513, 144] on div "SleepGeekz" at bounding box center [497, 145] width 89 height 16
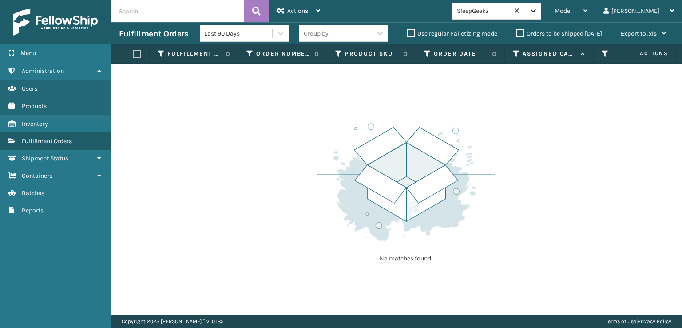
click at [538, 11] on icon at bounding box center [533, 10] width 9 height 9
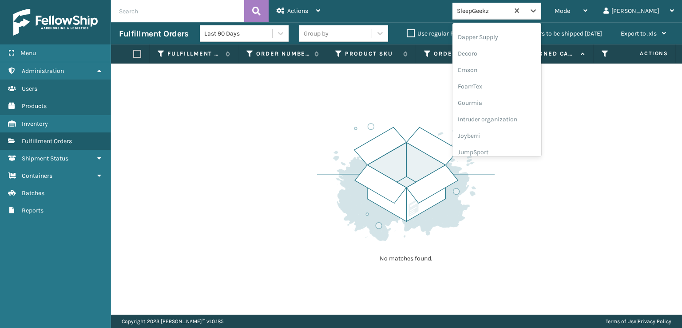
scroll to position [222, 0]
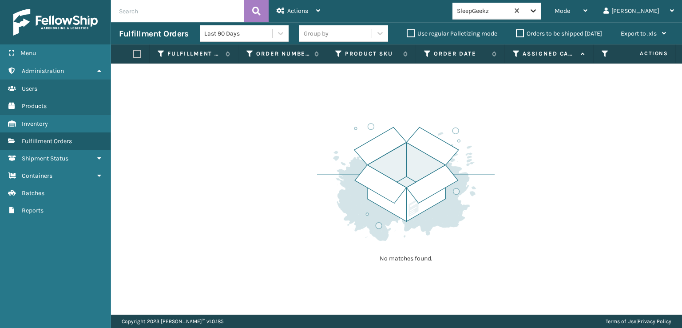
click at [538, 14] on icon at bounding box center [533, 10] width 9 height 9
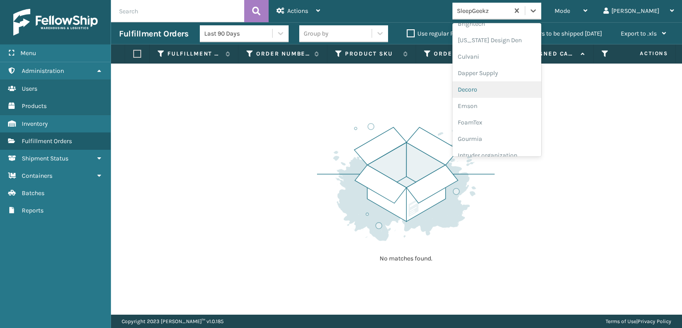
scroll to position [178, 0]
click at [506, 69] on div "FoamTex" at bounding box center [497, 69] width 89 height 16
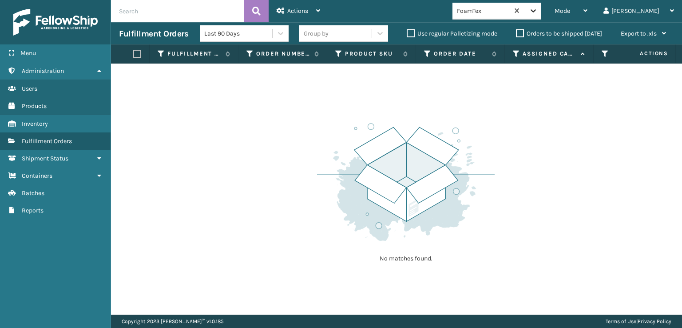
click at [538, 14] on icon at bounding box center [533, 10] width 9 height 9
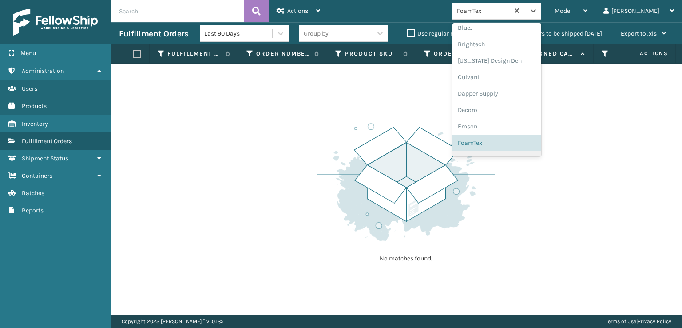
scroll to position [281, 0]
click at [517, 145] on div "[PERSON_NAME] Brands" at bounding box center [497, 147] width 89 height 16
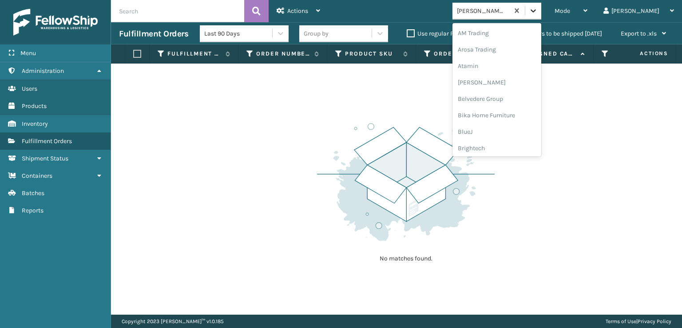
click at [538, 9] on icon at bounding box center [533, 10] width 9 height 9
click at [514, 128] on div "SleepGeekz" at bounding box center [497, 130] width 89 height 16
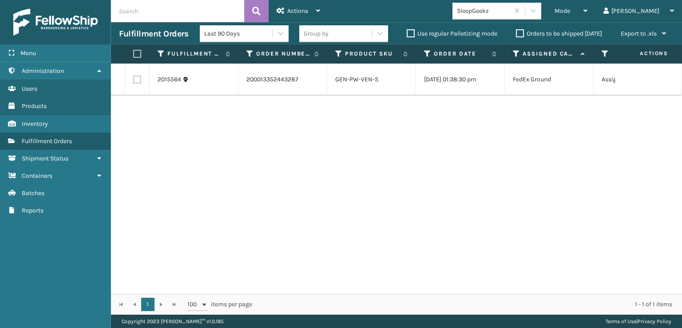
click at [136, 76] on label at bounding box center [137, 80] width 8 height 8
click at [134, 76] on input "checkbox" at bounding box center [133, 79] width 0 height 6
checkbox input "true"
click at [297, 12] on span "Actions" at bounding box center [297, 11] width 21 height 8
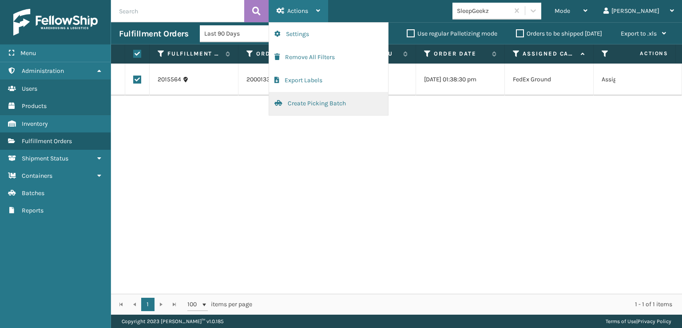
click at [323, 103] on button "Create Picking Batch" at bounding box center [328, 103] width 119 height 23
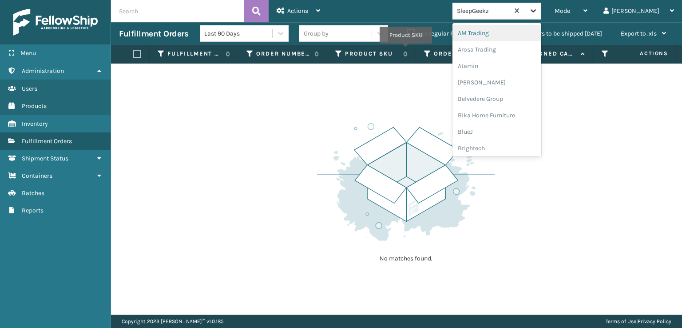
click at [538, 14] on icon at bounding box center [533, 10] width 9 height 9
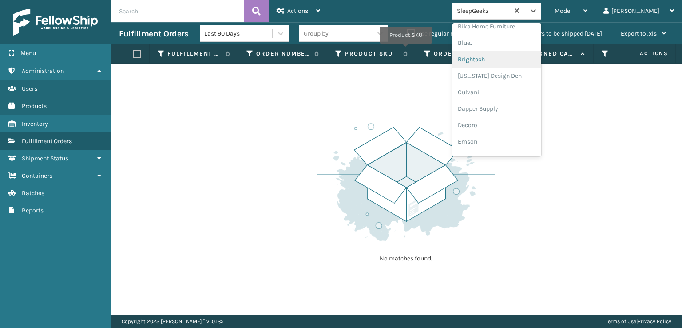
scroll to position [133, 0]
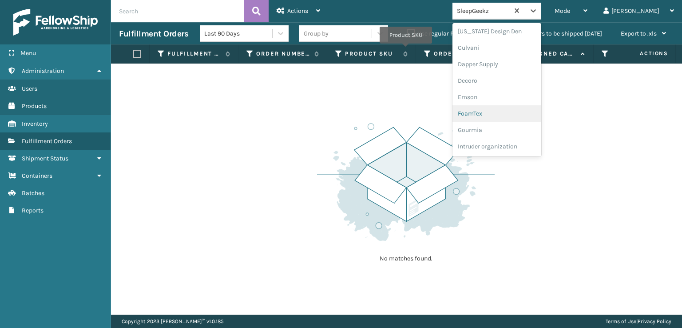
click at [513, 114] on div "FoamTex" at bounding box center [497, 113] width 89 height 16
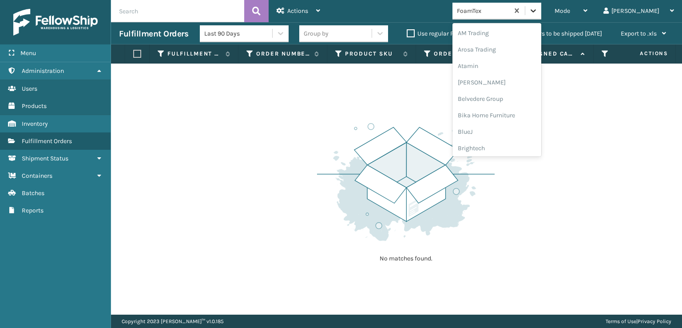
click at [538, 9] on icon at bounding box center [533, 10] width 9 height 9
click at [512, 145] on div "[PERSON_NAME] Brands" at bounding box center [497, 147] width 89 height 16
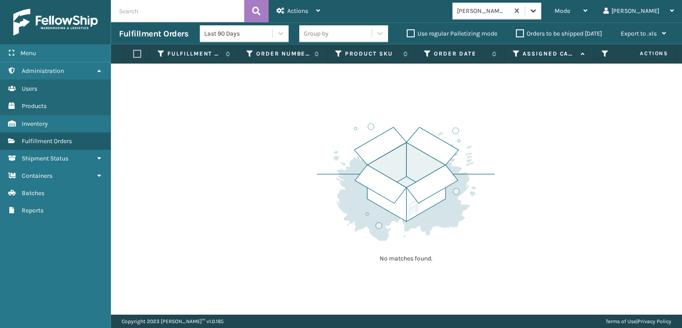
click at [538, 8] on icon at bounding box center [533, 10] width 9 height 9
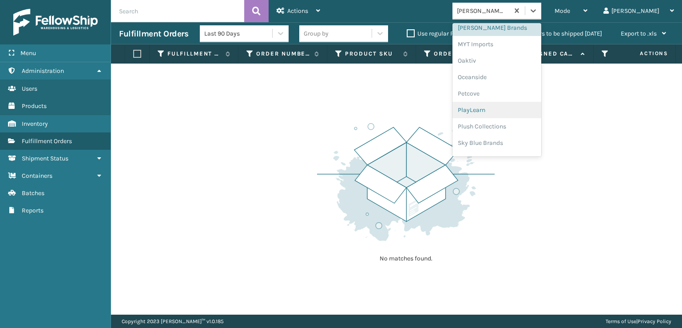
scroll to position [414, 0]
click at [510, 114] on div "Plush Collections" at bounding box center [497, 112] width 89 height 16
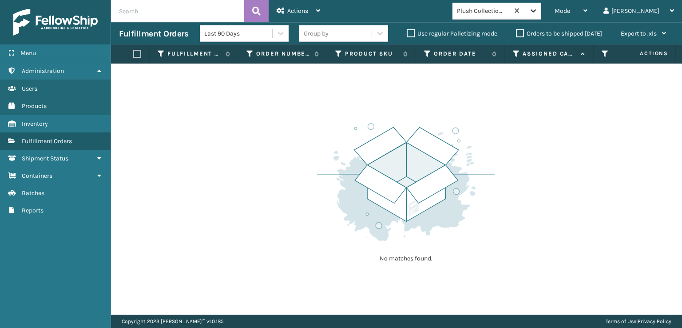
click at [538, 13] on icon at bounding box center [533, 10] width 9 height 9
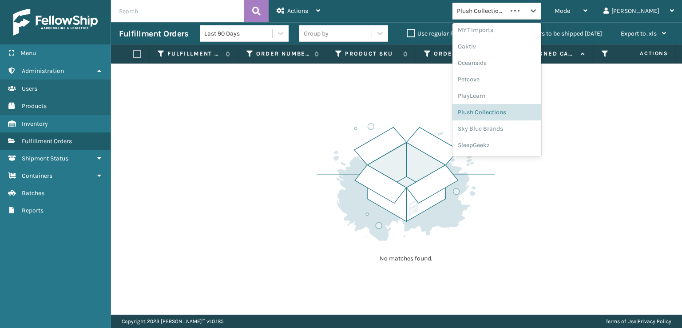
scroll to position [429, 0]
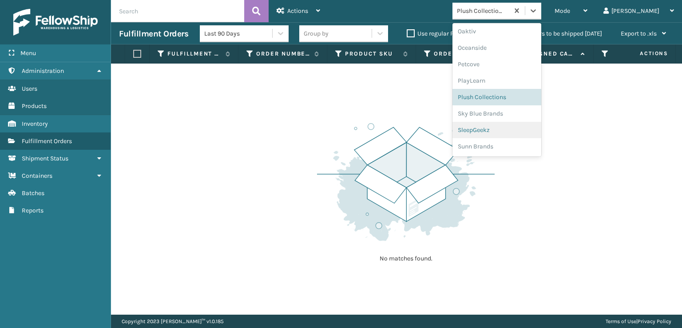
click at [501, 128] on div "SleepGeekz" at bounding box center [497, 130] width 89 height 16
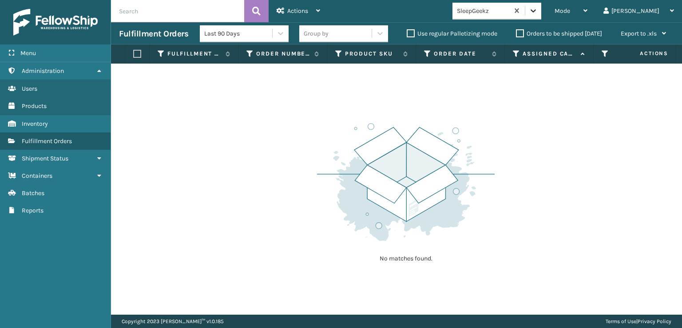
click at [538, 9] on icon at bounding box center [533, 10] width 9 height 9
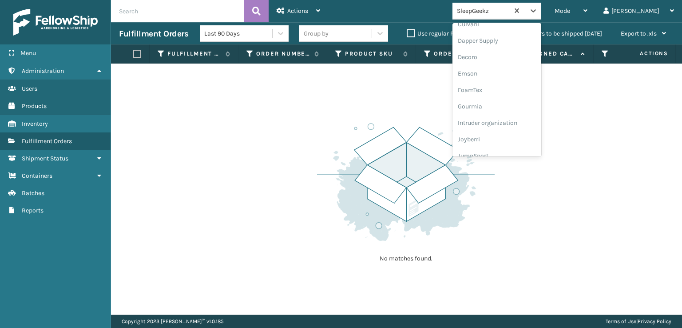
scroll to position [178, 0]
click at [512, 68] on div "FoamTex" at bounding box center [497, 69] width 89 height 16
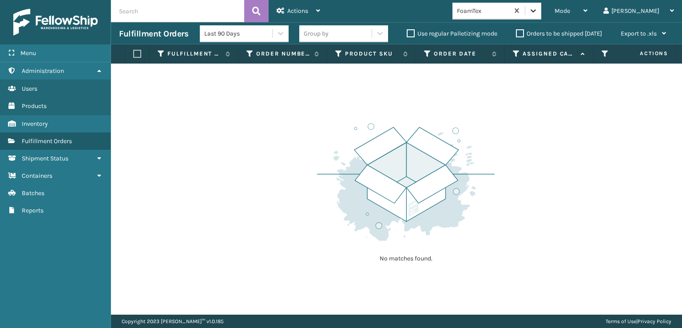
click at [538, 13] on icon at bounding box center [533, 10] width 9 height 9
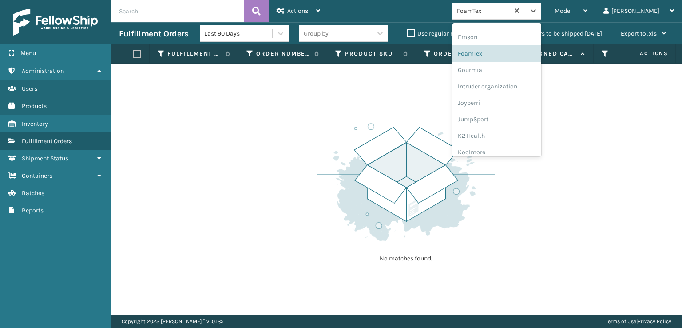
scroll to position [281, 0]
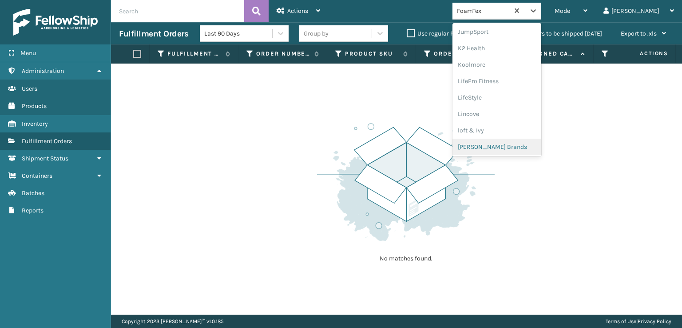
click at [508, 146] on div "[PERSON_NAME] Brands" at bounding box center [497, 147] width 89 height 16
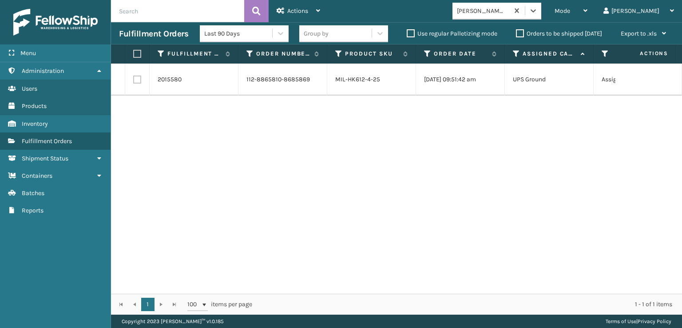
click at [136, 79] on label at bounding box center [137, 80] width 8 height 8
click at [134, 79] on input "checkbox" at bounding box center [133, 79] width 0 height 6
checkbox input "true"
click at [297, 8] on span "Actions" at bounding box center [297, 11] width 21 height 8
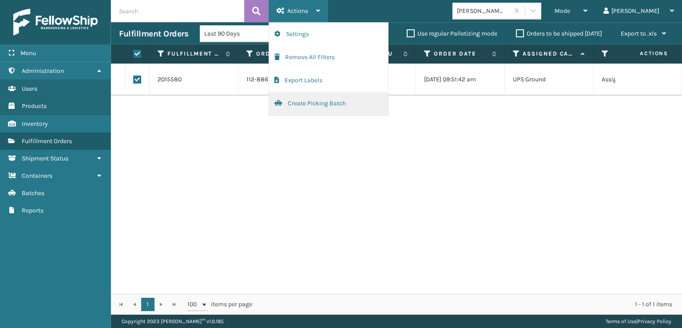
click at [308, 99] on button "Create Picking Batch" at bounding box center [328, 103] width 119 height 23
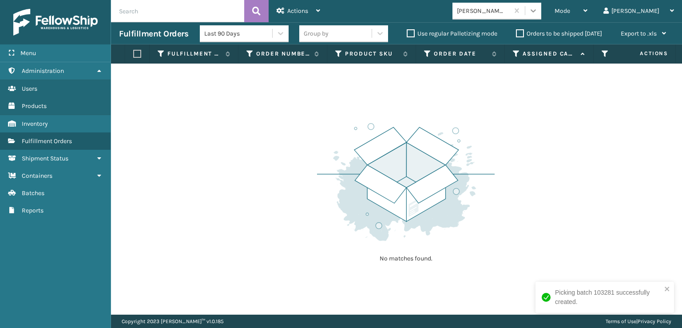
click at [538, 12] on icon at bounding box center [533, 10] width 9 height 9
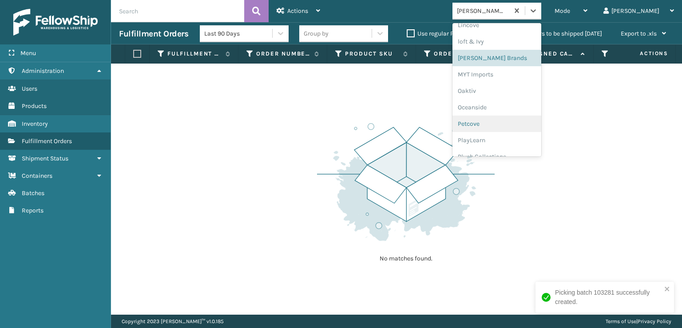
scroll to position [414, 0]
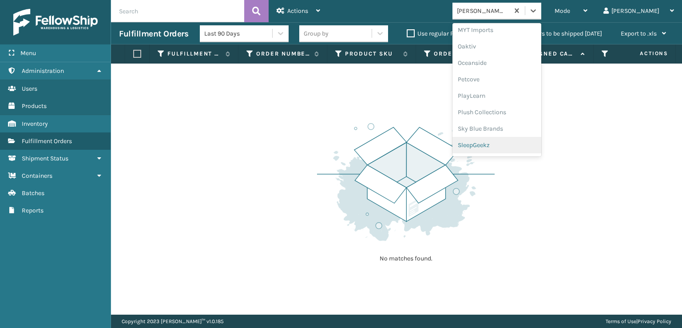
click at [511, 144] on div "SleepGeekz" at bounding box center [497, 145] width 89 height 16
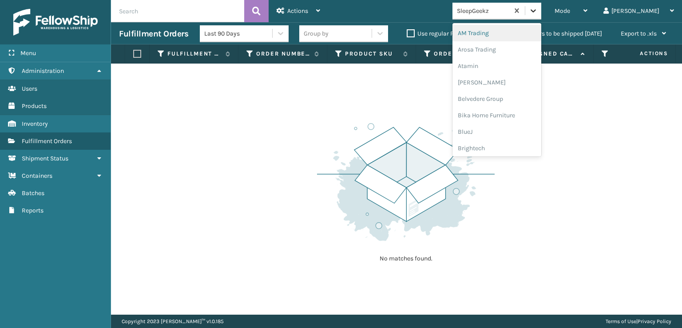
click at [541, 4] on div at bounding box center [533, 11] width 16 height 16
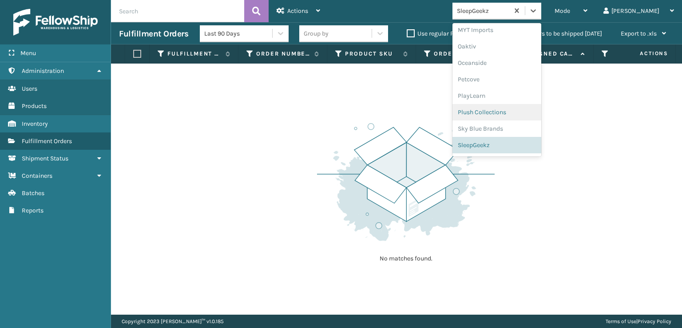
click at [506, 112] on div "Plush Collections" at bounding box center [497, 112] width 89 height 16
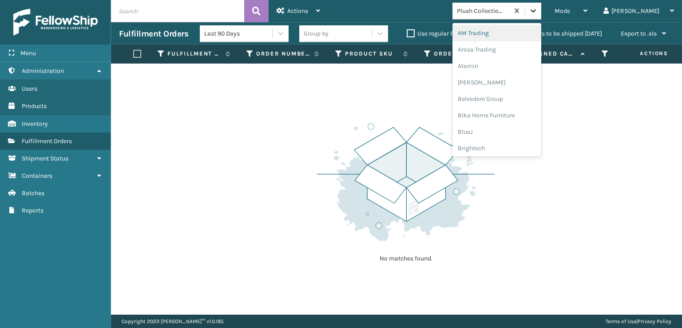
click at [536, 12] on icon at bounding box center [533, 10] width 5 height 3
click at [506, 113] on div "FoamTex" at bounding box center [497, 113] width 89 height 16
click at [538, 12] on icon at bounding box center [533, 10] width 9 height 9
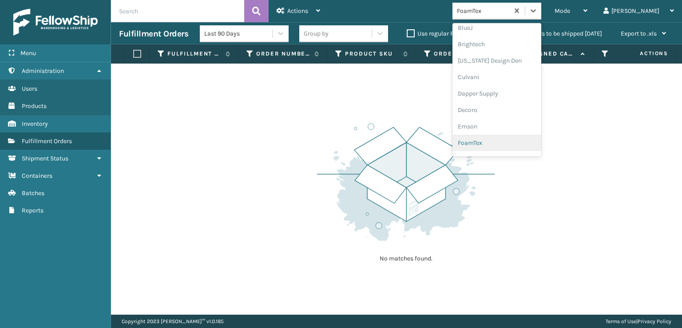
click at [517, 143] on div "FoamTex" at bounding box center [497, 143] width 89 height 16
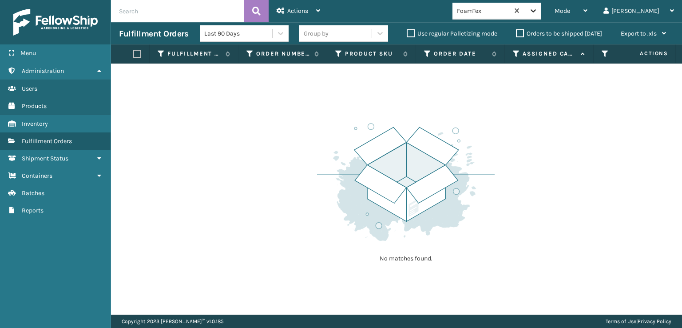
click at [541, 15] on div at bounding box center [533, 11] width 16 height 16
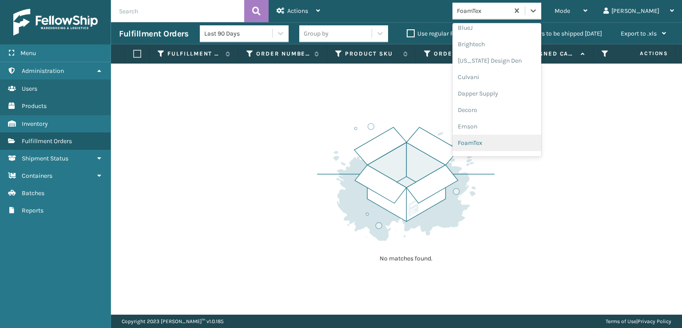
click at [508, 143] on div "FoamTex" at bounding box center [497, 143] width 89 height 16
click at [538, 14] on icon at bounding box center [533, 10] width 9 height 9
click at [522, 143] on div "[PERSON_NAME] Brands" at bounding box center [497, 147] width 89 height 16
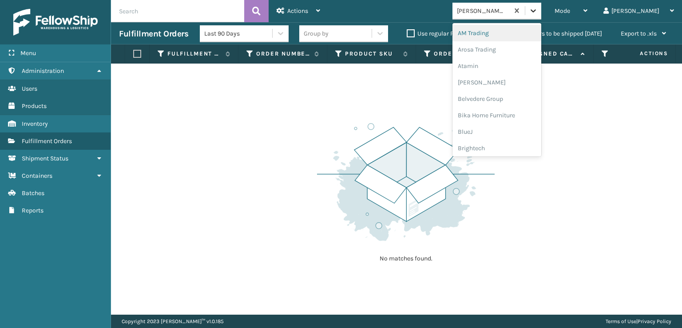
click at [538, 13] on icon at bounding box center [533, 10] width 9 height 9
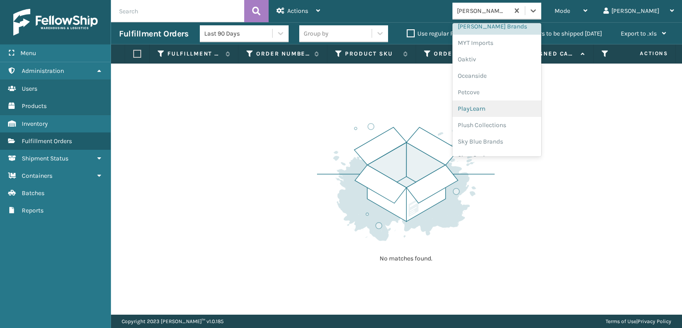
scroll to position [429, 0]
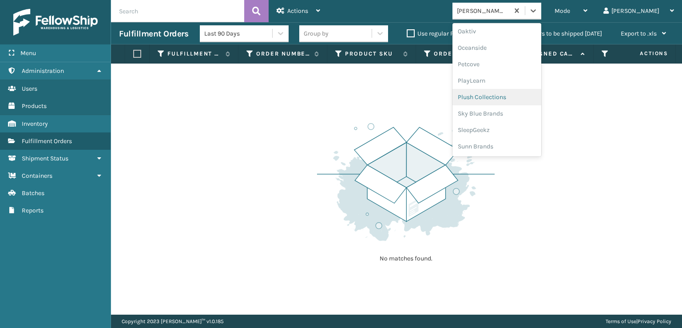
click at [510, 98] on div "Plush Collections" at bounding box center [497, 97] width 89 height 16
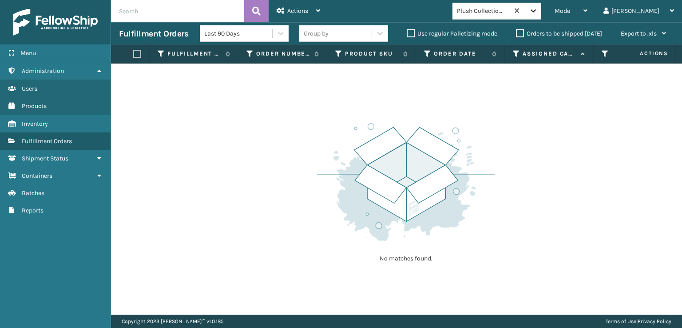
click at [538, 13] on icon at bounding box center [533, 10] width 9 height 9
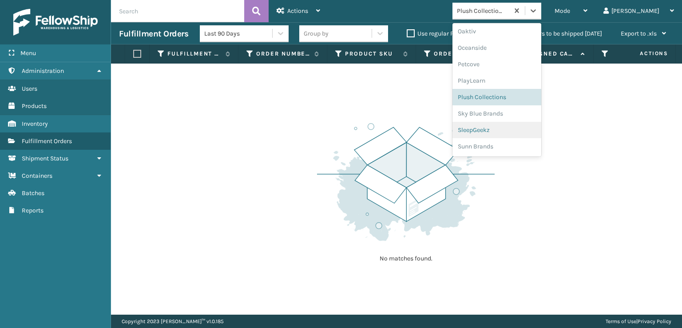
click at [509, 128] on div "SleepGeekz" at bounding box center [497, 130] width 89 height 16
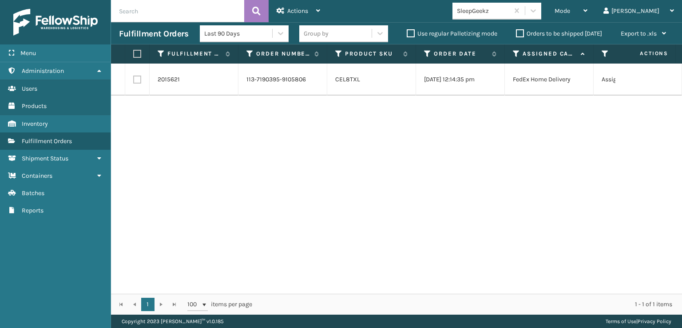
click at [139, 83] on label at bounding box center [137, 80] width 8 height 8
click at [134, 81] on input "checkbox" at bounding box center [133, 79] width 0 height 6
checkbox input "true"
click at [294, 9] on span "Actions" at bounding box center [297, 11] width 21 height 8
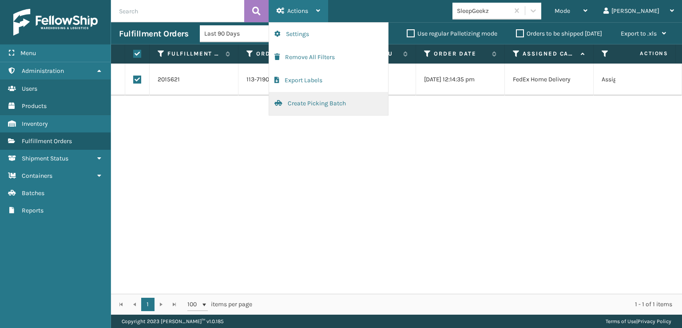
click at [301, 107] on button "Create Picking Batch" at bounding box center [328, 103] width 119 height 23
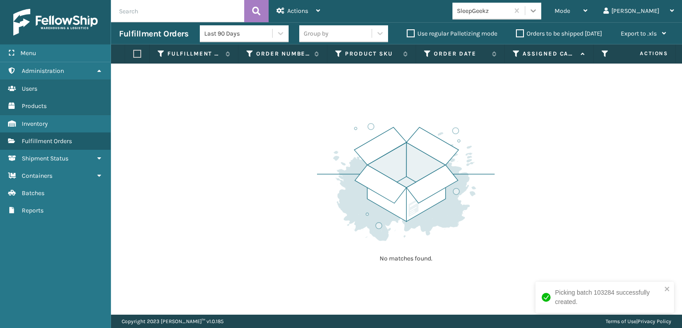
click at [541, 15] on div at bounding box center [533, 11] width 16 height 16
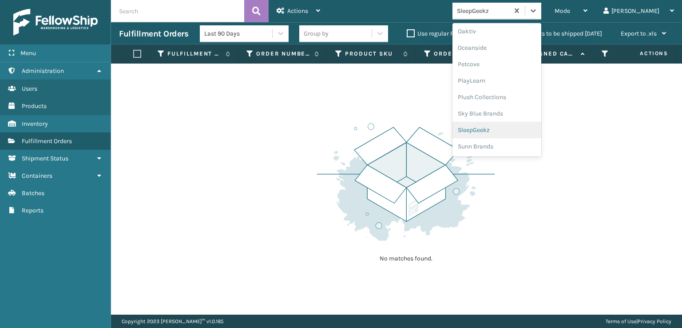
click at [521, 130] on div "SleepGeekz" at bounding box center [497, 130] width 89 height 16
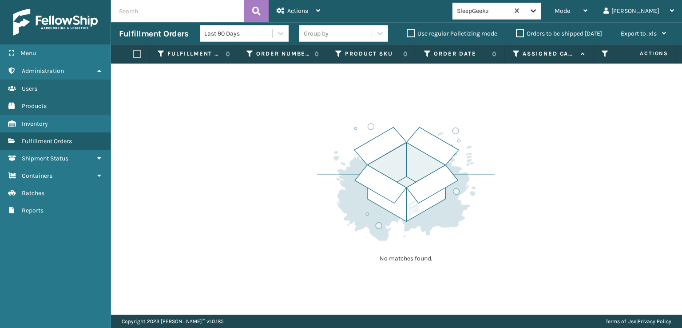
click at [538, 8] on icon at bounding box center [533, 10] width 9 height 9
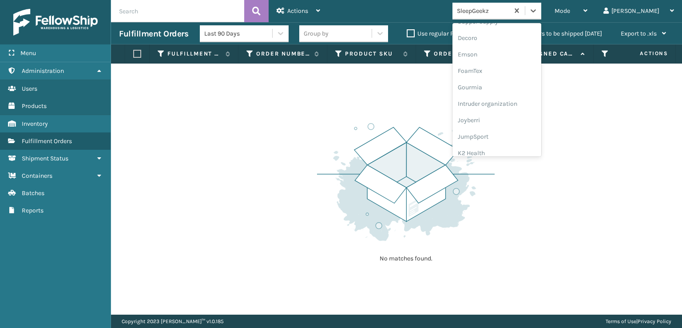
scroll to position [178, 0]
click at [508, 68] on div "FoamTex" at bounding box center [497, 69] width 89 height 16
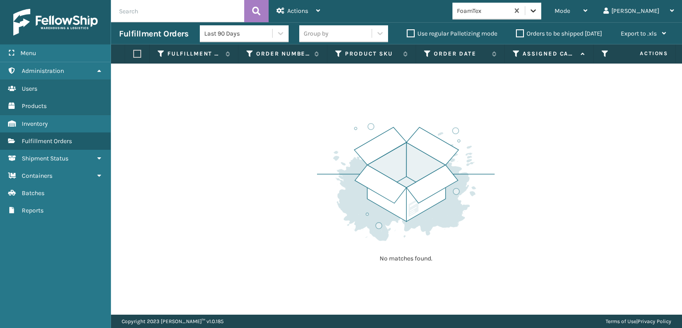
click at [536, 10] on icon at bounding box center [533, 10] width 5 height 3
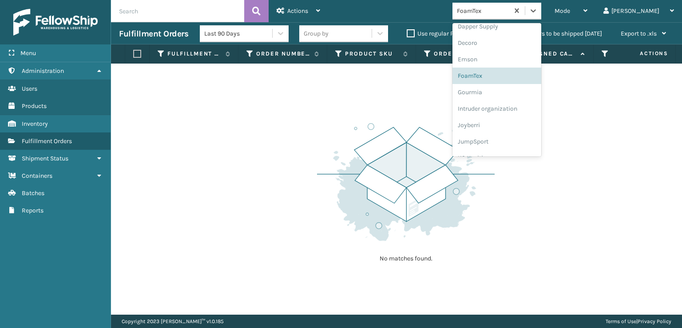
scroll to position [281, 0]
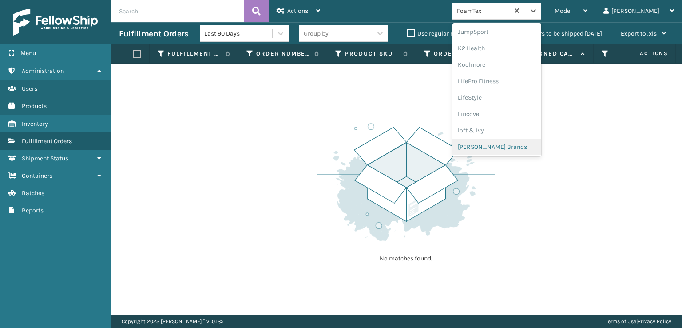
click at [509, 146] on div "[PERSON_NAME] Brands" at bounding box center [497, 147] width 89 height 16
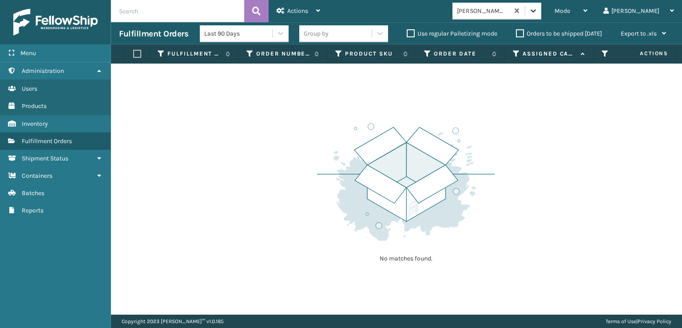
click at [538, 10] on icon at bounding box center [533, 10] width 9 height 9
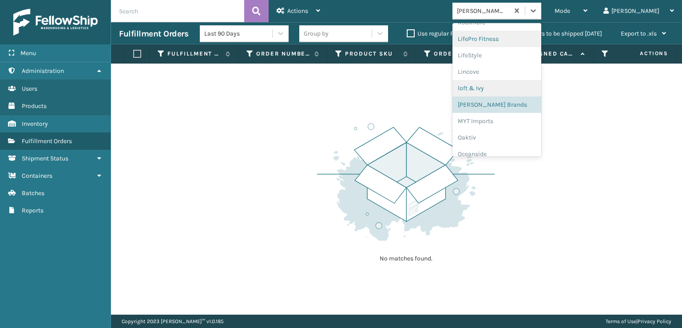
scroll to position [429, 0]
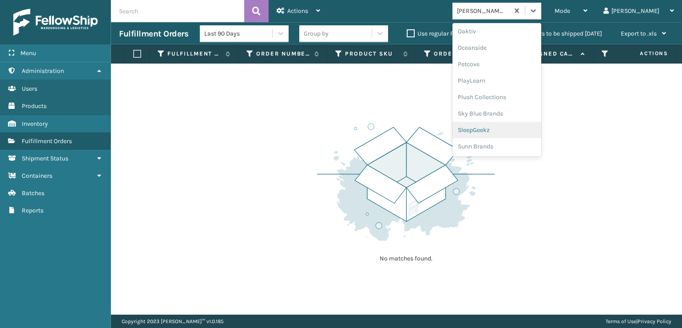
click at [509, 128] on div "SleepGeekz" at bounding box center [497, 130] width 89 height 16
click at [538, 8] on icon at bounding box center [533, 10] width 9 height 9
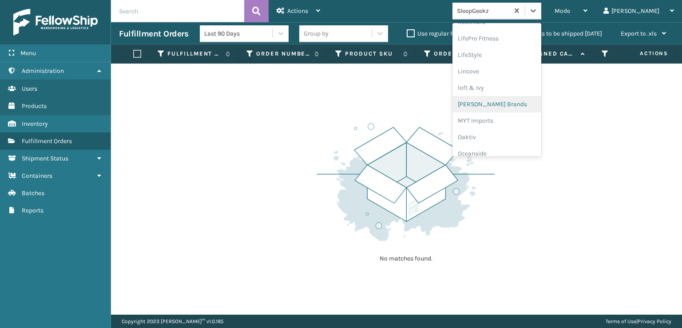
scroll to position [412, 0]
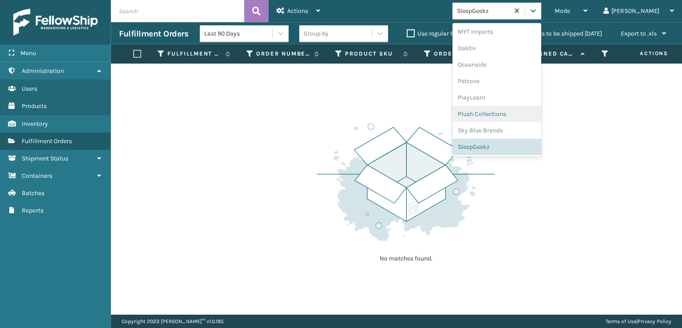
click at [510, 113] on div "Plush Collections" at bounding box center [497, 114] width 89 height 16
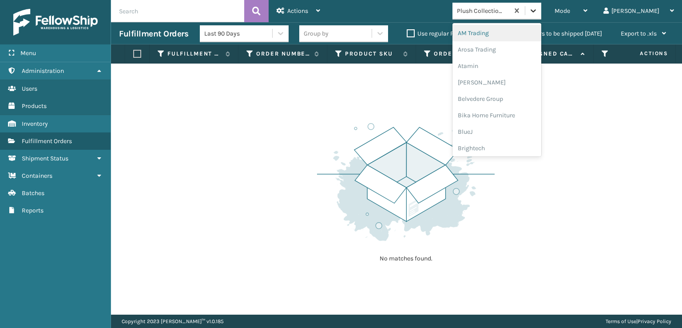
click at [538, 12] on icon at bounding box center [533, 10] width 9 height 9
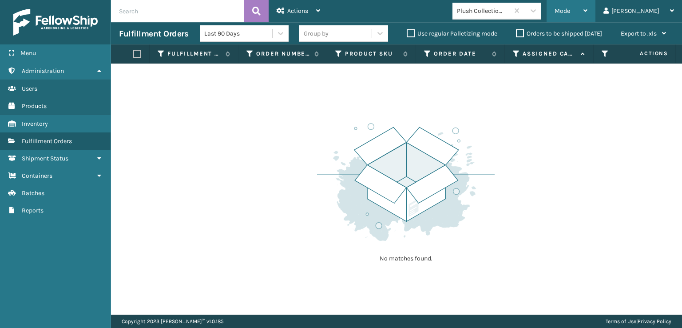
click at [588, 16] on div "Mode" at bounding box center [571, 11] width 33 height 22
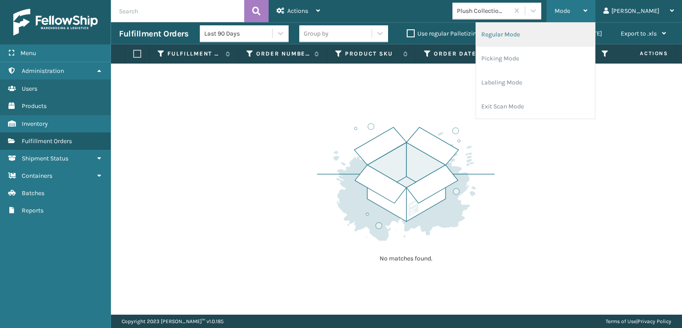
click at [529, 35] on li "Regular Mode" at bounding box center [535, 35] width 119 height 24
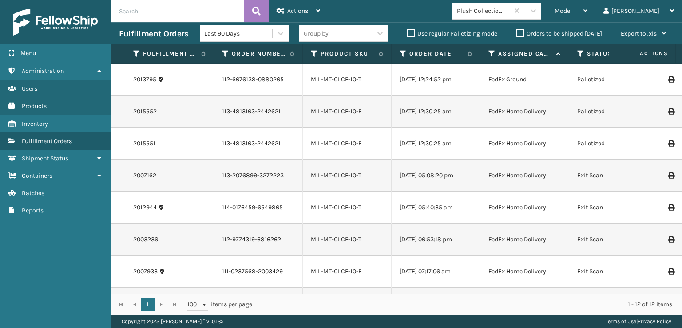
click at [578, 52] on icon at bounding box center [580, 54] width 7 height 8
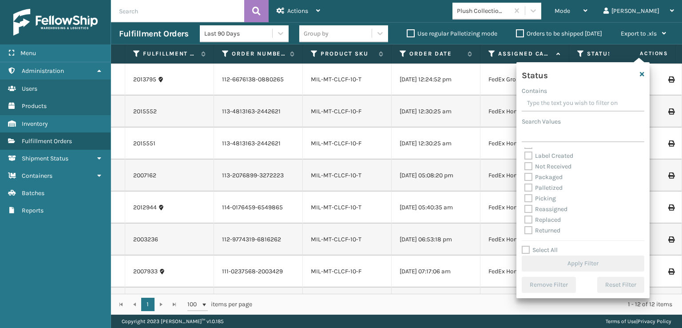
scroll to position [50, 0]
click at [529, 190] on label "Picking" at bounding box center [541, 188] width 32 height 8
click at [525, 189] on input "Picking" at bounding box center [525, 186] width 0 height 6
checkbox input "true"
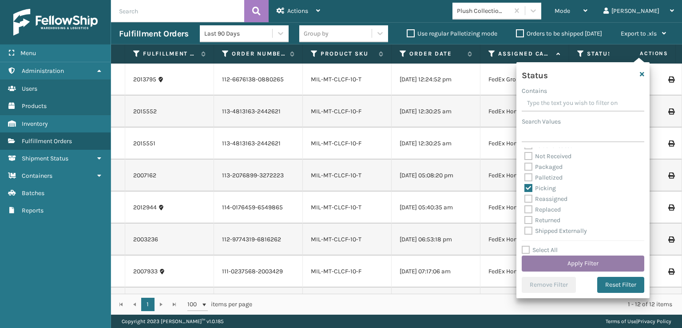
click at [543, 263] on button "Apply Filter" at bounding box center [583, 263] width 123 height 16
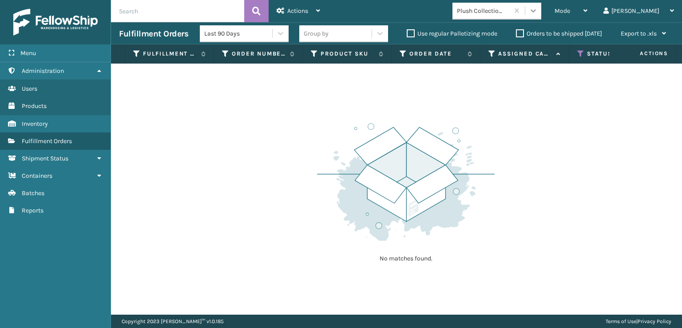
click at [538, 13] on icon at bounding box center [533, 10] width 9 height 9
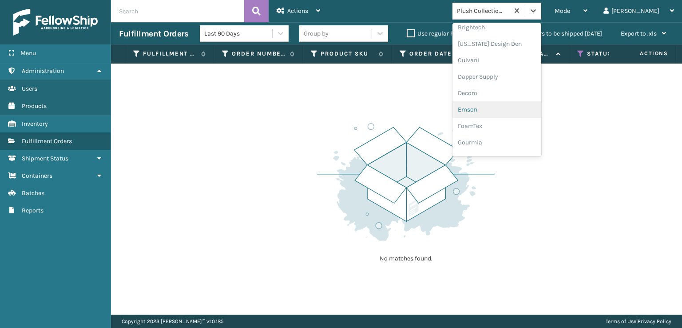
scroll to position [133, 0]
click at [508, 115] on div "FoamTex" at bounding box center [497, 113] width 89 height 16
click at [538, 14] on icon at bounding box center [533, 10] width 9 height 9
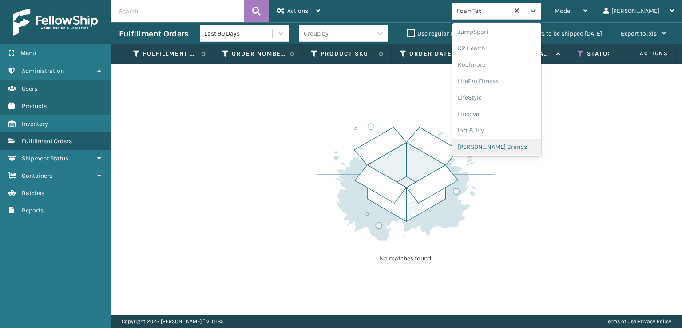
click at [521, 148] on div "[PERSON_NAME] Brands" at bounding box center [497, 147] width 89 height 16
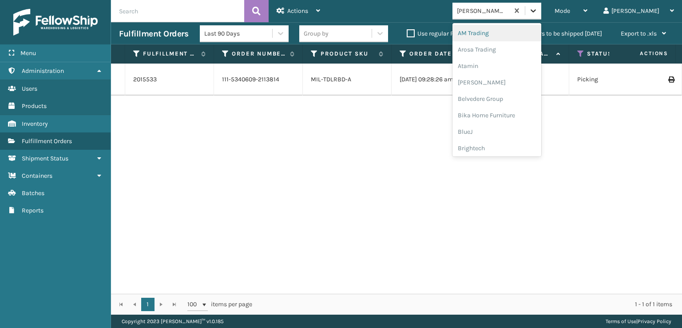
click at [536, 10] on icon at bounding box center [533, 10] width 5 height 3
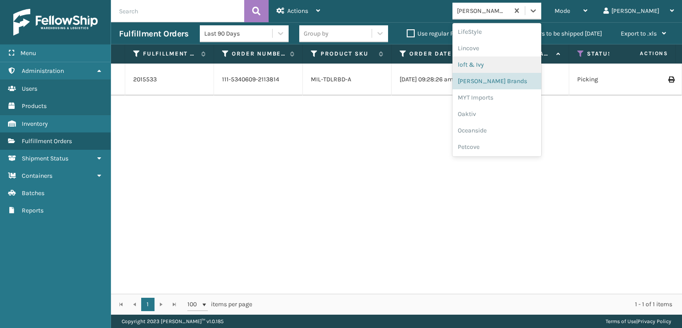
scroll to position [429, 0]
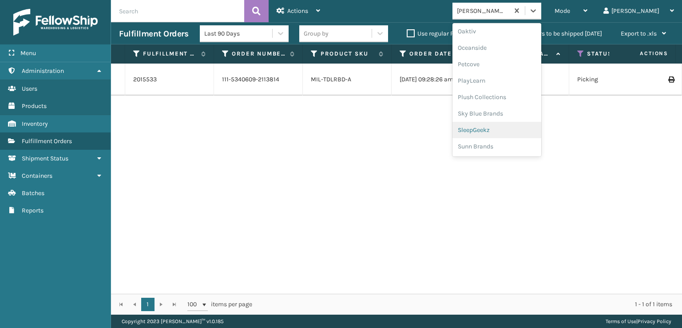
click at [517, 130] on div "SleepGeekz" at bounding box center [497, 130] width 89 height 16
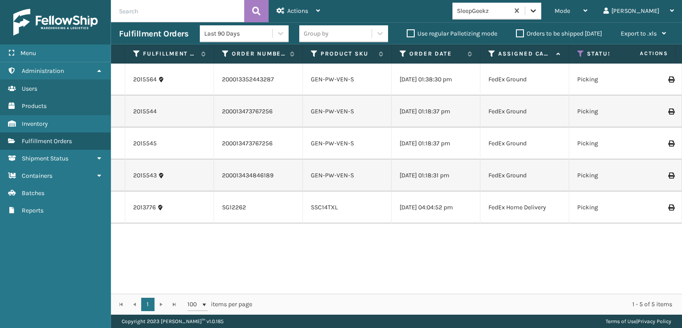
click at [538, 15] on icon at bounding box center [533, 10] width 9 height 9
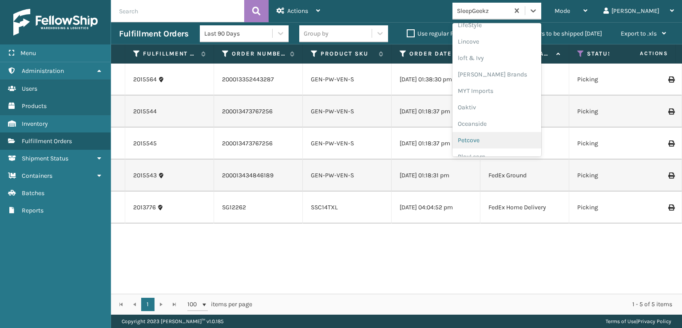
scroll to position [340, 0]
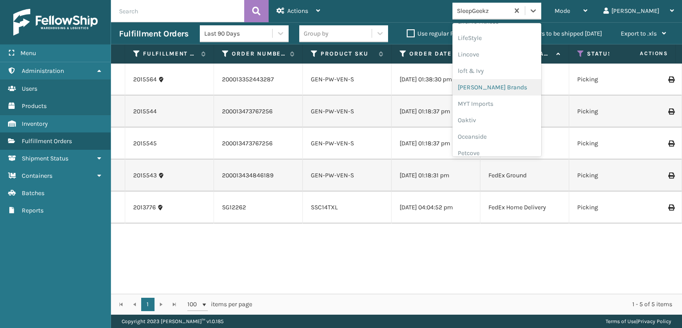
click at [518, 87] on div "[PERSON_NAME] Brands" at bounding box center [497, 87] width 89 height 16
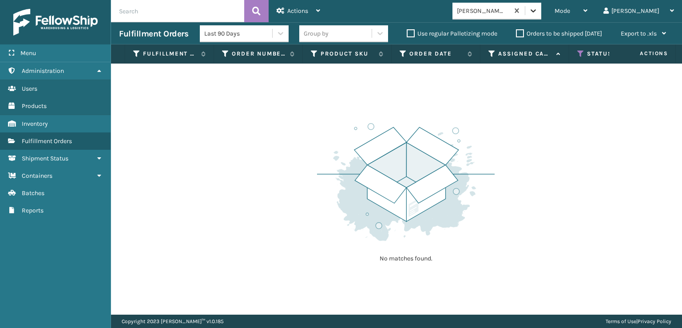
click at [538, 9] on icon at bounding box center [533, 10] width 9 height 9
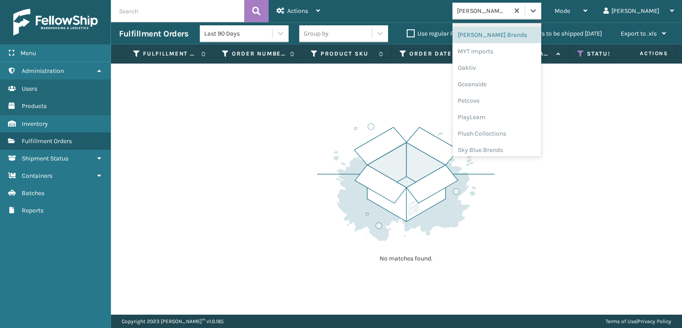
scroll to position [414, 0]
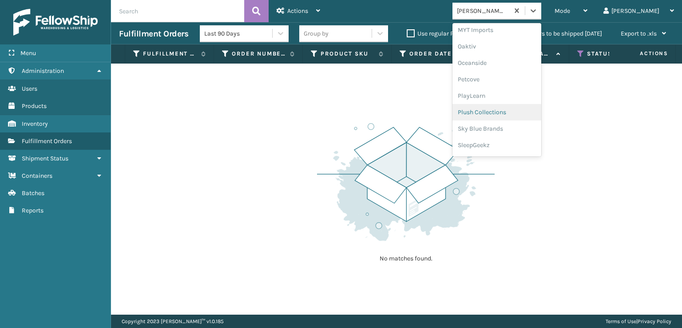
click at [515, 111] on div "Plush Collections" at bounding box center [497, 112] width 89 height 16
click at [541, 16] on div at bounding box center [533, 11] width 16 height 16
click at [507, 115] on div "FoamTex" at bounding box center [497, 113] width 89 height 16
click at [538, 9] on icon at bounding box center [533, 10] width 9 height 9
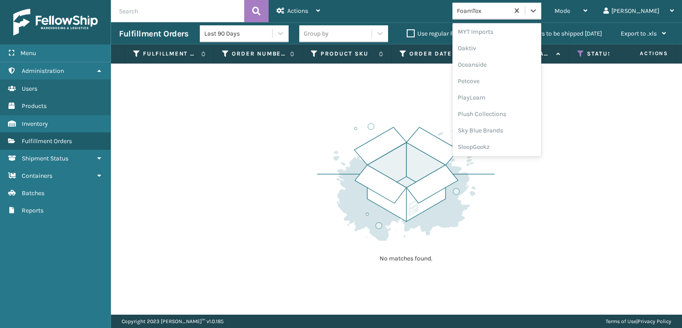
scroll to position [414, 0]
click at [507, 144] on div "SleepGeekz" at bounding box center [497, 145] width 89 height 16
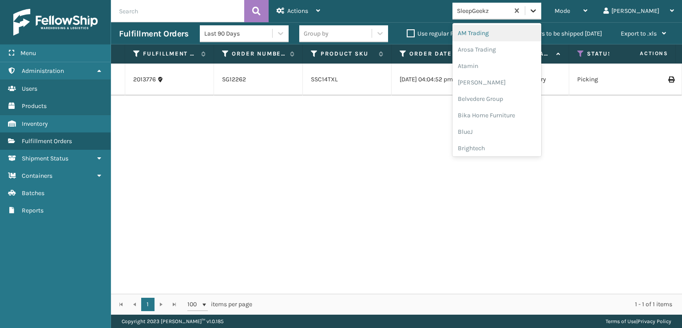
click at [538, 9] on icon at bounding box center [533, 10] width 9 height 9
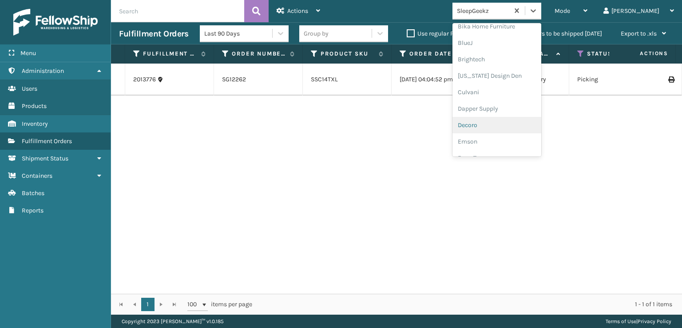
scroll to position [133, 0]
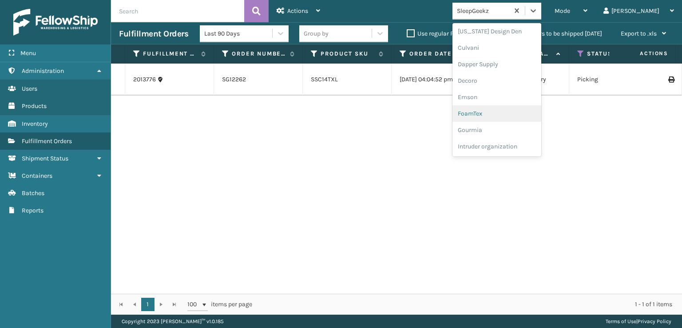
click at [512, 109] on div "FoamTex" at bounding box center [497, 113] width 89 height 16
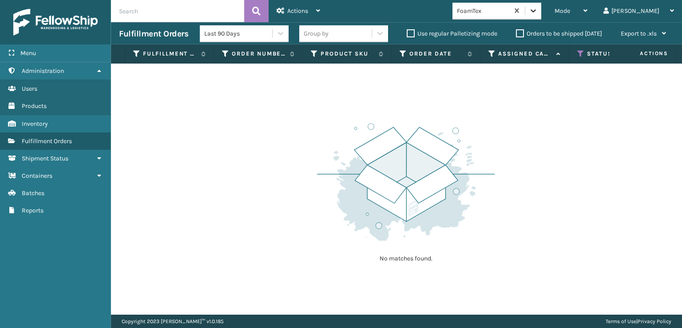
click at [541, 10] on div at bounding box center [533, 11] width 16 height 16
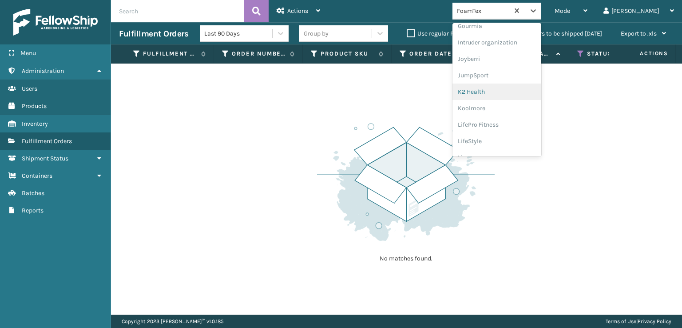
scroll to position [281, 0]
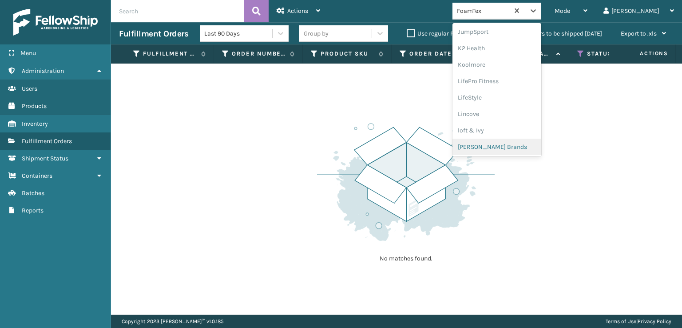
click at [507, 147] on div "[PERSON_NAME] Brands" at bounding box center [497, 147] width 89 height 16
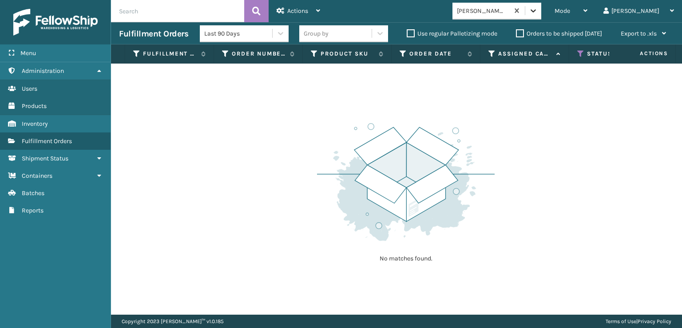
click at [541, 6] on div at bounding box center [533, 11] width 16 height 16
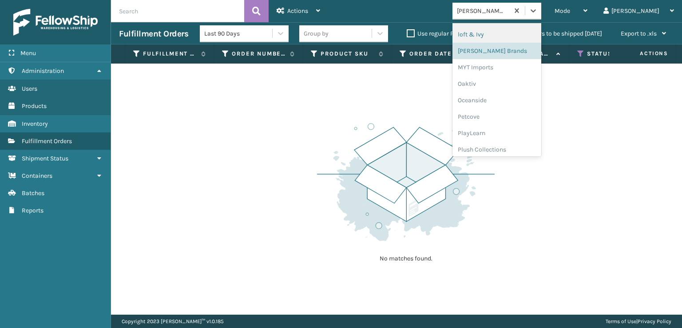
scroll to position [429, 0]
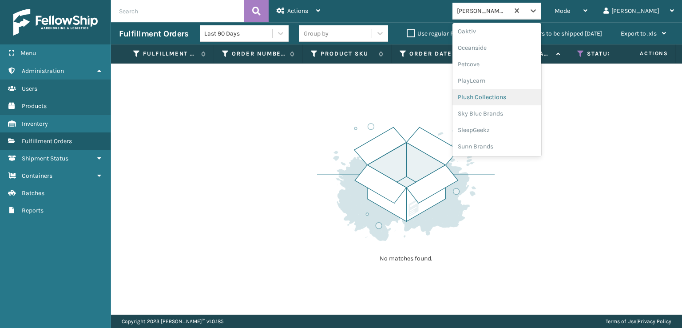
click at [506, 97] on div "Plush Collections" at bounding box center [497, 97] width 89 height 16
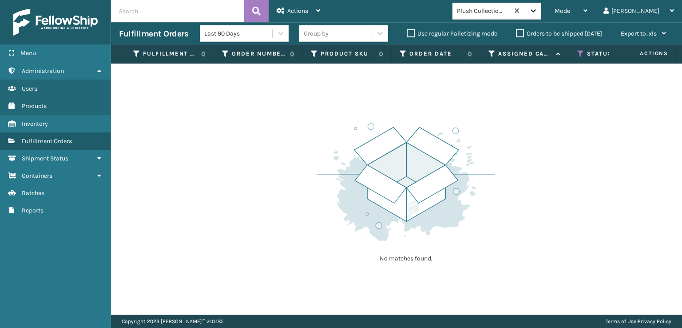
click at [538, 12] on icon at bounding box center [533, 10] width 9 height 9
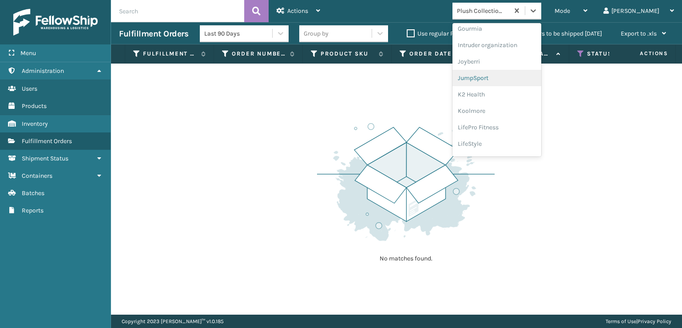
scroll to position [281, 0]
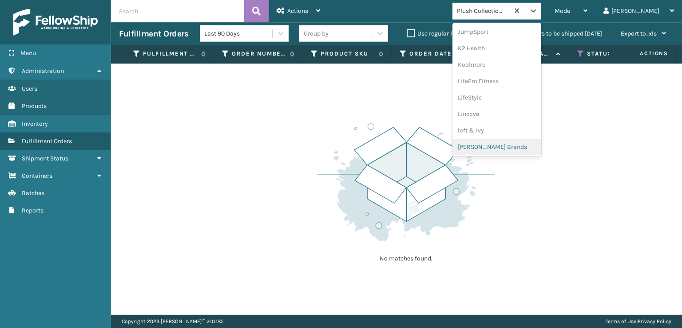
click at [514, 146] on div "[PERSON_NAME] Brands" at bounding box center [497, 147] width 89 height 16
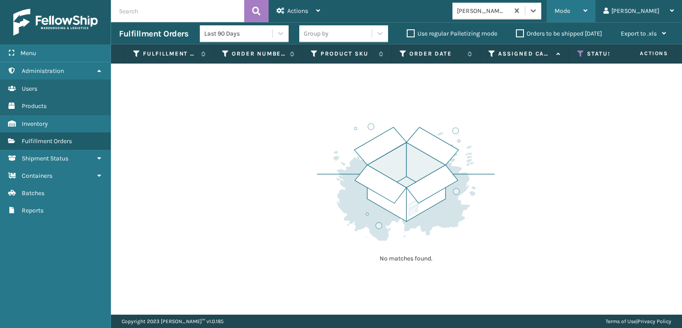
click at [588, 6] on div "Mode" at bounding box center [571, 11] width 33 height 22
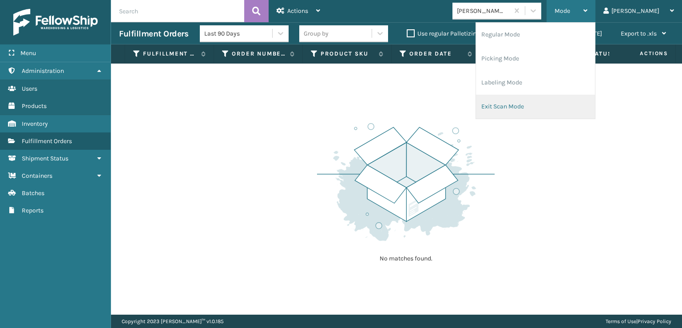
click at [540, 103] on li "Exit Scan Mode" at bounding box center [535, 107] width 119 height 24
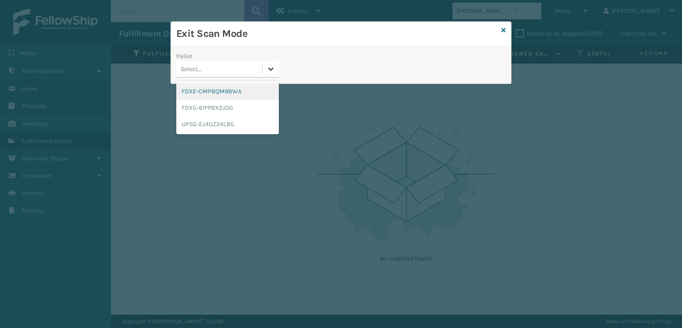
click at [274, 69] on icon at bounding box center [270, 68] width 9 height 9
click at [227, 93] on div "FDXE-CMPBQM9BWA" at bounding box center [227, 91] width 103 height 16
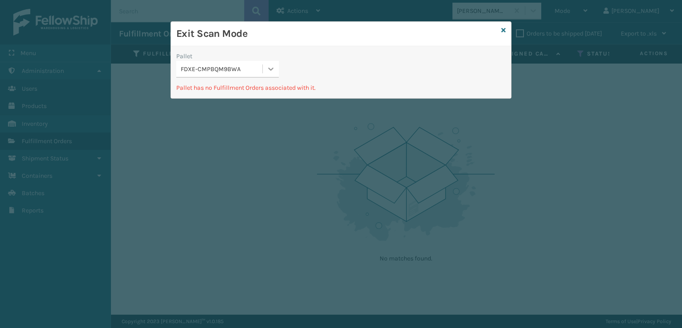
click at [270, 70] on icon at bounding box center [271, 69] width 5 height 3
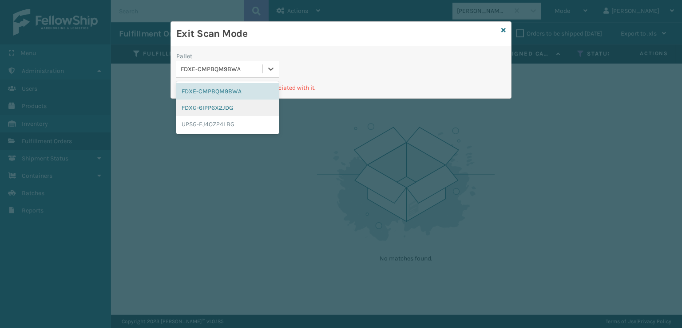
click at [227, 106] on div "FDXG-6IPP6X2JDG" at bounding box center [227, 107] width 103 height 16
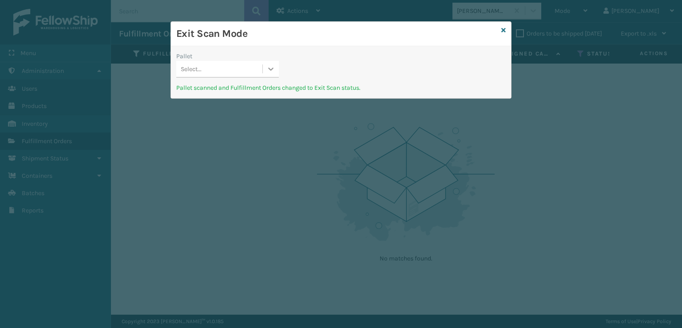
click at [270, 68] on icon at bounding box center [270, 68] width 9 height 9
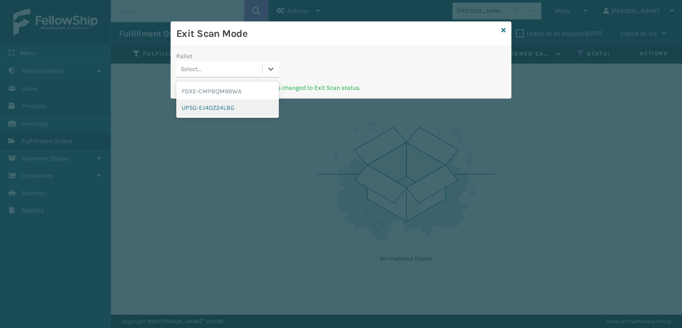
click at [227, 107] on div "UPSG-EJ4OZ24LBG" at bounding box center [227, 107] width 103 height 16
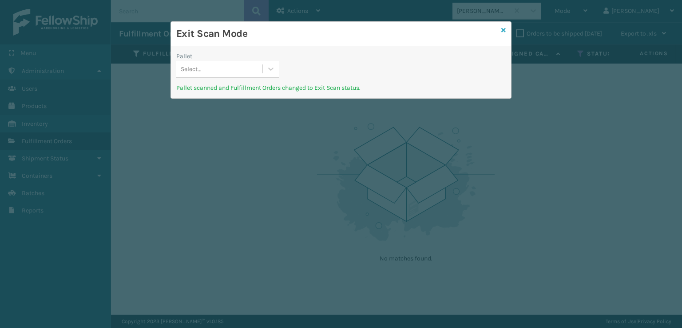
click at [505, 28] on icon at bounding box center [503, 30] width 4 height 6
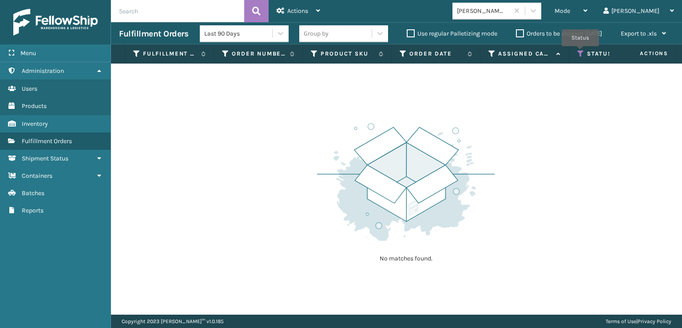
click at [581, 52] on icon at bounding box center [580, 54] width 7 height 8
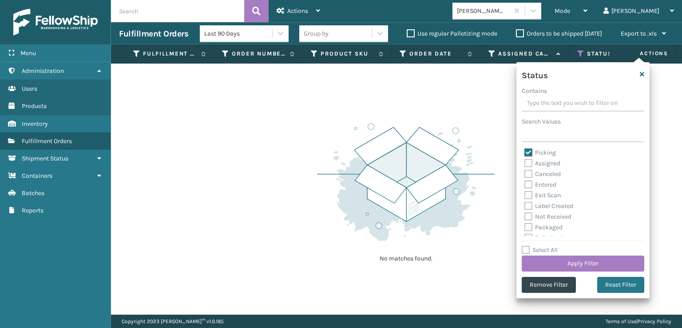
click at [529, 151] on label "Picking" at bounding box center [541, 153] width 32 height 8
click at [525, 151] on input "Picking" at bounding box center [525, 150] width 0 height 6
checkbox input "false"
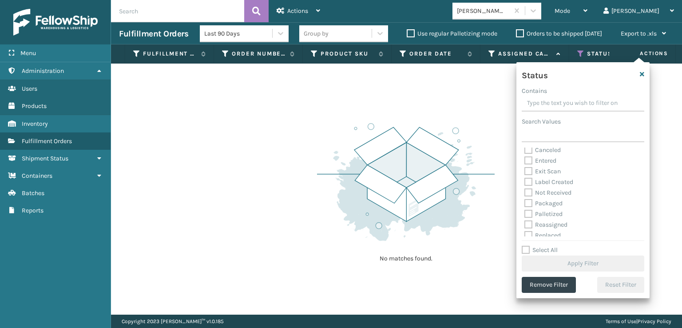
scroll to position [44, 0]
click at [528, 194] on label "Palletized" at bounding box center [544, 194] width 38 height 8
click at [525, 194] on input "Palletized" at bounding box center [525, 191] width 0 height 6
checkbox input "true"
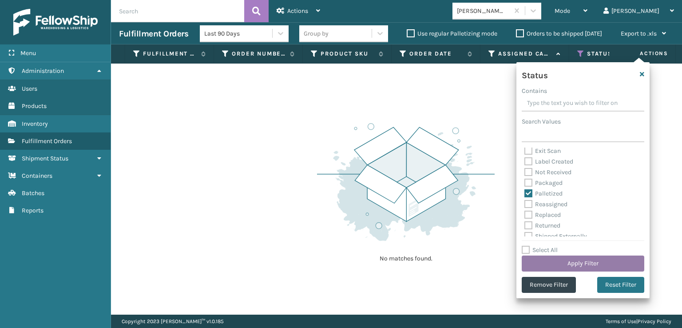
click at [545, 263] on button "Apply Filter" at bounding box center [583, 263] width 123 height 16
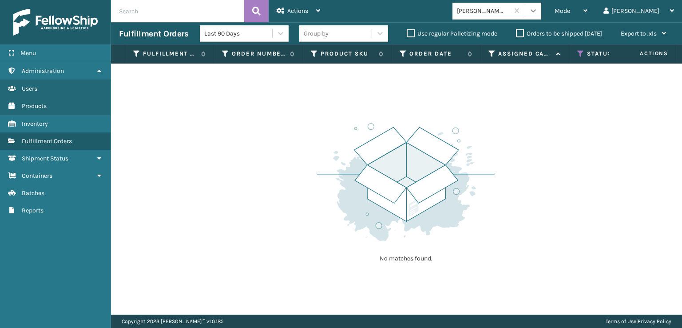
click at [538, 13] on icon at bounding box center [533, 10] width 9 height 9
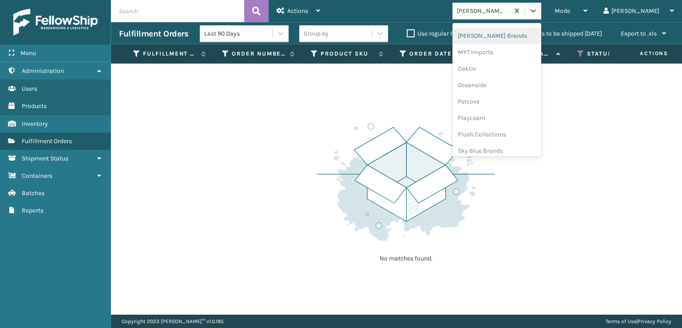
scroll to position [429, 0]
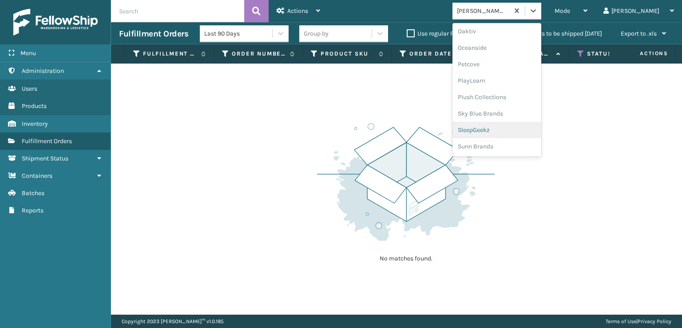
click at [505, 131] on div "SleepGeekz" at bounding box center [497, 130] width 89 height 16
click at [538, 7] on icon at bounding box center [533, 10] width 9 height 9
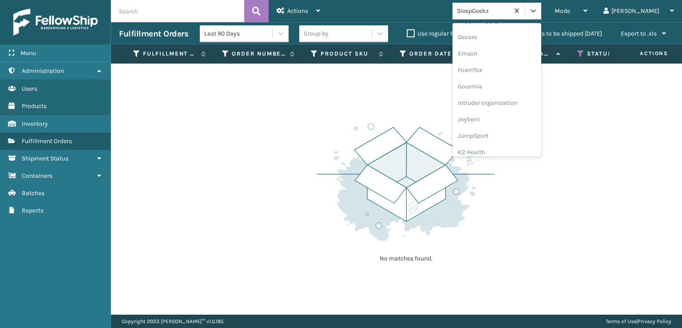
scroll to position [178, 0]
click at [503, 71] on div "FoamTex" at bounding box center [497, 69] width 89 height 16
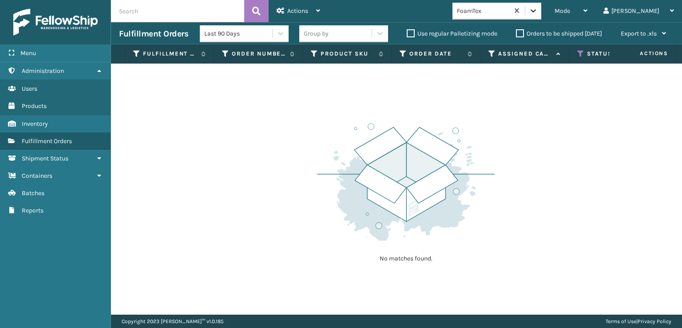
click at [538, 14] on icon at bounding box center [533, 10] width 9 height 9
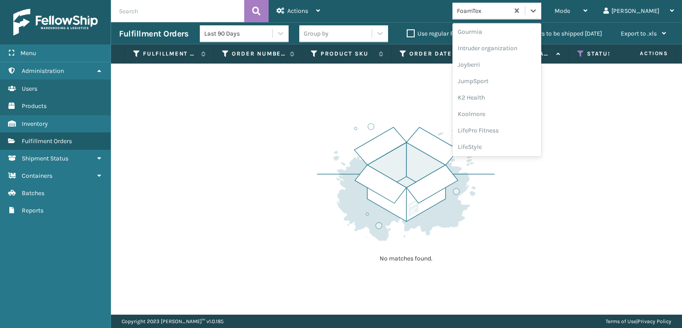
scroll to position [281, 0]
click at [511, 146] on div "[PERSON_NAME] Brands" at bounding box center [497, 147] width 89 height 16
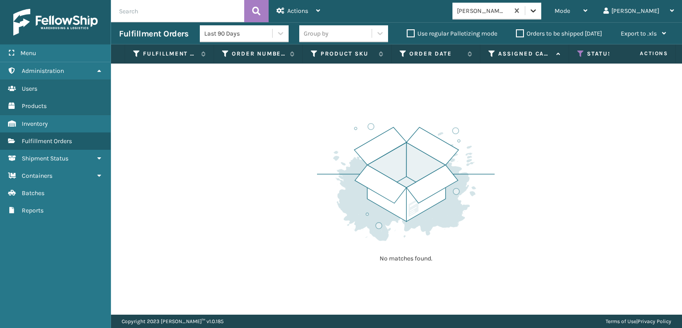
click at [538, 10] on icon at bounding box center [533, 10] width 9 height 9
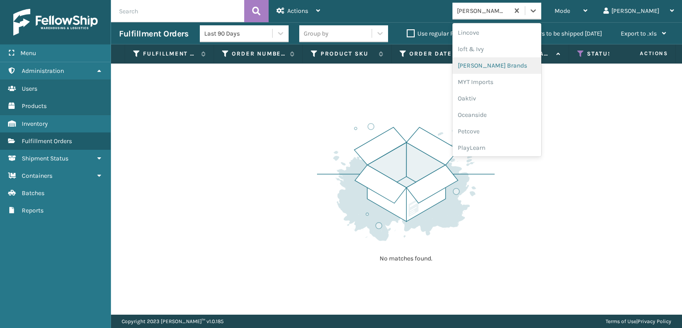
scroll to position [429, 0]
click at [512, 94] on div "Plush Collections" at bounding box center [497, 97] width 89 height 16
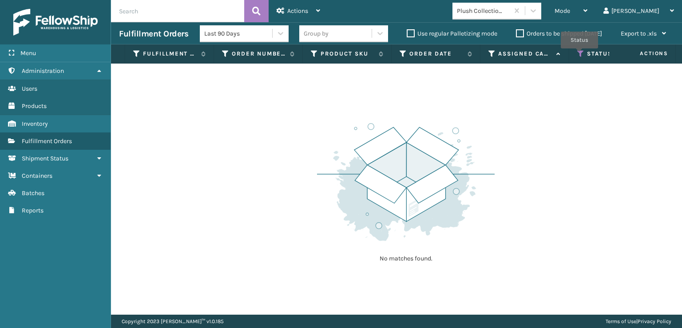
click at [580, 55] on icon at bounding box center [580, 54] width 7 height 8
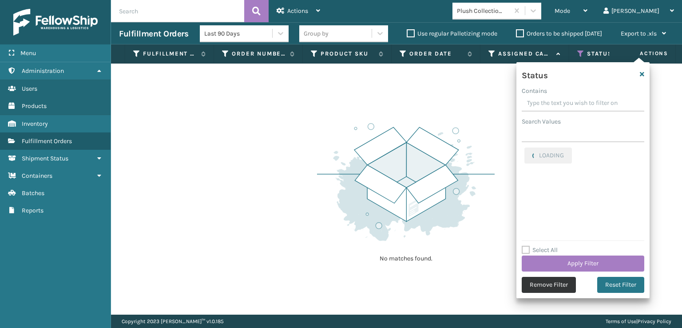
click at [547, 285] on button "Remove Filter" at bounding box center [549, 285] width 54 height 16
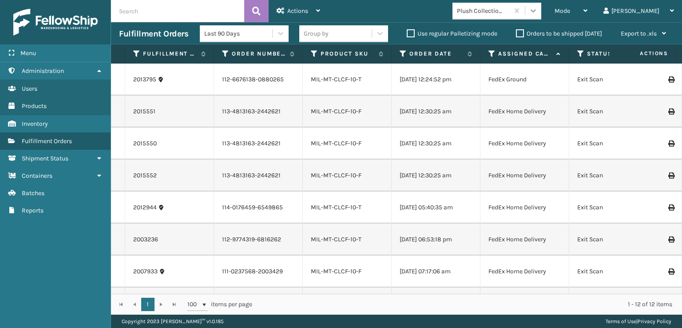
click at [538, 15] on icon at bounding box center [533, 10] width 9 height 9
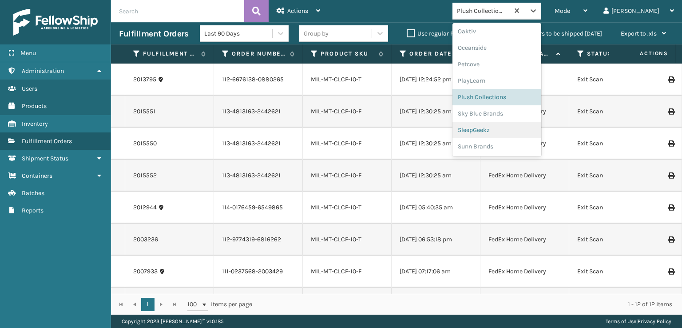
click at [505, 129] on div "SleepGeekz" at bounding box center [497, 130] width 89 height 16
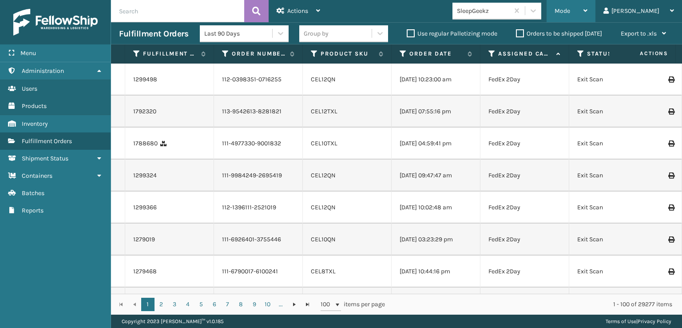
click at [588, 6] on div "Mode" at bounding box center [571, 11] width 33 height 22
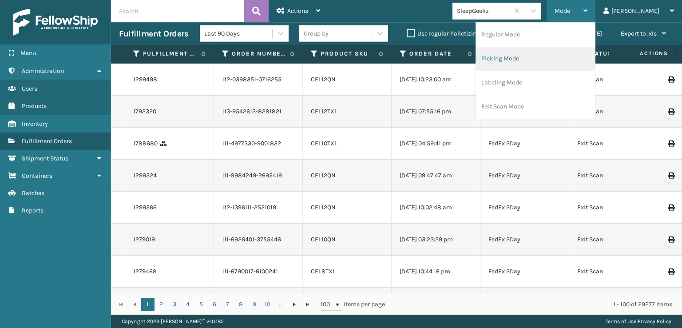
click at [522, 56] on li "Picking Mode" at bounding box center [535, 59] width 119 height 24
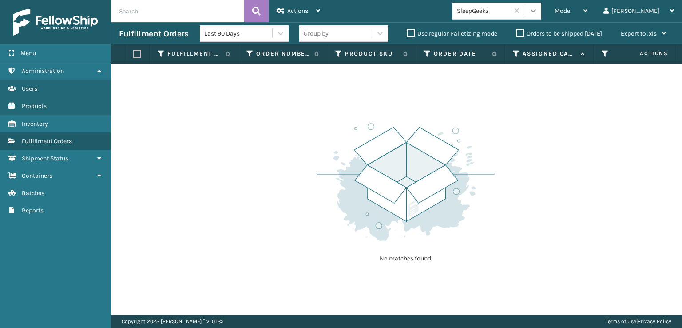
click at [541, 10] on div at bounding box center [533, 11] width 16 height 16
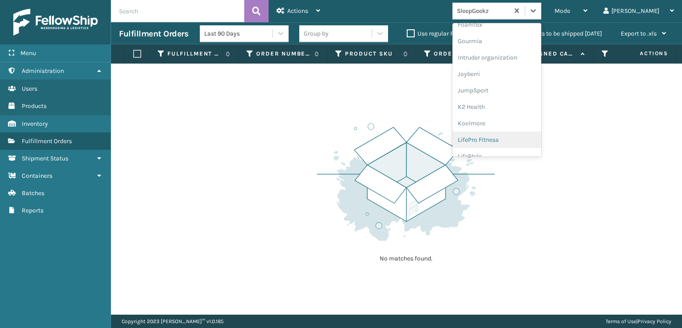
scroll to position [281, 0]
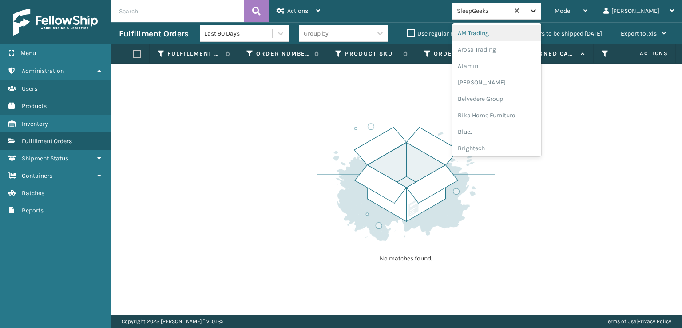
click at [541, 16] on div at bounding box center [533, 11] width 16 height 16
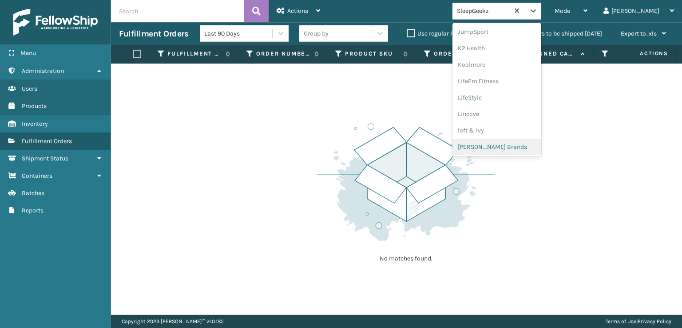
click at [504, 143] on div "[PERSON_NAME] Brands" at bounding box center [497, 147] width 89 height 16
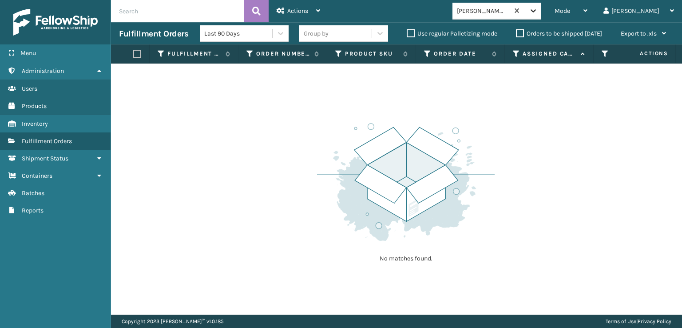
click at [538, 11] on icon at bounding box center [533, 10] width 9 height 9
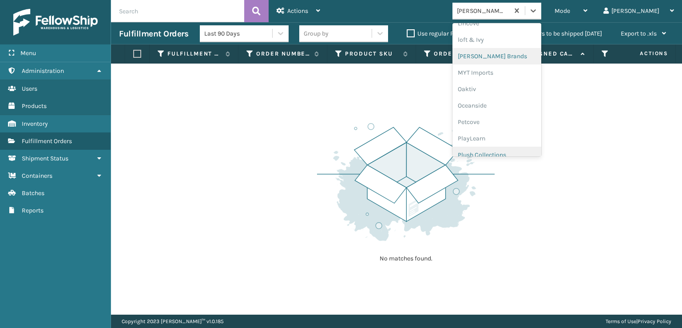
scroll to position [429, 0]
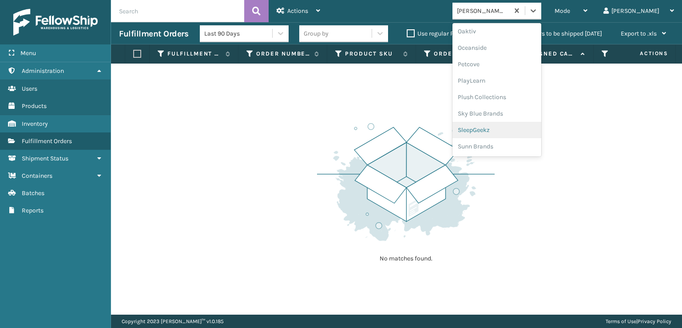
click at [508, 131] on div "SleepGeekz" at bounding box center [497, 130] width 89 height 16
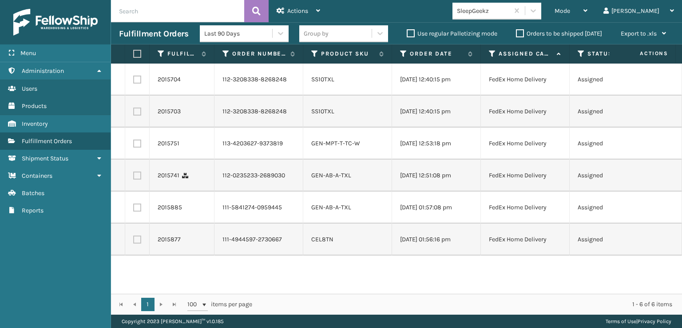
drag, startPoint x: 235, startPoint y: 54, endPoint x: 212, endPoint y: 52, distance: 22.7
click at [212, 52] on span at bounding box center [212, 137] width 3 height 187
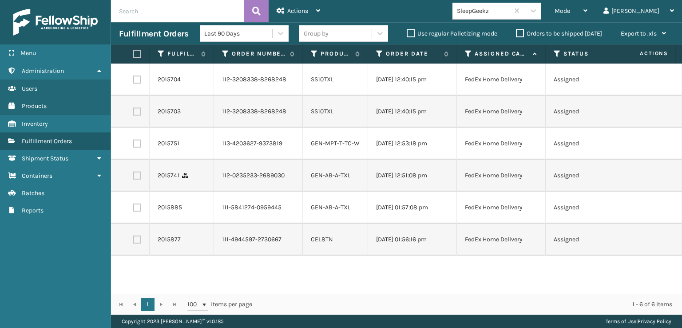
drag, startPoint x: 390, startPoint y: 56, endPoint x: 366, endPoint y: 64, distance: 25.3
click at [366, 64] on div "Fulfillment Order Id Order Number Product SKU Order Date Assigned Carrier Servi…" at bounding box center [396, 179] width 571 height 270
click at [588, 6] on div "Mode" at bounding box center [571, 11] width 33 height 22
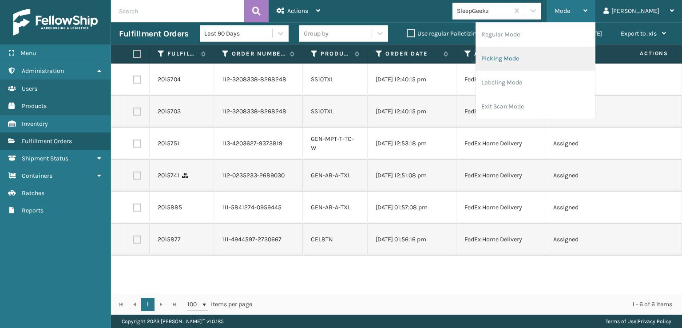
click at [527, 56] on li "Picking Mode" at bounding box center [535, 59] width 119 height 24
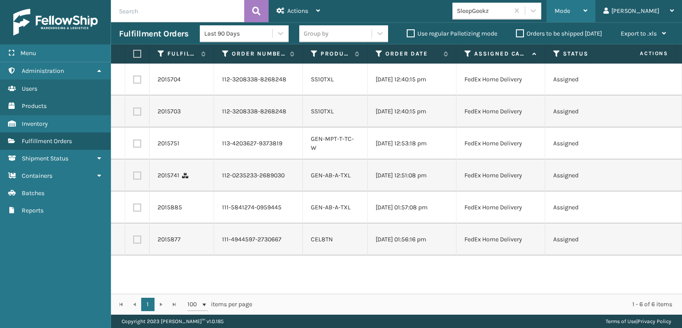
click at [570, 10] on span "Mode" at bounding box center [563, 11] width 16 height 8
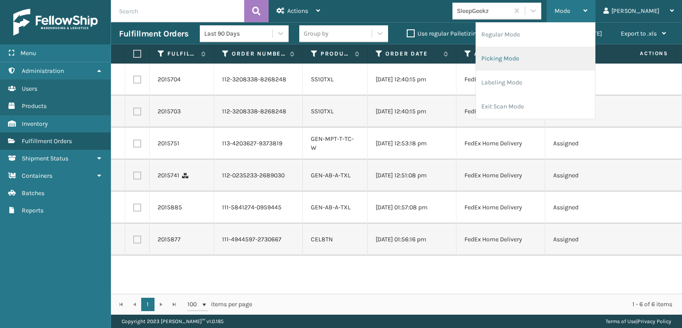
click at [533, 57] on li "Picking Mode" at bounding box center [535, 59] width 119 height 24
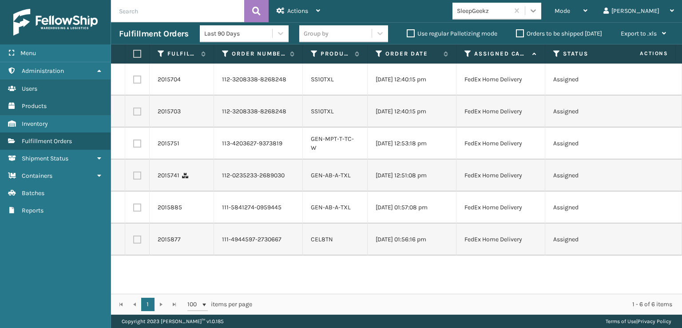
click at [541, 11] on div at bounding box center [533, 11] width 16 height 16
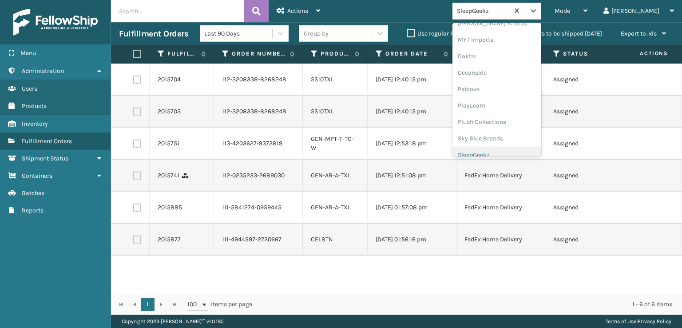
scroll to position [385, 0]
click at [519, 139] on div "Plush Collections" at bounding box center [497, 141] width 89 height 16
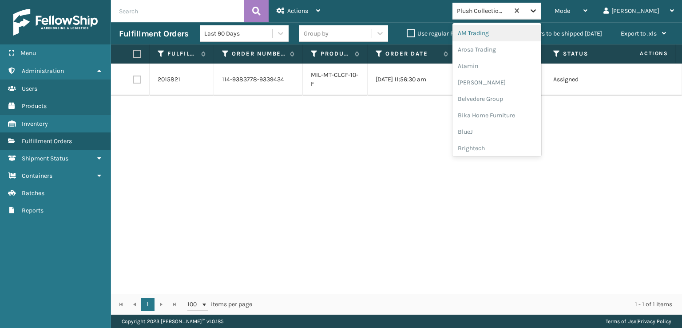
click at [536, 12] on icon at bounding box center [533, 10] width 5 height 3
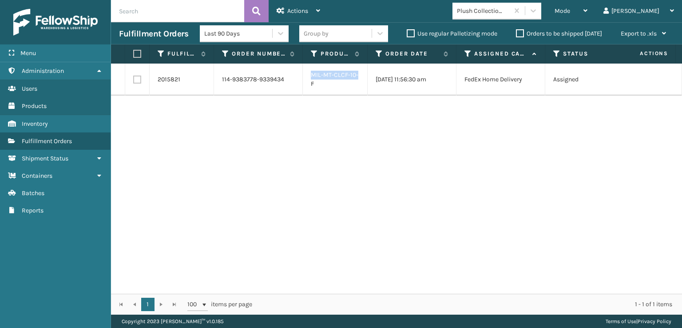
drag, startPoint x: 359, startPoint y: 75, endPoint x: 309, endPoint y: 79, distance: 49.9
click at [309, 79] on td "MIL-MT-CLCF-10-F" at bounding box center [335, 80] width 65 height 32
copy link "MIL-MT-CLCF-10-"
click at [376, 79] on td "[DATE] 11:56:30 am" at bounding box center [412, 80] width 89 height 32
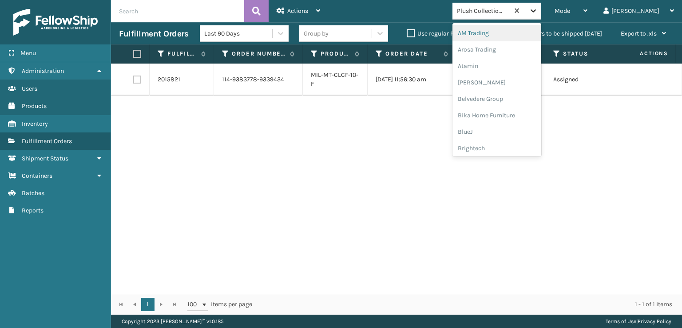
click at [538, 12] on icon at bounding box center [533, 10] width 9 height 9
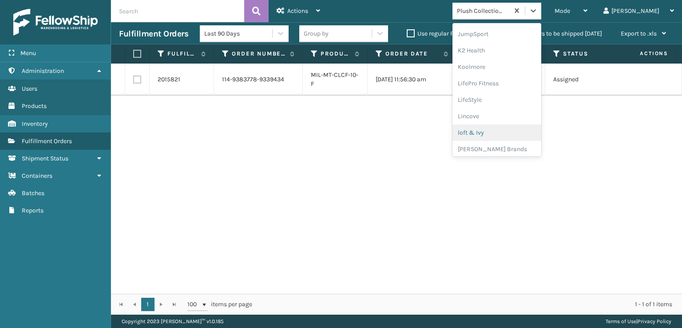
scroll to position [281, 0]
click at [510, 142] on div "[PERSON_NAME] Brands" at bounding box center [497, 147] width 89 height 16
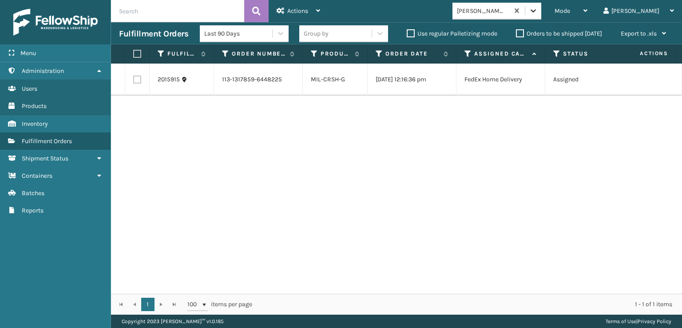
click at [538, 10] on icon at bounding box center [533, 10] width 9 height 9
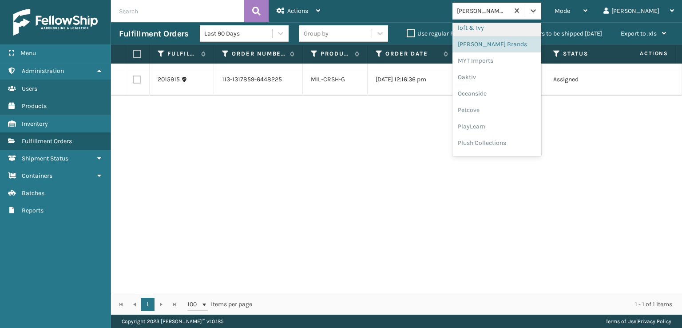
scroll to position [429, 0]
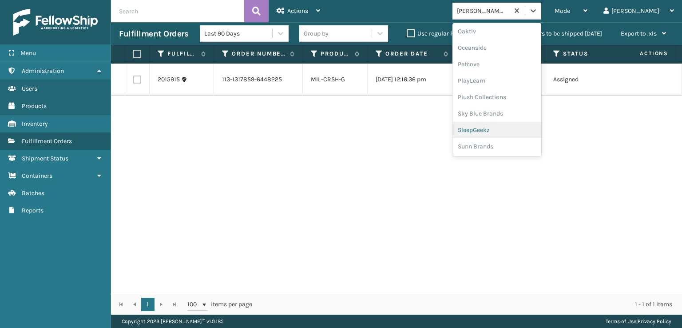
click at [506, 131] on div "SleepGeekz" at bounding box center [497, 130] width 89 height 16
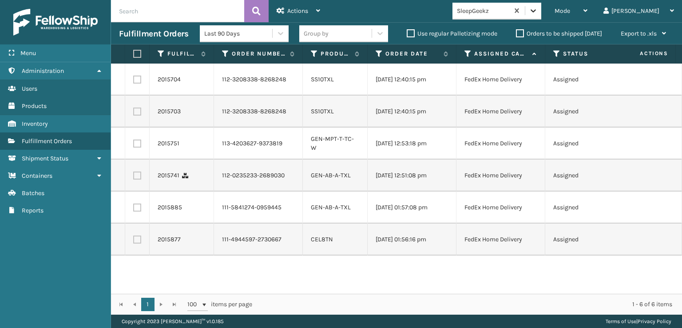
click at [541, 6] on div at bounding box center [533, 11] width 16 height 16
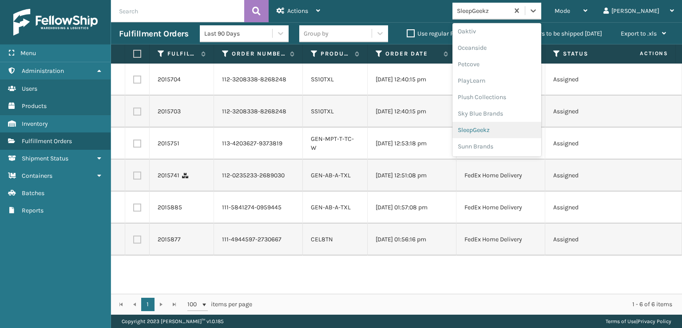
click at [513, 128] on div "SleepGeekz" at bounding box center [497, 130] width 89 height 16
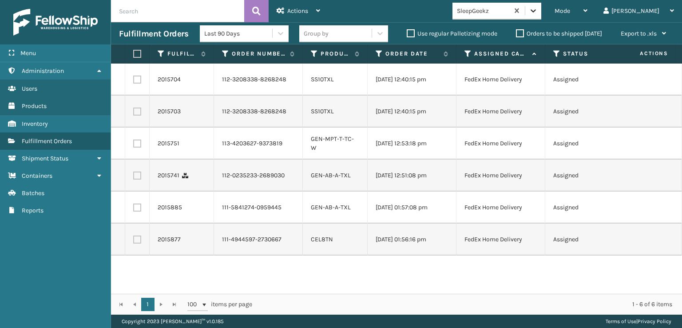
click at [538, 9] on icon at bounding box center [533, 10] width 9 height 9
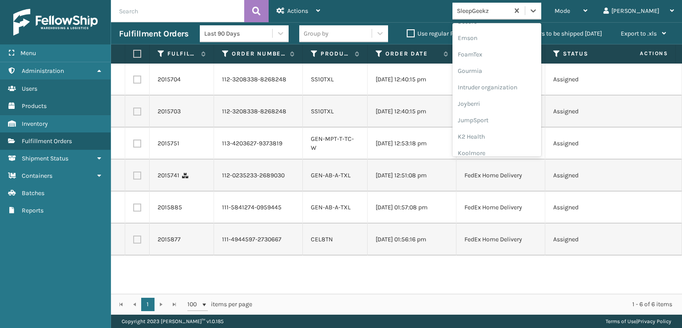
scroll to position [192, 0]
click at [505, 55] on div "FoamTex" at bounding box center [497, 55] width 89 height 16
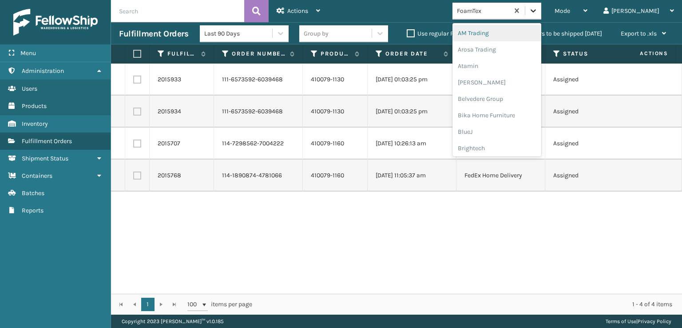
click at [541, 16] on div at bounding box center [533, 11] width 16 height 16
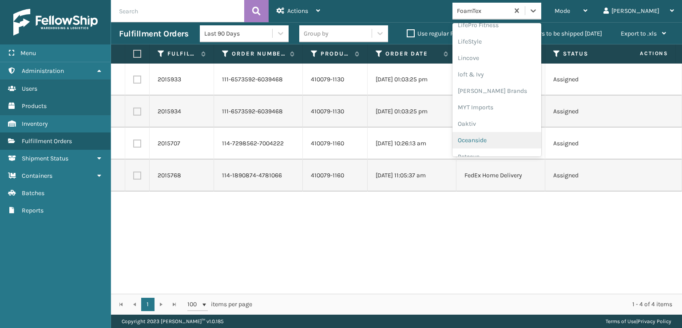
scroll to position [429, 0]
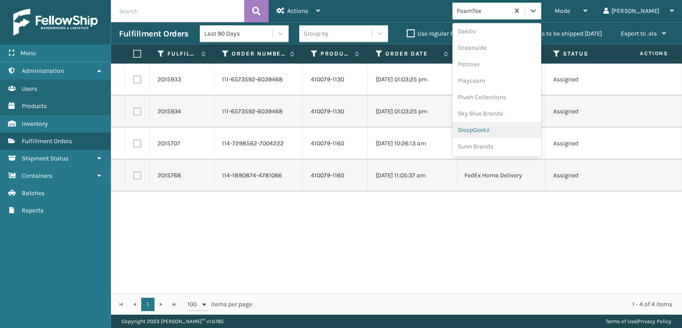
click at [510, 128] on div "SleepGeekz" at bounding box center [497, 130] width 89 height 16
